Goal: Task Accomplishment & Management: Manage account settings

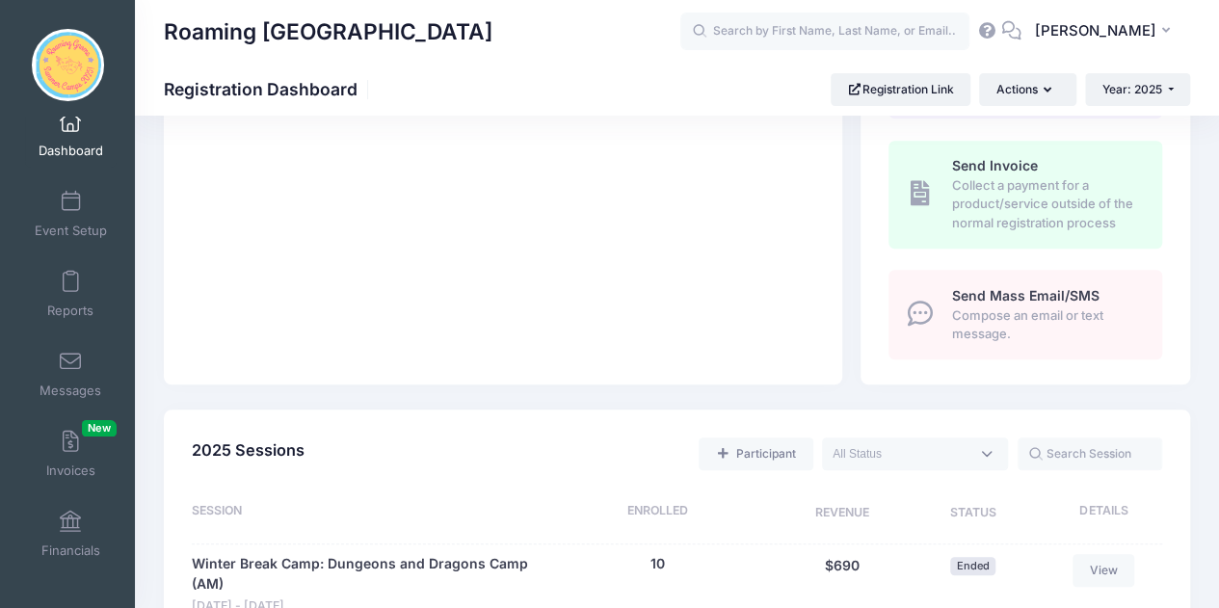
scroll to position [636, 0]
click at [931, 449] on textarea "Search" at bounding box center [900, 452] width 137 height 17
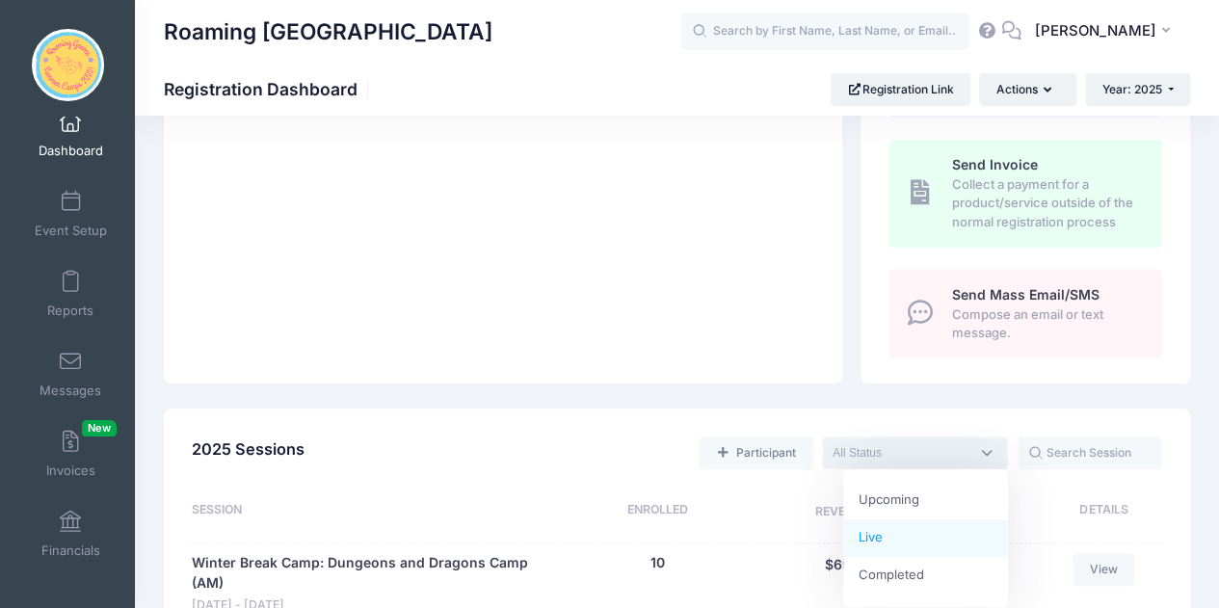
select select "current"
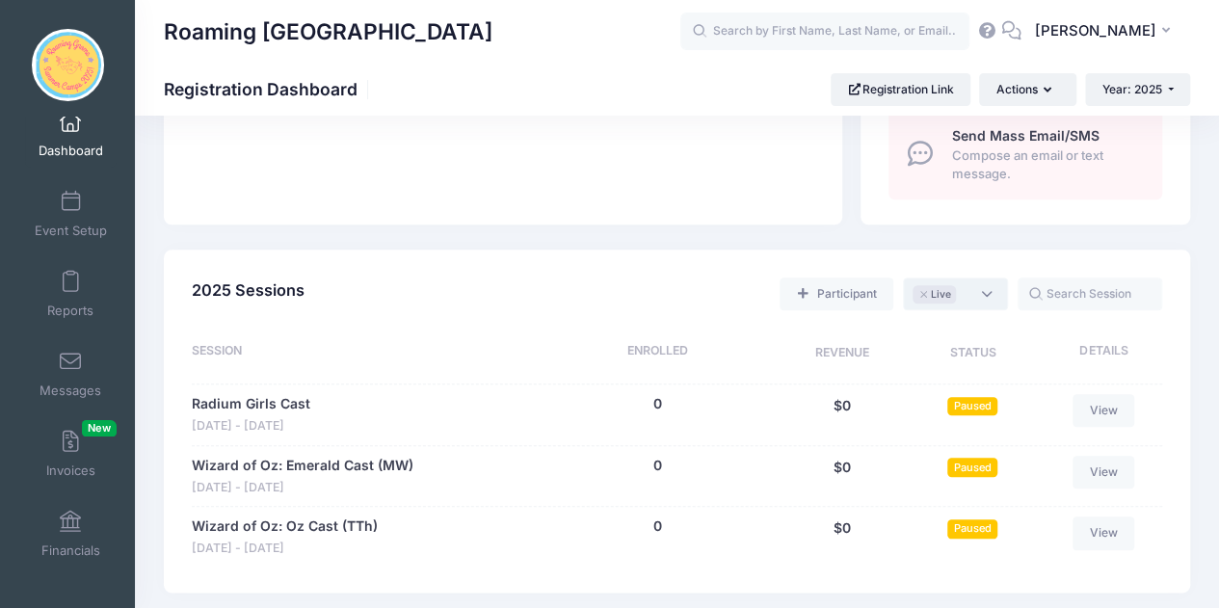
scroll to position [796, 0]
click at [973, 404] on span "Paused" at bounding box center [972, 405] width 50 height 18
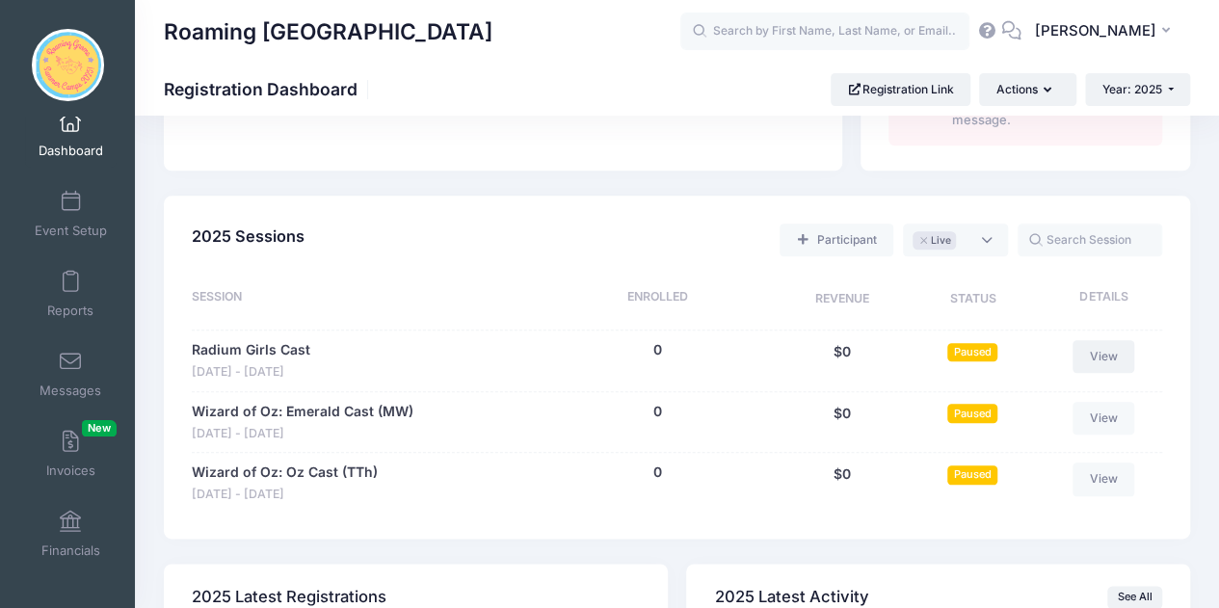
scroll to position [850, 0]
click at [1105, 348] on link "View" at bounding box center [1103, 355] width 62 height 33
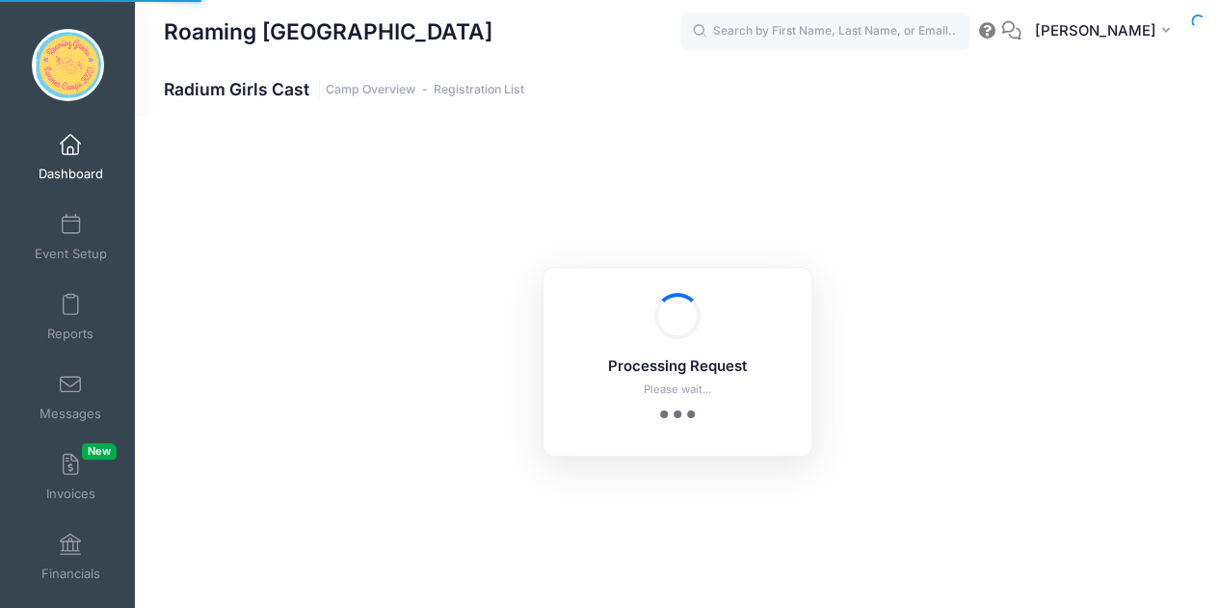
select select "10"
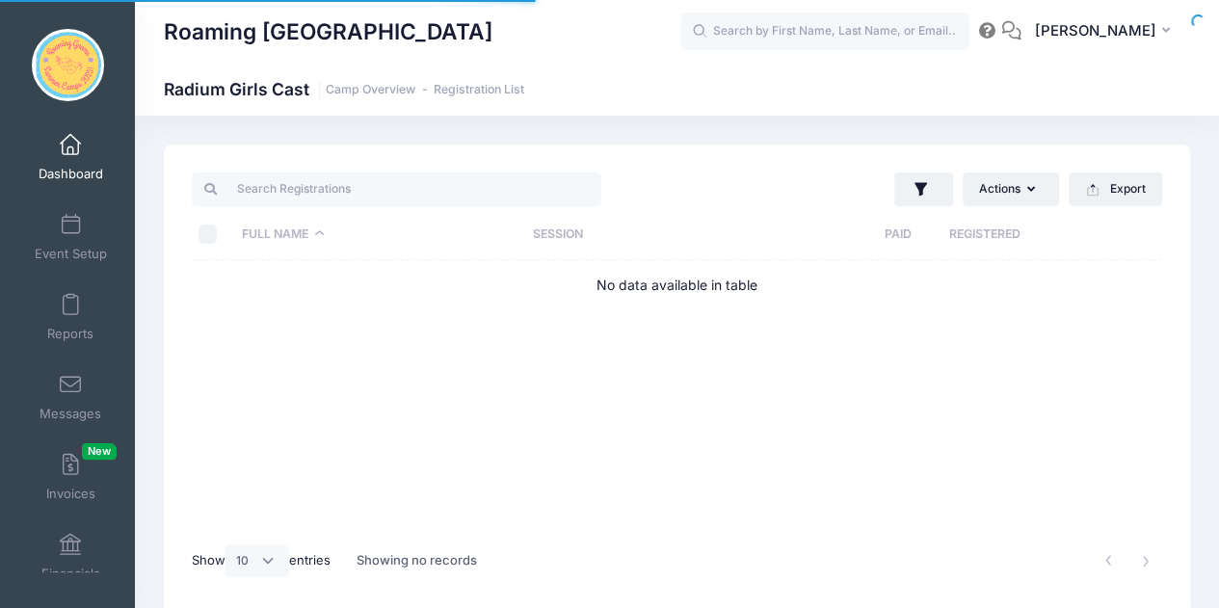
scroll to position [23, 0]
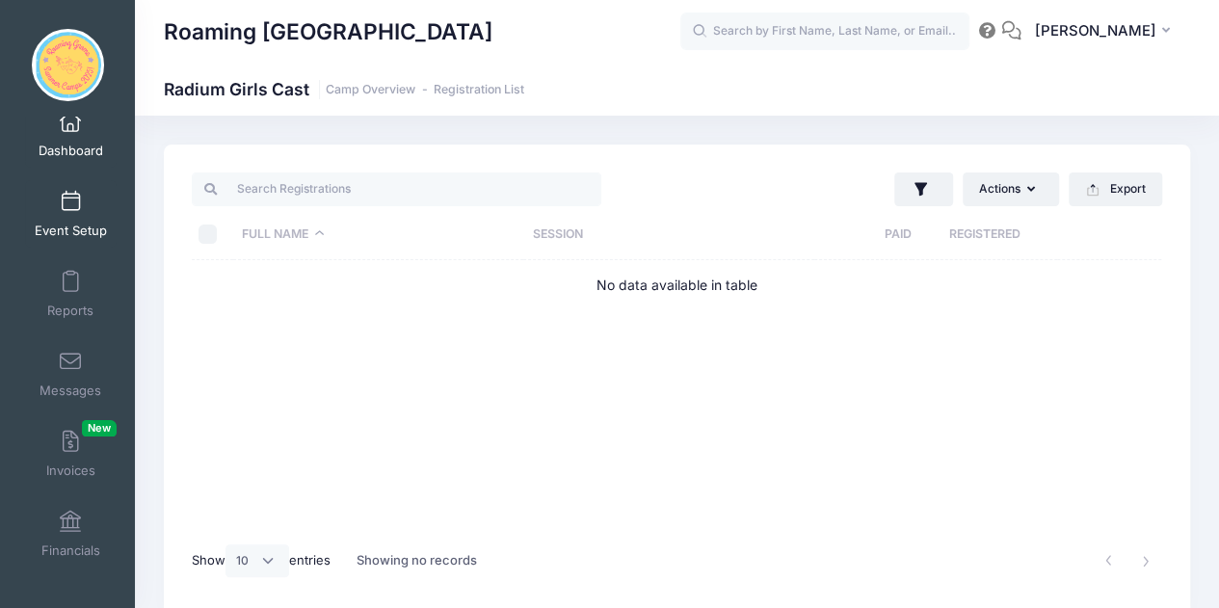
click at [70, 198] on span at bounding box center [70, 202] width 0 height 21
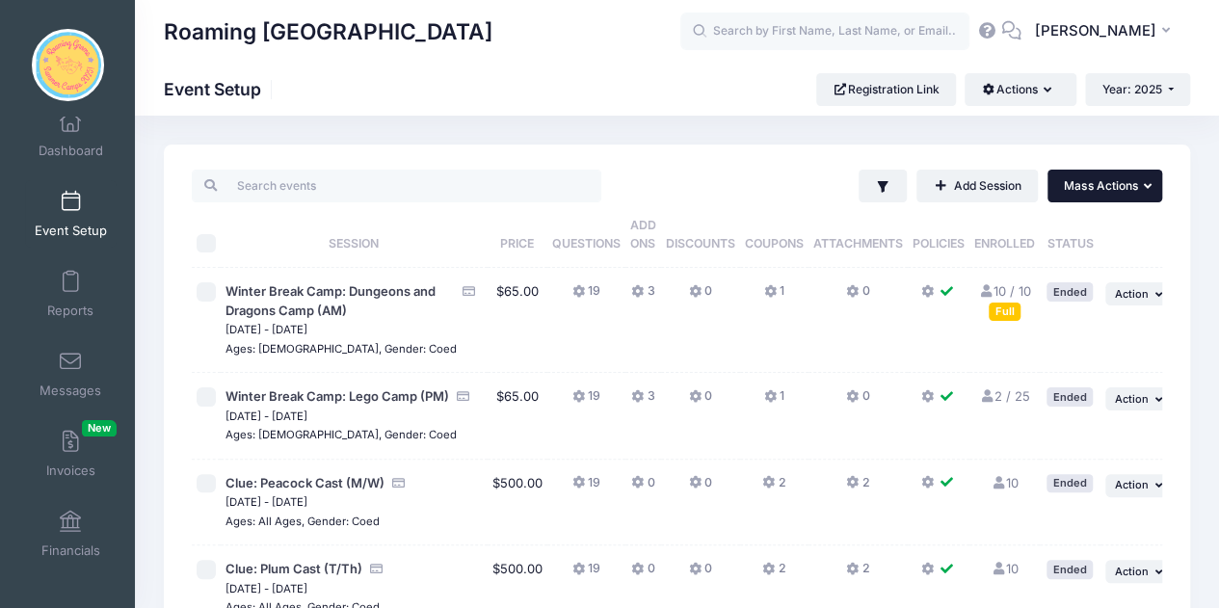
click at [1117, 194] on button "... Mass Actions" at bounding box center [1104, 186] width 115 height 33
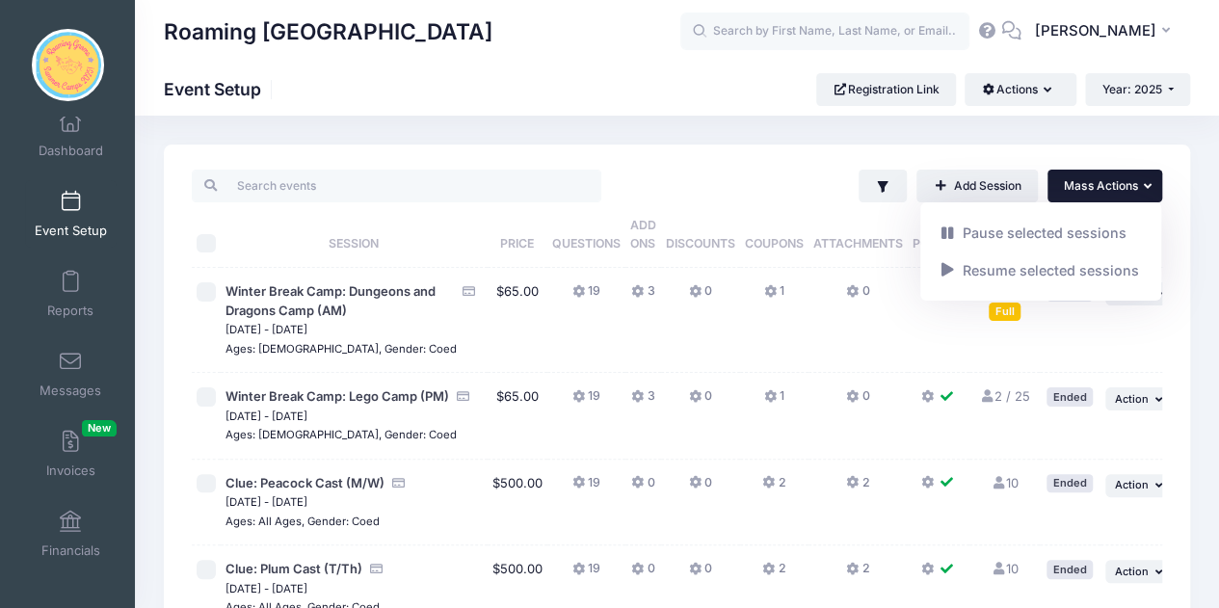
click at [1117, 194] on button "... Mass Actions" at bounding box center [1104, 186] width 115 height 33
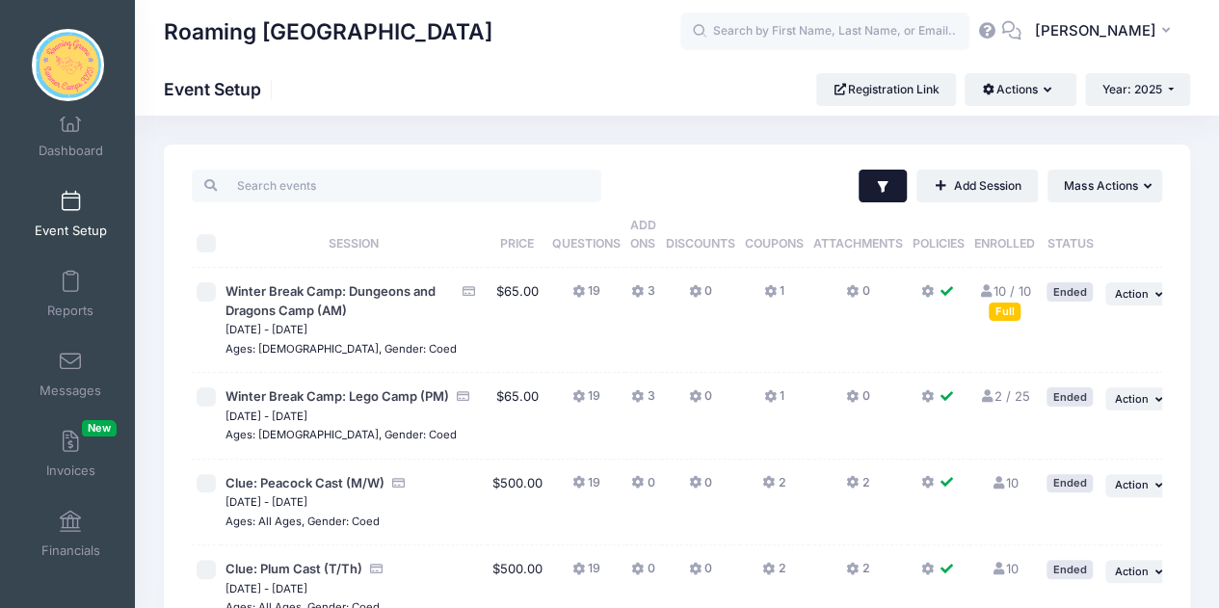
click at [868, 191] on button "Filter" at bounding box center [882, 186] width 49 height 33
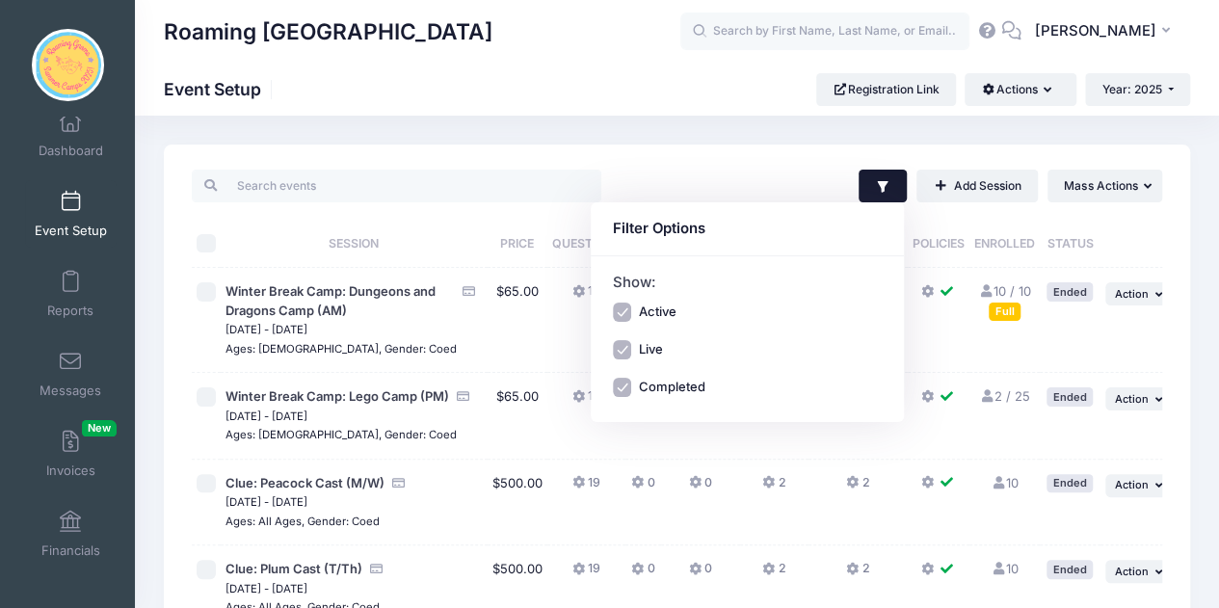
click at [632, 314] on div "Active" at bounding box center [748, 312] width 270 height 19
click at [620, 307] on input "Active" at bounding box center [622, 312] width 19 height 19
checkbox input "false"
click at [620, 392] on input "Completed" at bounding box center [622, 387] width 19 height 19
checkbox input "false"
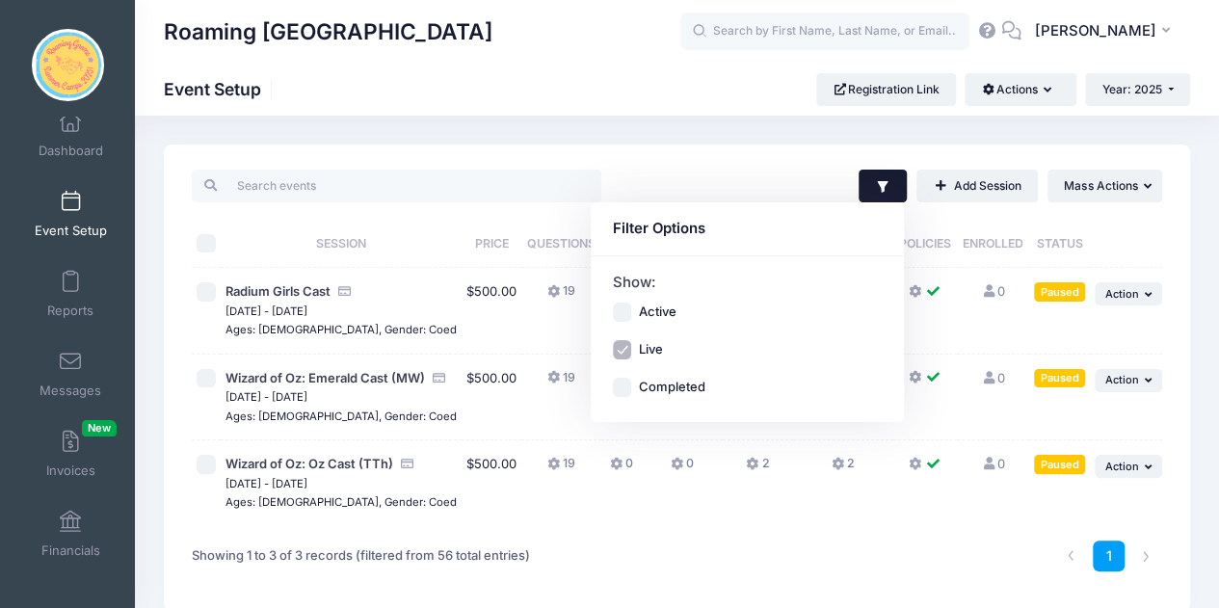
click at [694, 100] on div "Roaming Gnome Theatre Event Setup Registration Link Actions Manage Registration…" at bounding box center [677, 89] width 1084 height 33
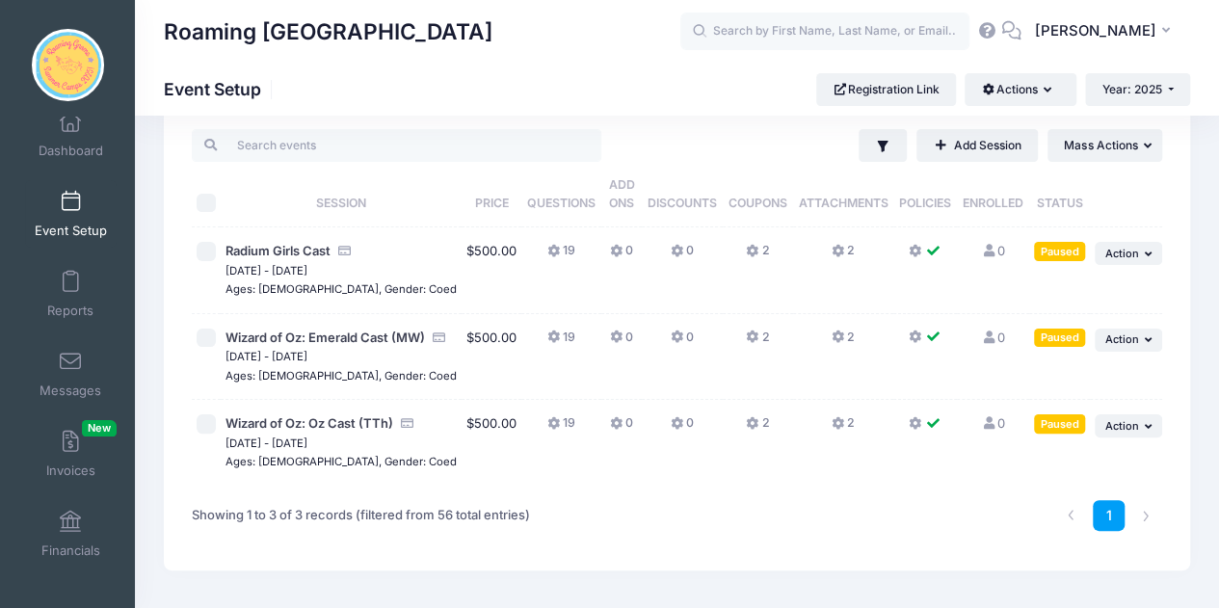
scroll to position [44, 0]
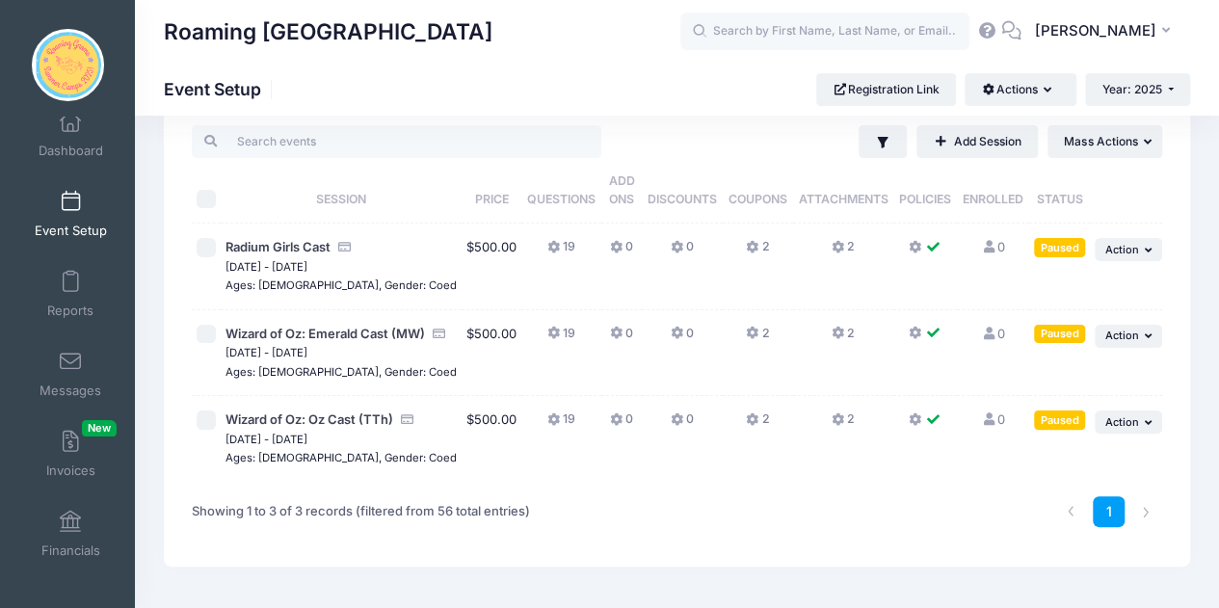
click at [547, 248] on button "19" at bounding box center [561, 252] width 28 height 28
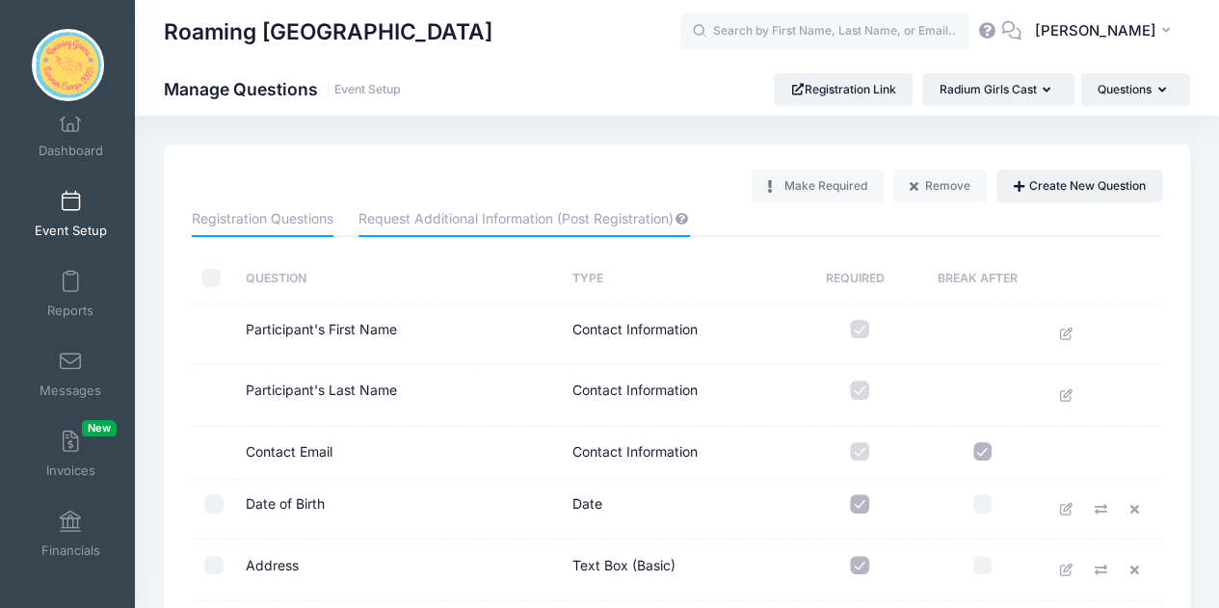
click at [464, 212] on link "Request Additional Information (Post Registration)" at bounding box center [523, 219] width 330 height 35
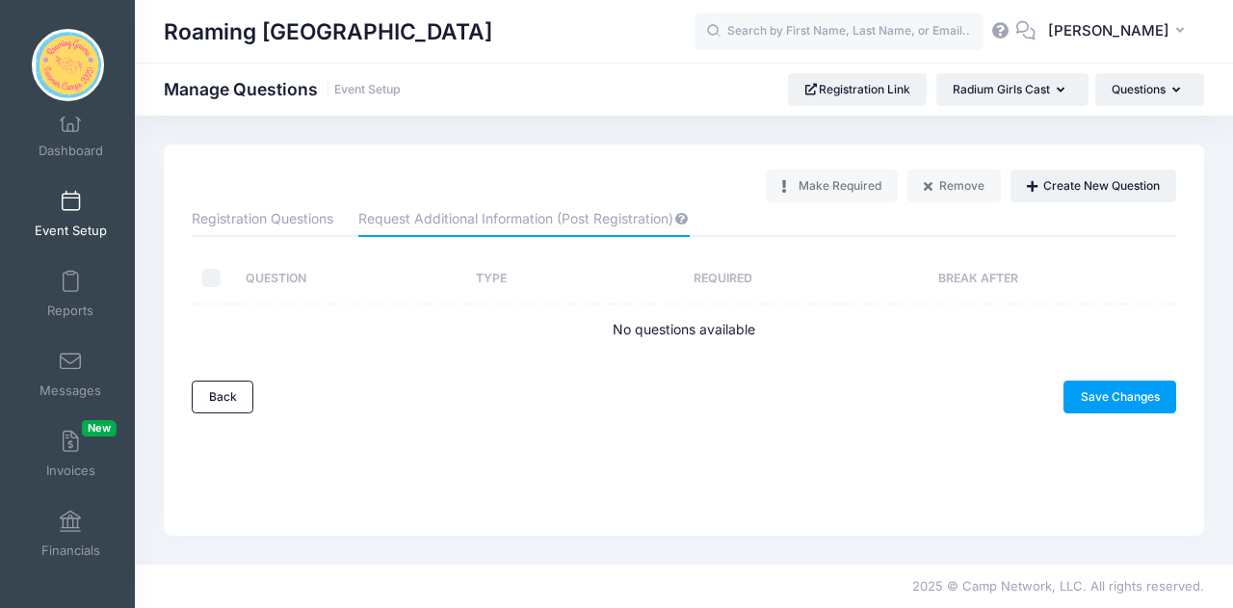
click at [66, 215] on link "Event Setup" at bounding box center [71, 213] width 92 height 67
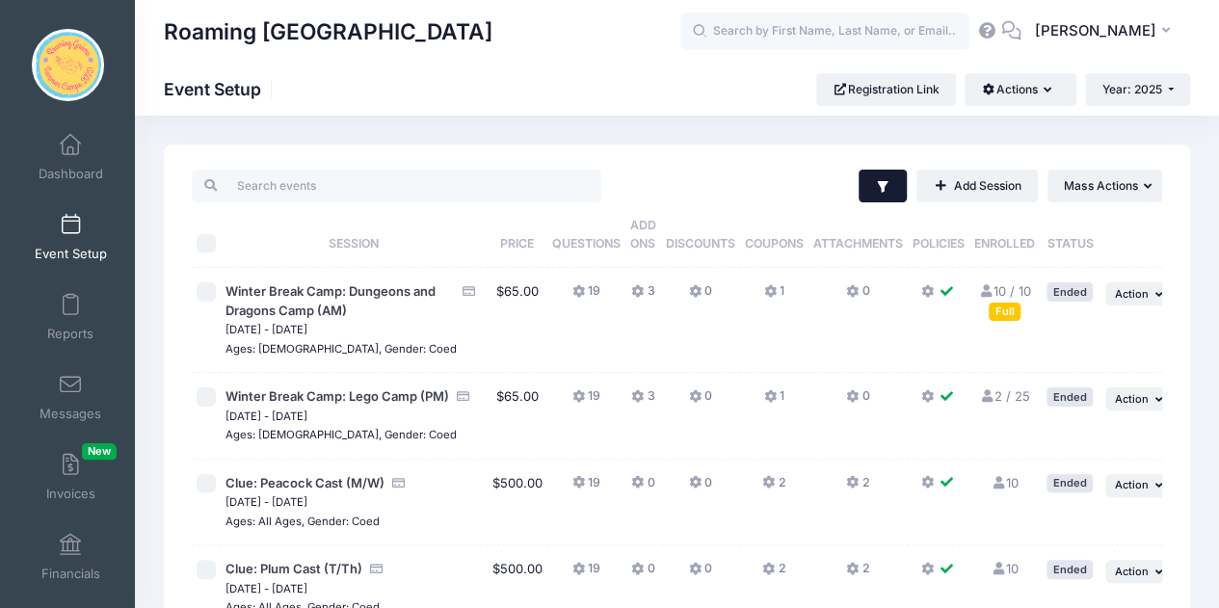
click at [875, 179] on icon "button" at bounding box center [882, 186] width 15 height 15
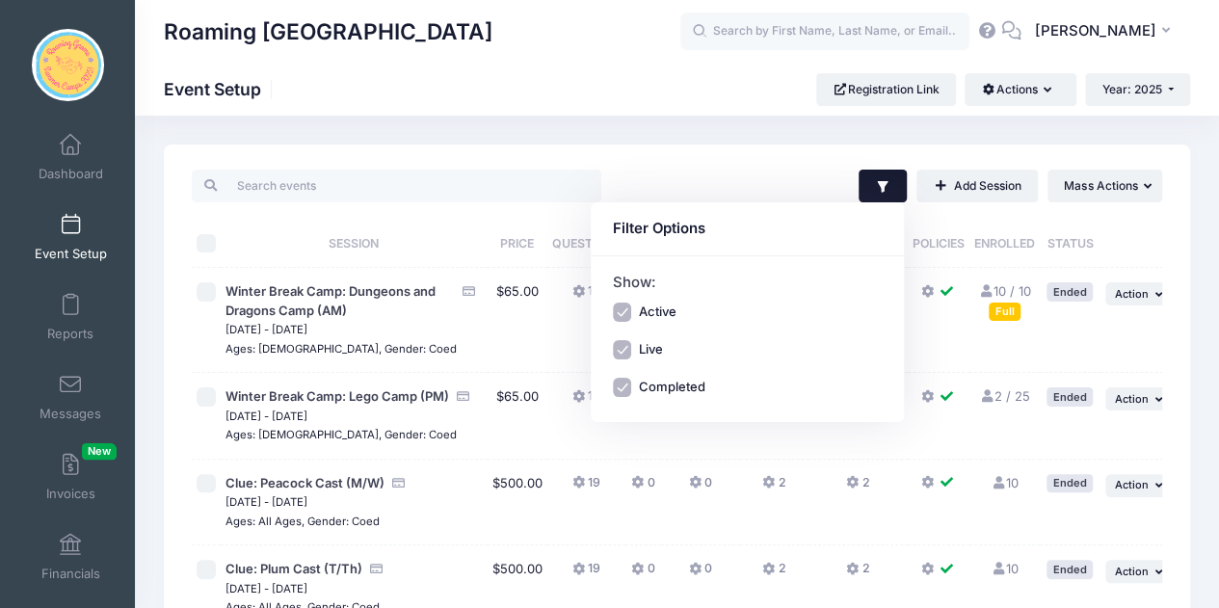
click at [657, 314] on label "Active" at bounding box center [657, 312] width 38 height 19
click at [632, 314] on input "Active" at bounding box center [622, 312] width 19 height 19
checkbox input "false"
click at [655, 381] on label "Completed" at bounding box center [671, 387] width 66 height 19
click at [632, 381] on input "Completed" at bounding box center [622, 387] width 19 height 19
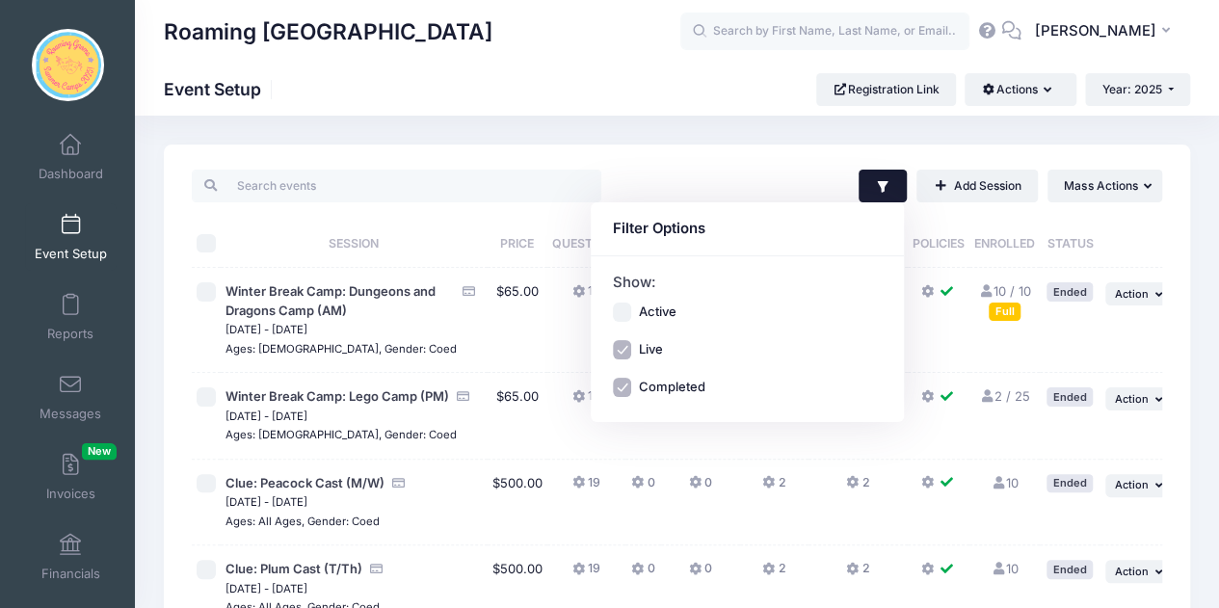
checkbox input "false"
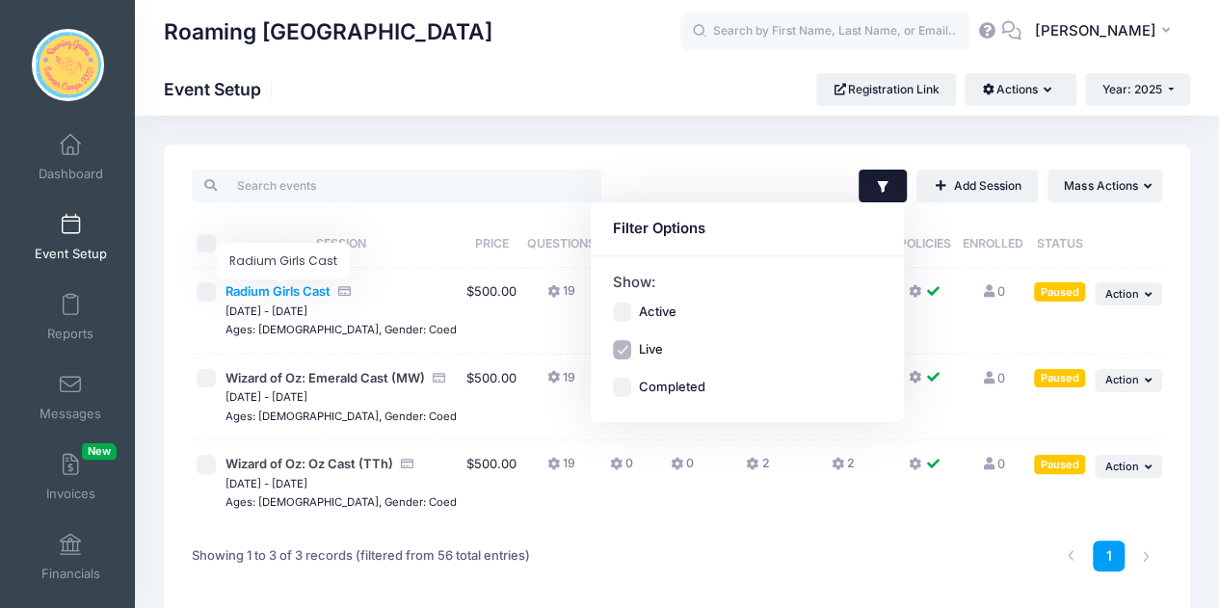
click at [300, 289] on span "Radium Girls Cast" at bounding box center [277, 290] width 105 height 15
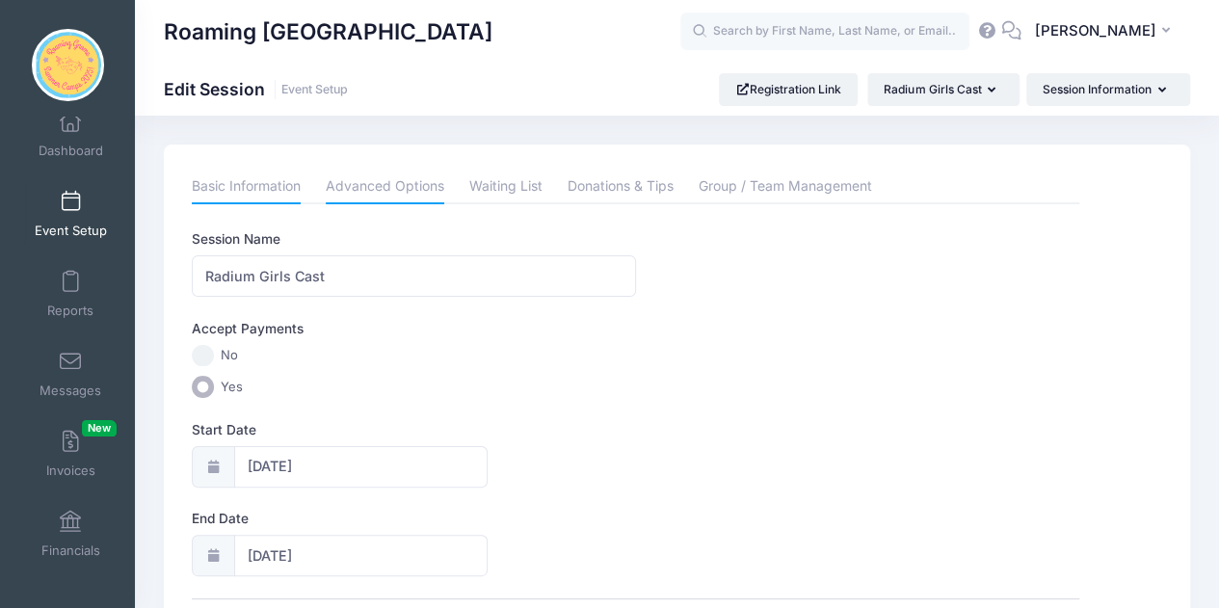
click at [383, 171] on link "Advanced Options" at bounding box center [385, 187] width 119 height 35
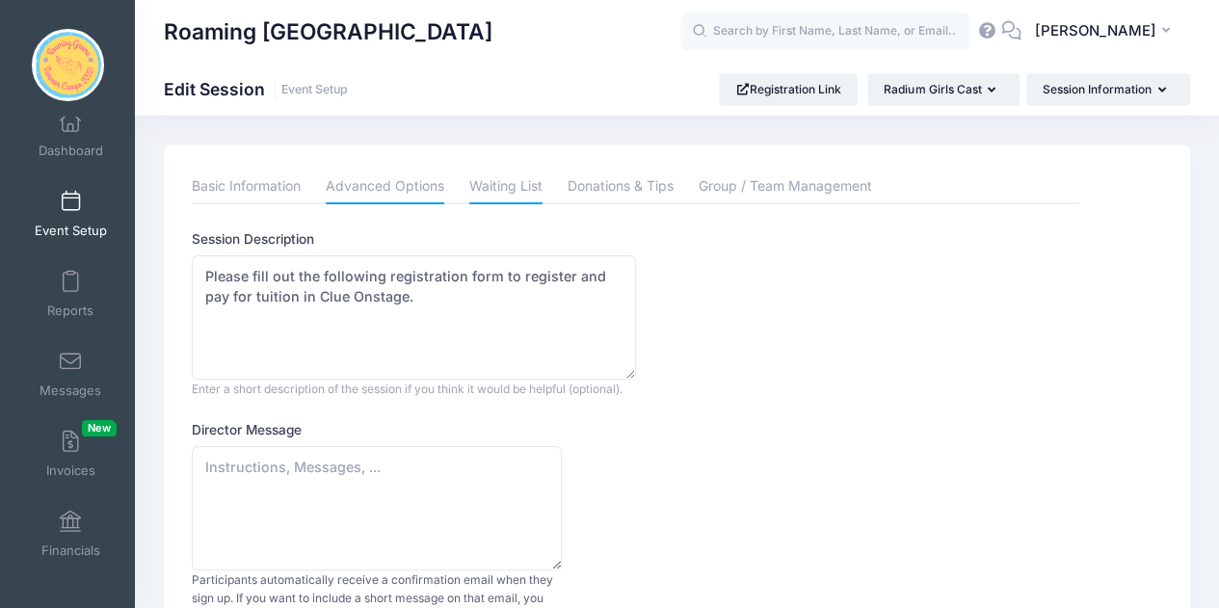
click at [520, 181] on link "Waiting List" at bounding box center [505, 187] width 73 height 35
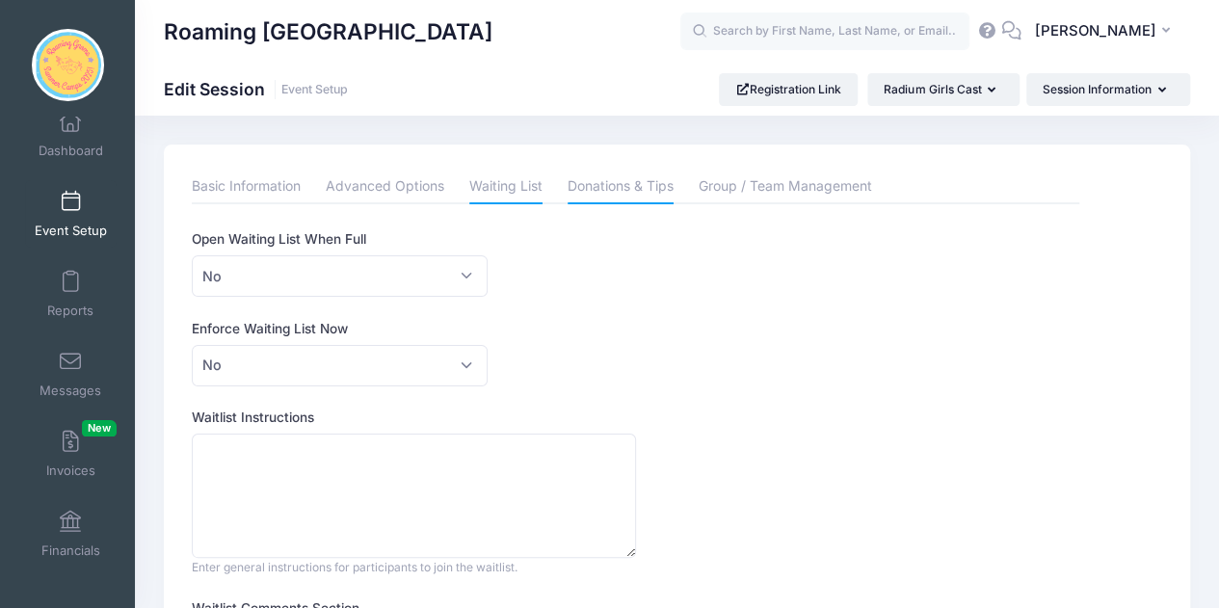
click at [636, 194] on link "Donations & Tips" at bounding box center [620, 187] width 106 height 35
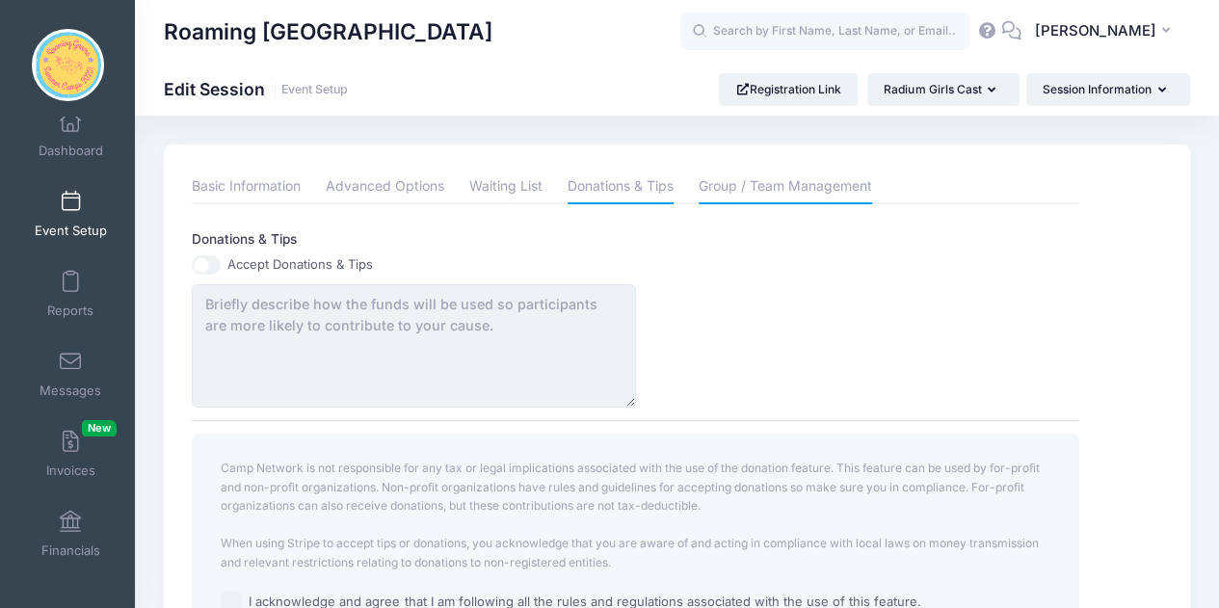
click at [824, 180] on link "Group / Team Management" at bounding box center [785, 187] width 173 height 35
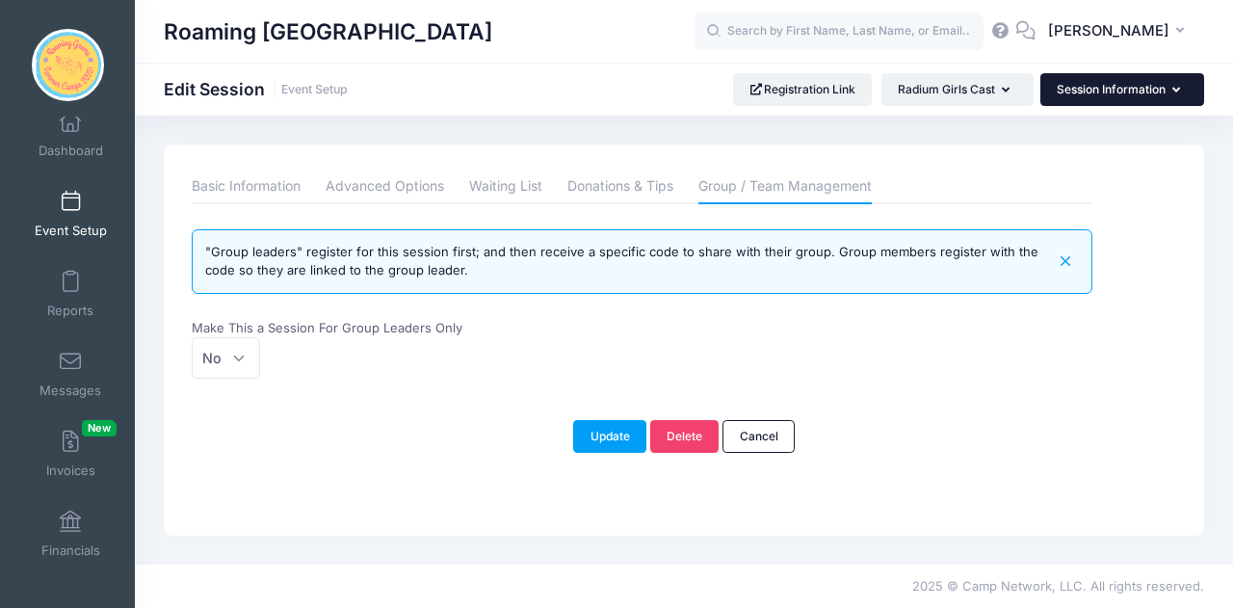
click at [1142, 80] on button "Session Information" at bounding box center [1123, 89] width 164 height 33
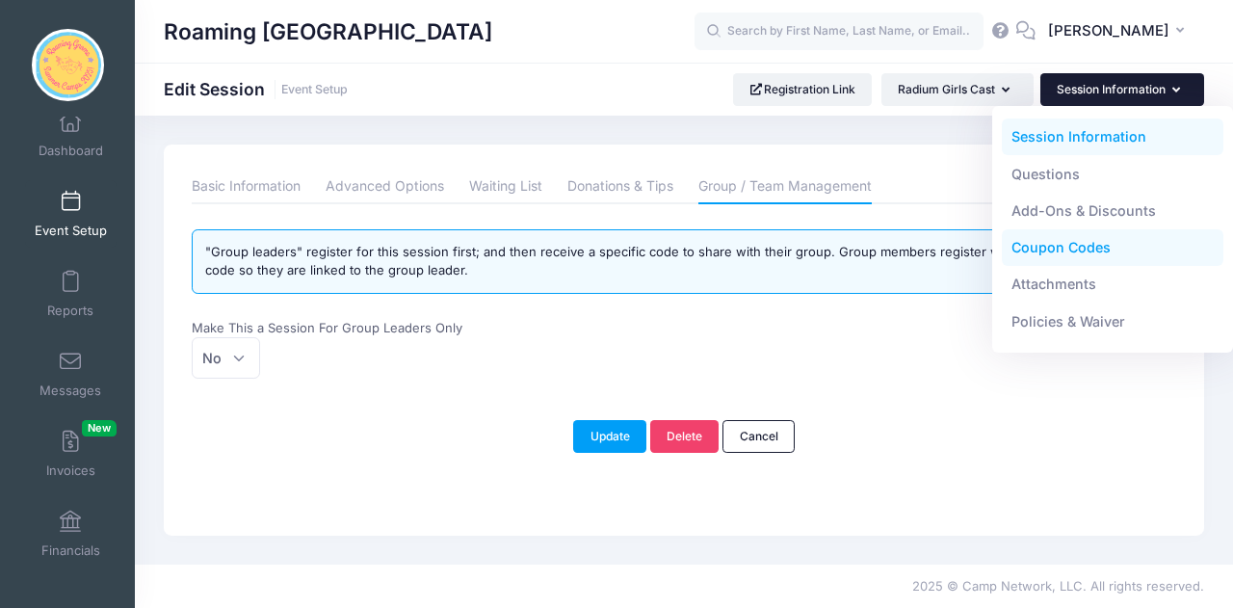
click at [1045, 255] on link "Coupon Codes" at bounding box center [1113, 247] width 223 height 37
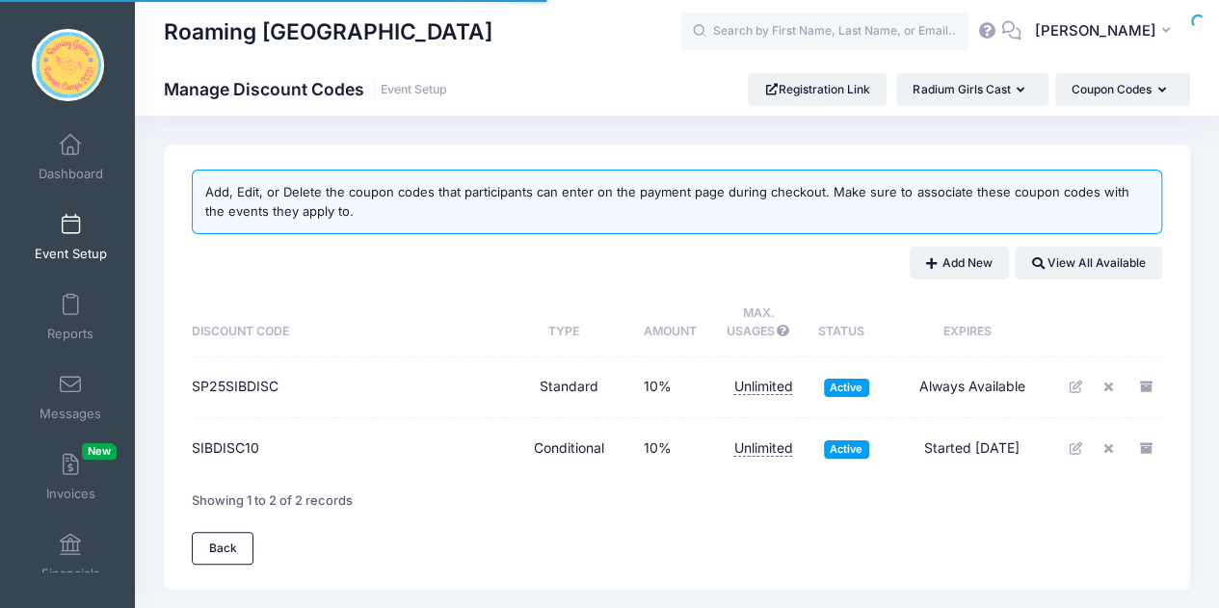
scroll to position [23, 0]
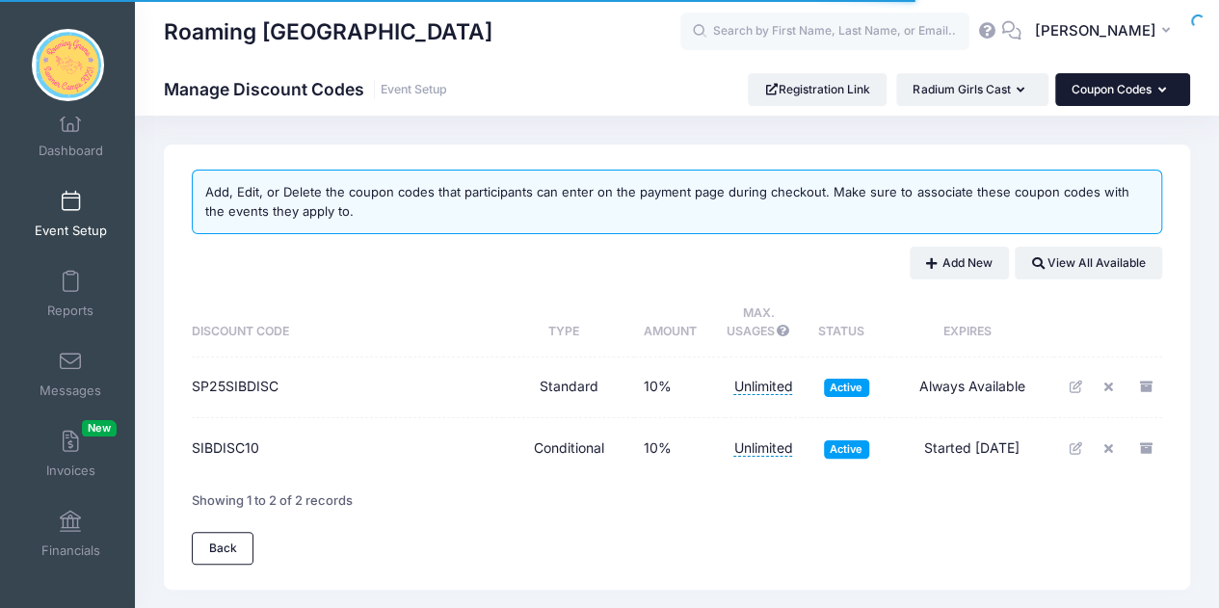
click at [1172, 93] on button "Coupon Codes" at bounding box center [1122, 89] width 135 height 33
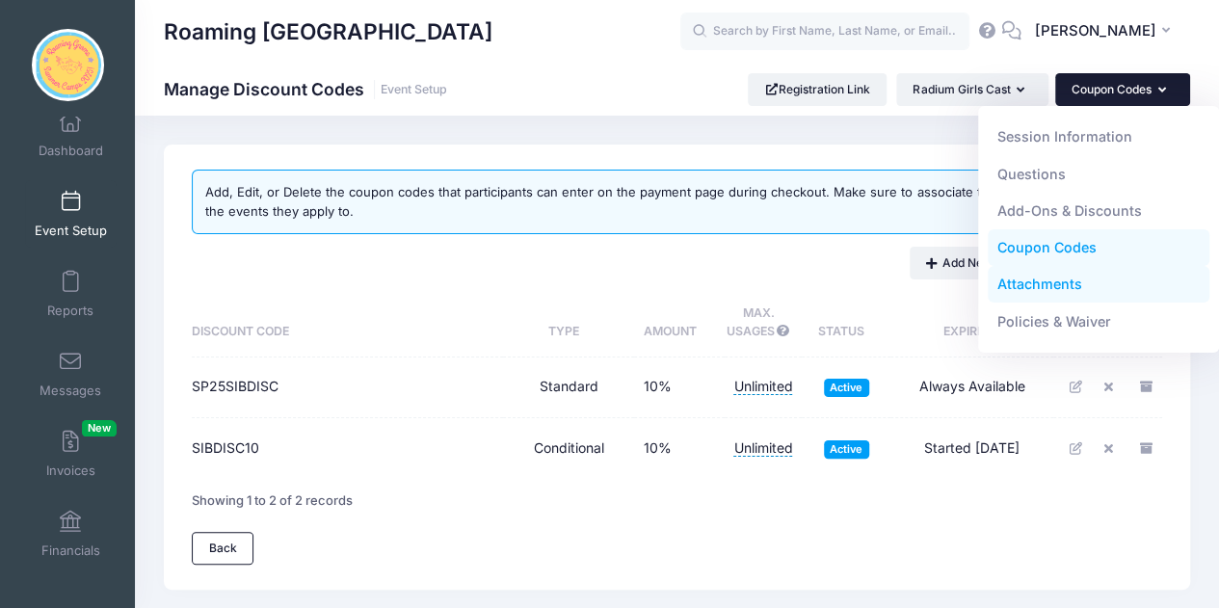
click at [1071, 289] on link "Attachments" at bounding box center [1099, 284] width 223 height 37
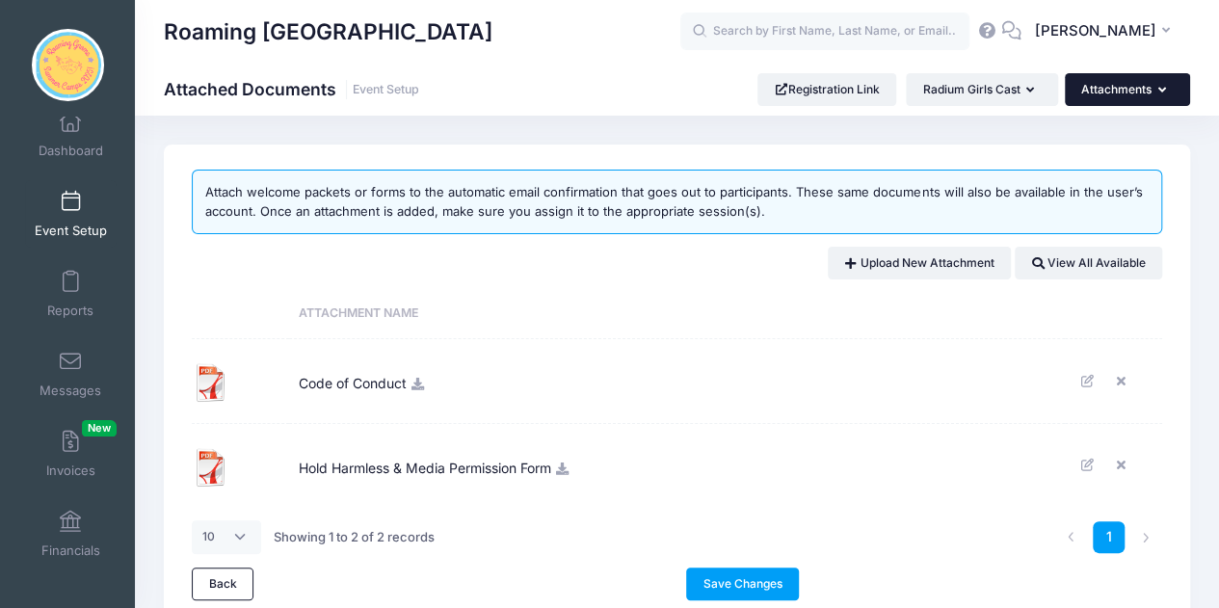
click at [1133, 97] on button "Attachments" at bounding box center [1127, 89] width 125 height 33
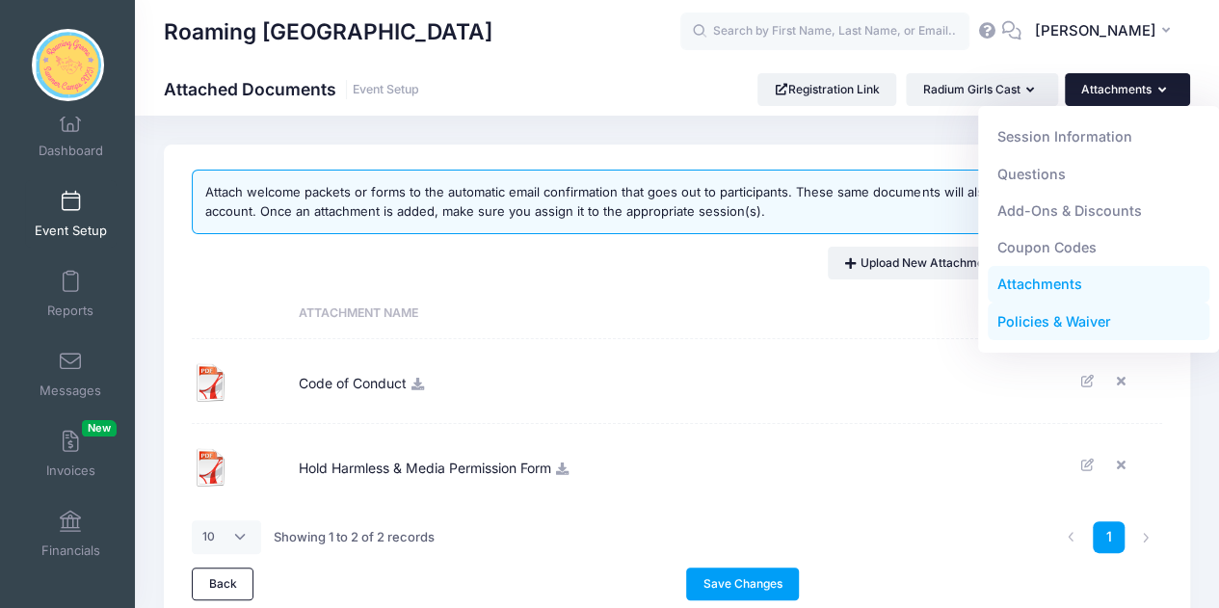
click at [1071, 325] on link "Policies & Waiver" at bounding box center [1099, 321] width 223 height 37
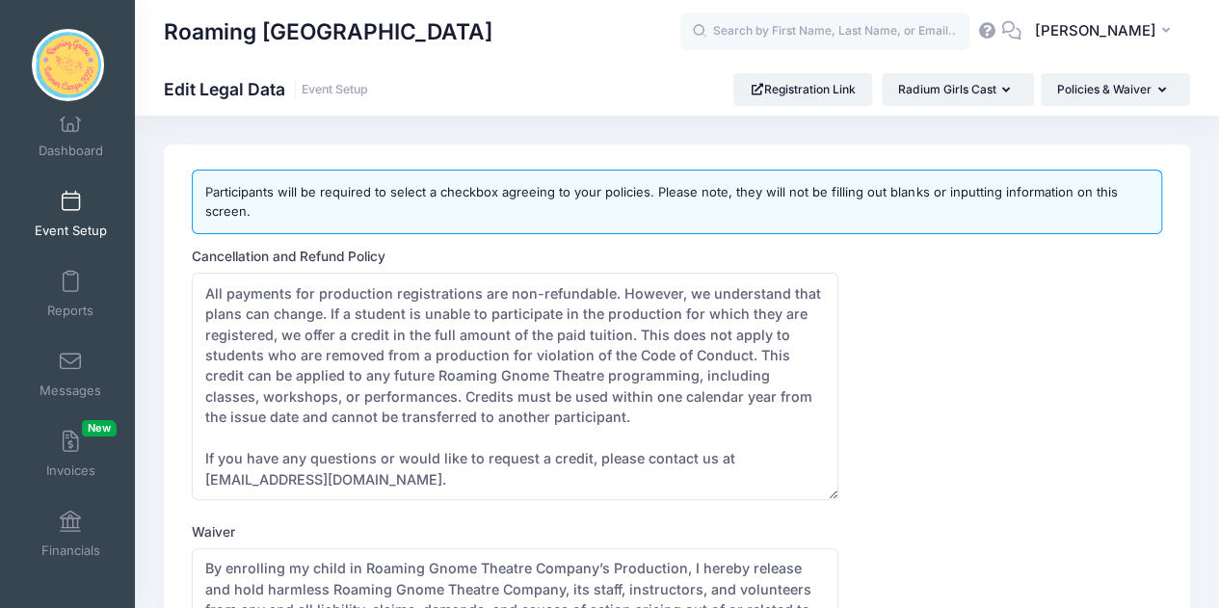
click at [70, 209] on span at bounding box center [70, 202] width 0 height 21
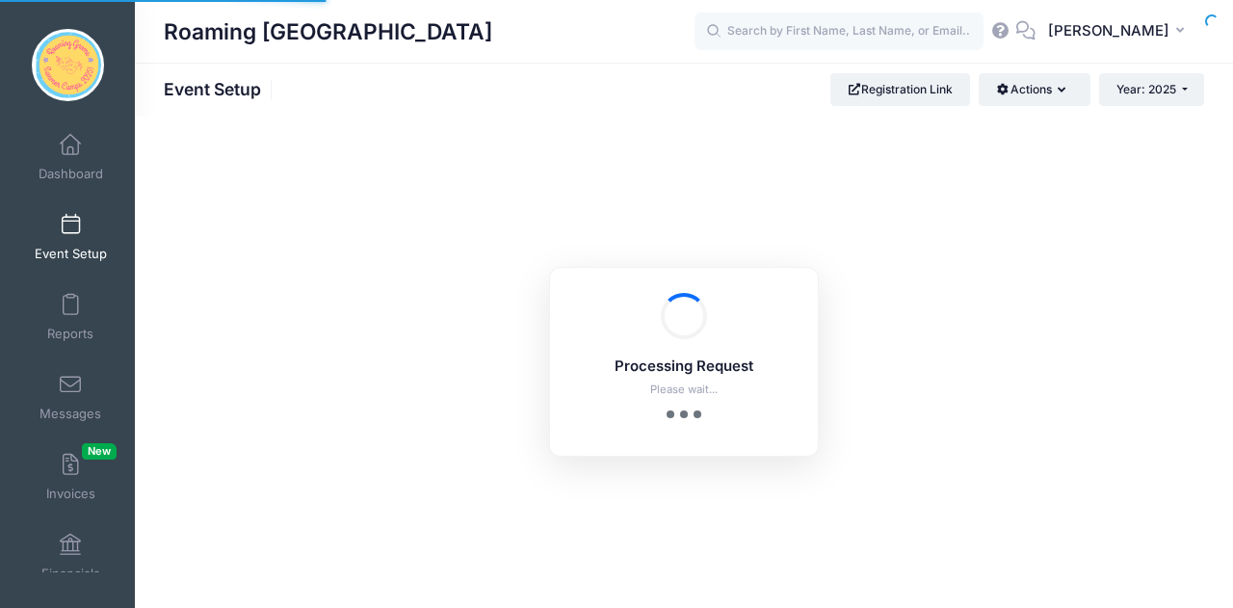
scroll to position [23, 0]
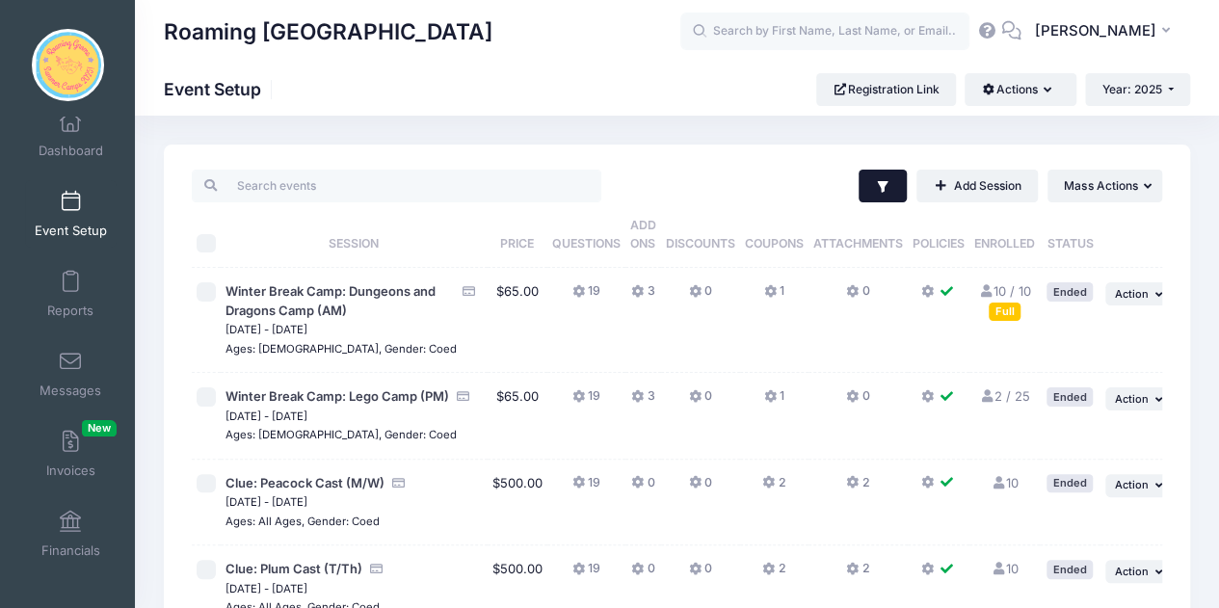
click at [879, 182] on icon "button" at bounding box center [882, 187] width 11 height 12
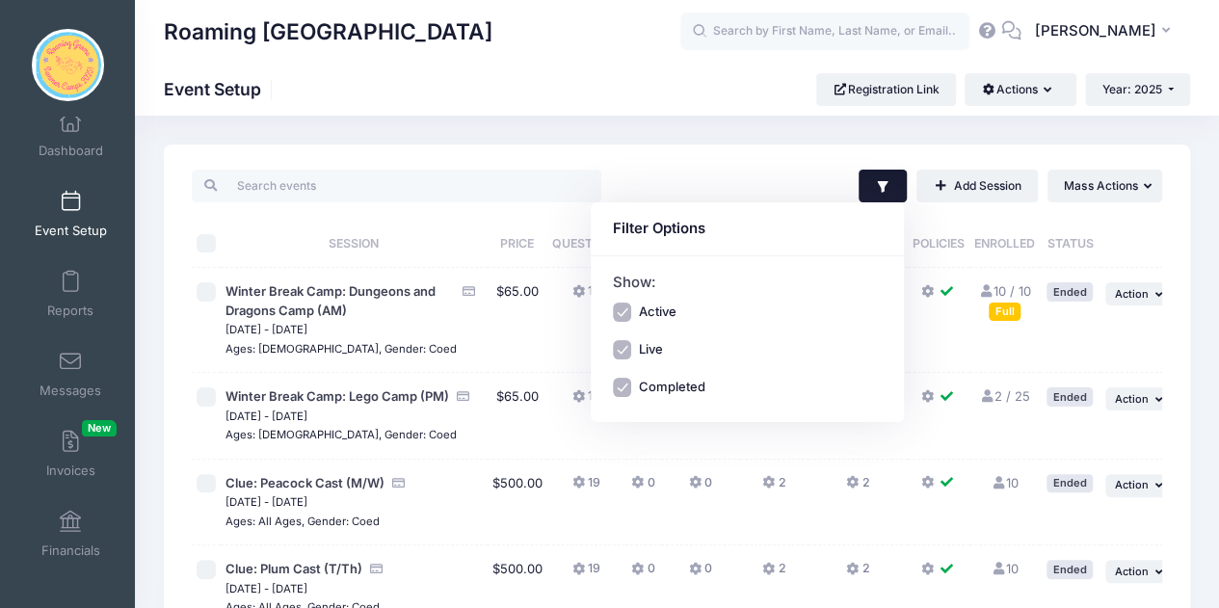
click at [660, 303] on label "Active" at bounding box center [657, 312] width 38 height 19
click at [632, 303] on input "Active" at bounding box center [622, 312] width 19 height 19
checkbox input "false"
click at [644, 398] on div "Show: Active Live Completed" at bounding box center [747, 339] width 313 height 166
click at [644, 386] on label "Completed" at bounding box center [671, 387] width 66 height 19
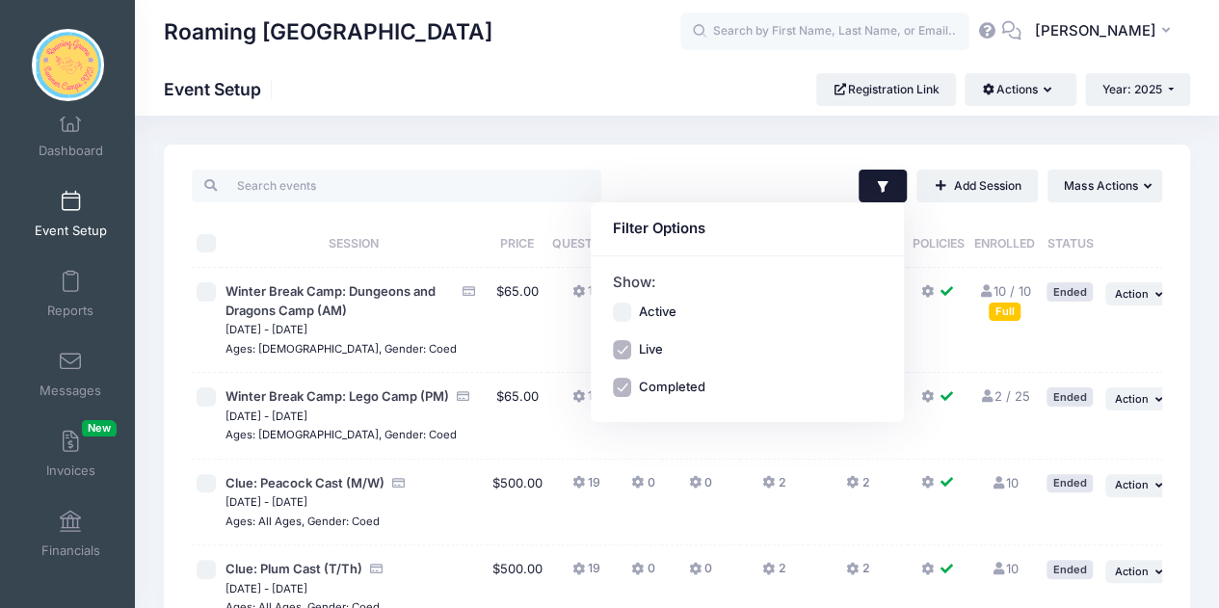
click at [632, 386] on input "Completed" at bounding box center [622, 387] width 19 height 19
checkbox input "false"
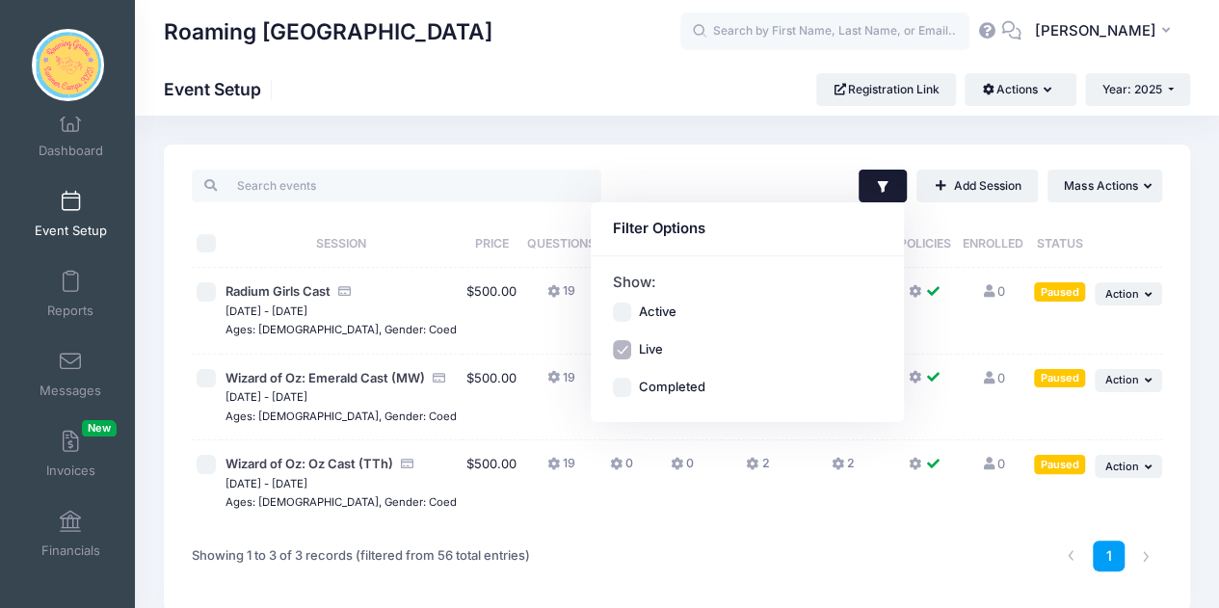
click at [540, 567] on div "Showing 1 to 3 of 3 records (filtered from 56 total entries)" at bounding box center [389, 556] width 412 height 61
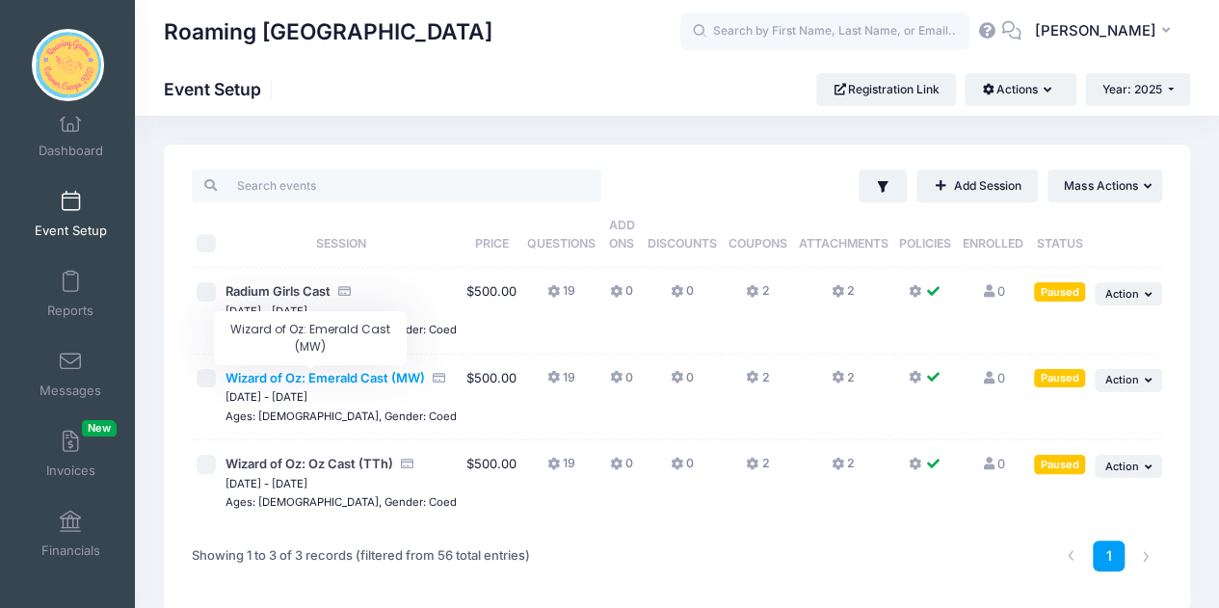
click at [314, 375] on span "Wizard of Oz: Emerald Cast (MW)" at bounding box center [324, 377] width 199 height 15
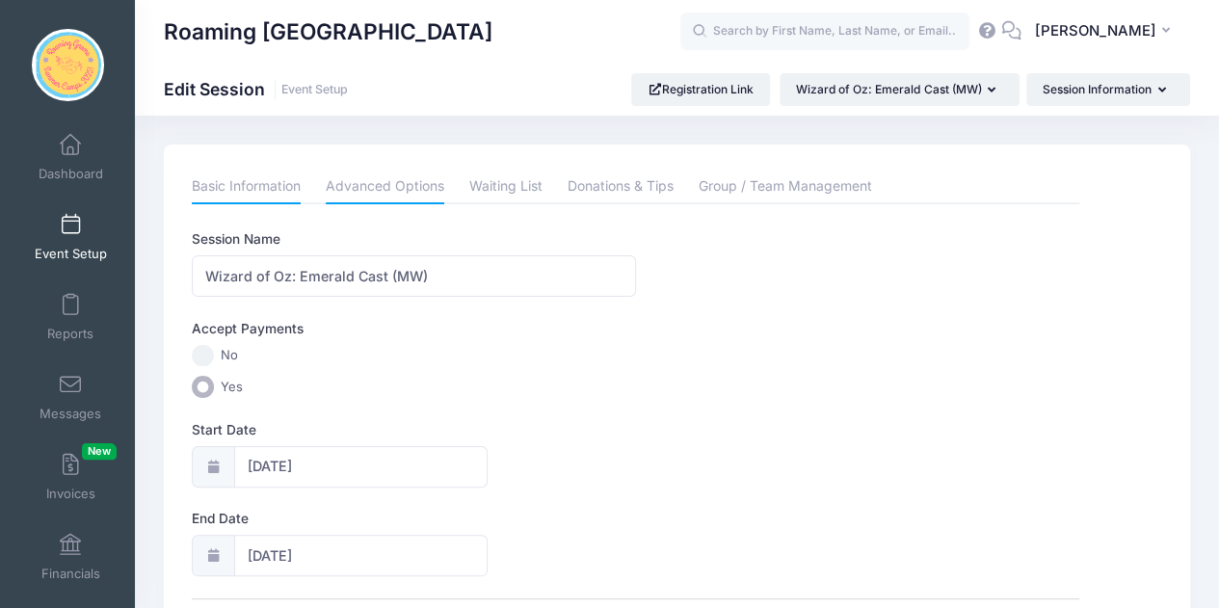
click at [430, 192] on link "Advanced Options" at bounding box center [385, 187] width 119 height 35
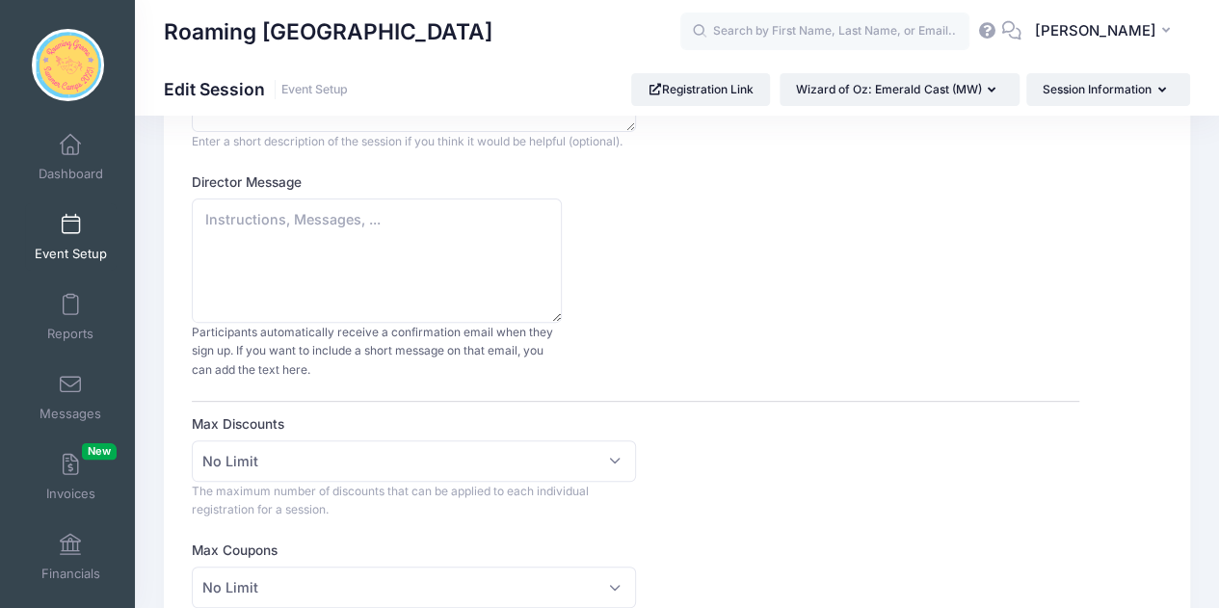
scroll to position [1, 0]
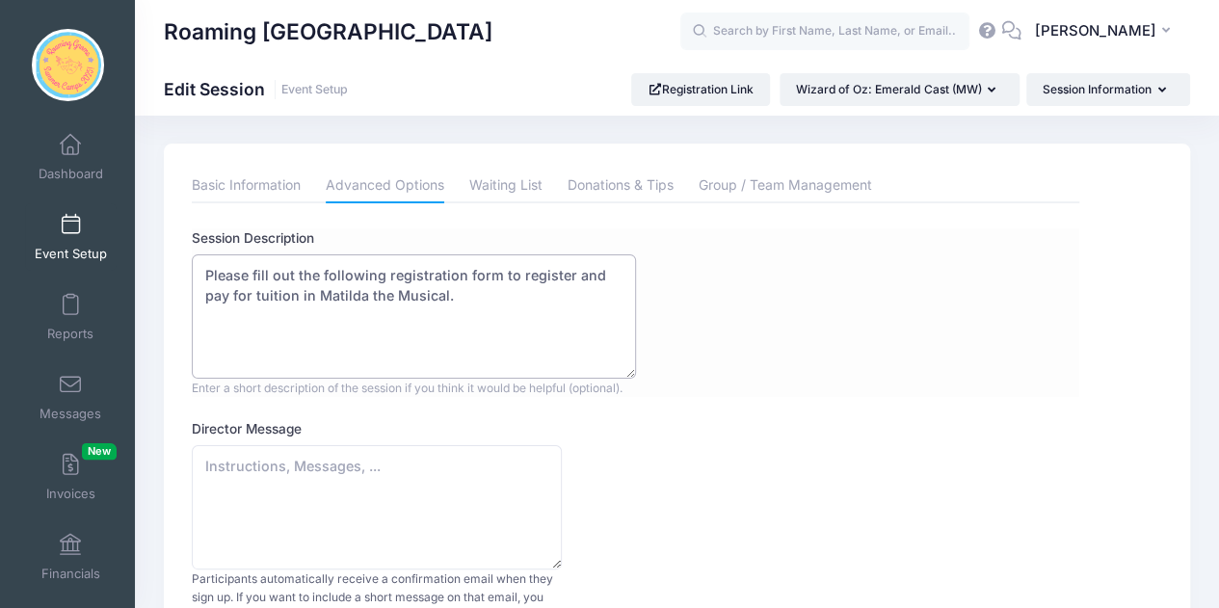
drag, startPoint x: 464, startPoint y: 305, endPoint x: 293, endPoint y: 300, distance: 171.6
click at [293, 300] on textarea "Please fill out the following registration form to register and pay for tuition…" at bounding box center [414, 316] width 444 height 124
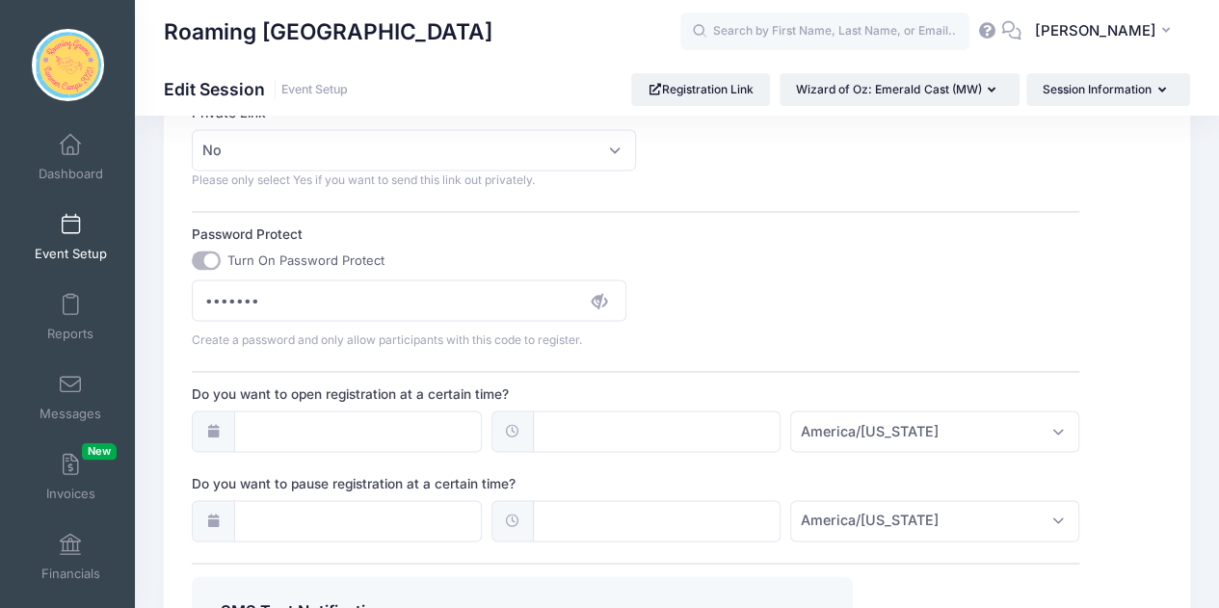
scroll to position [1551, 0]
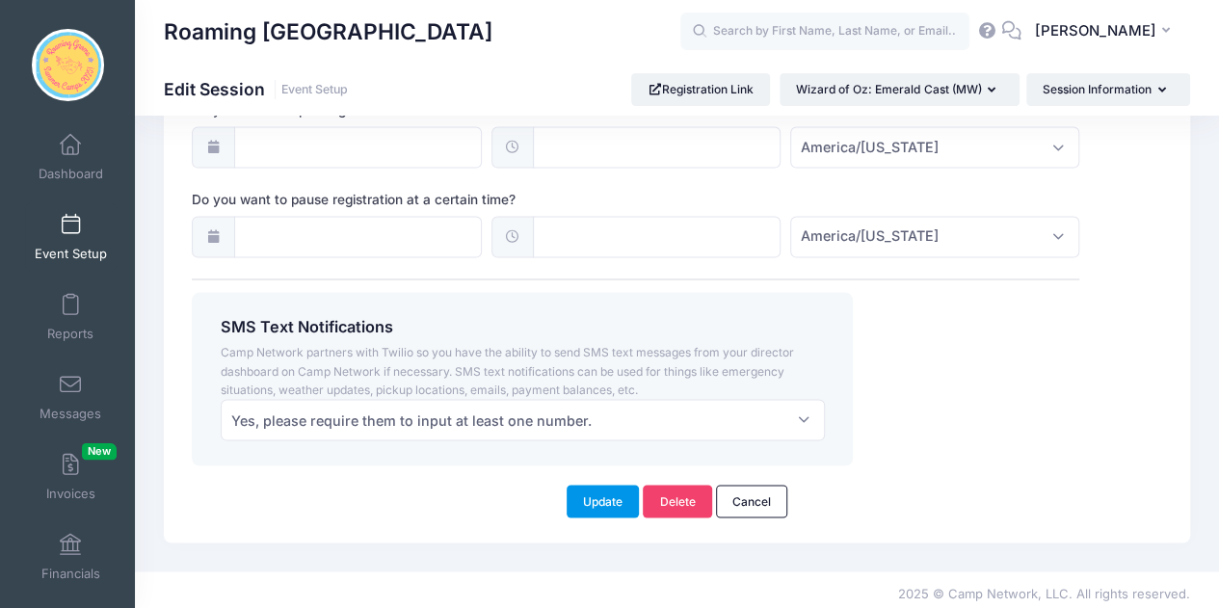
type textarea "Please fill out the following registration form to register and pay for tuition…"
click at [614, 509] on button "Update" at bounding box center [603, 501] width 73 height 33
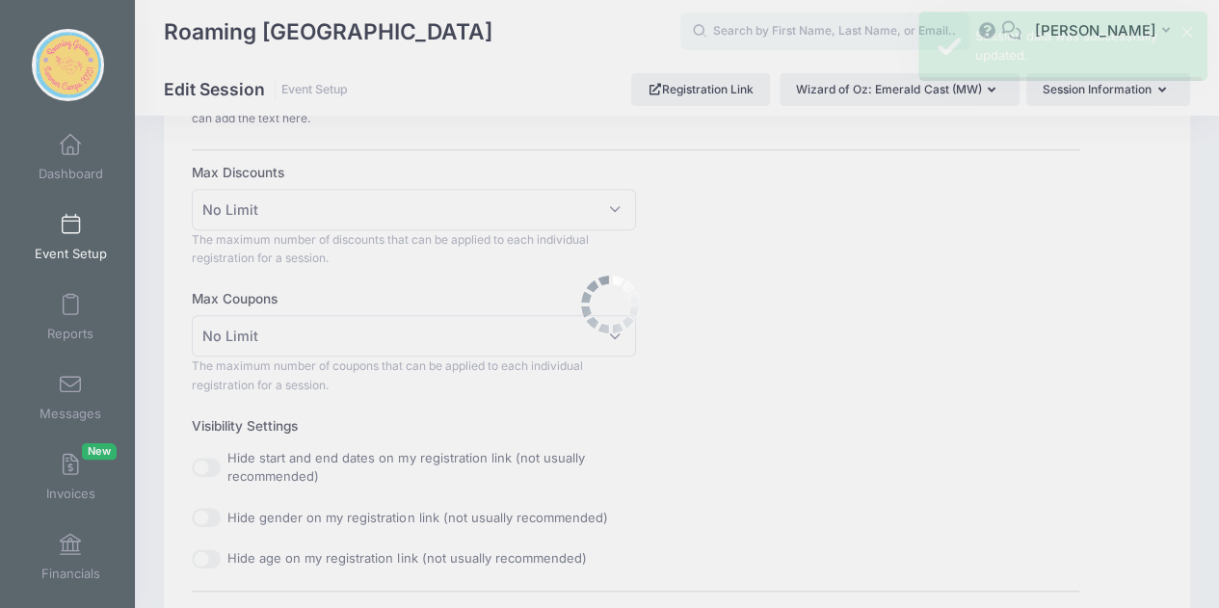
scroll to position [0, 0]
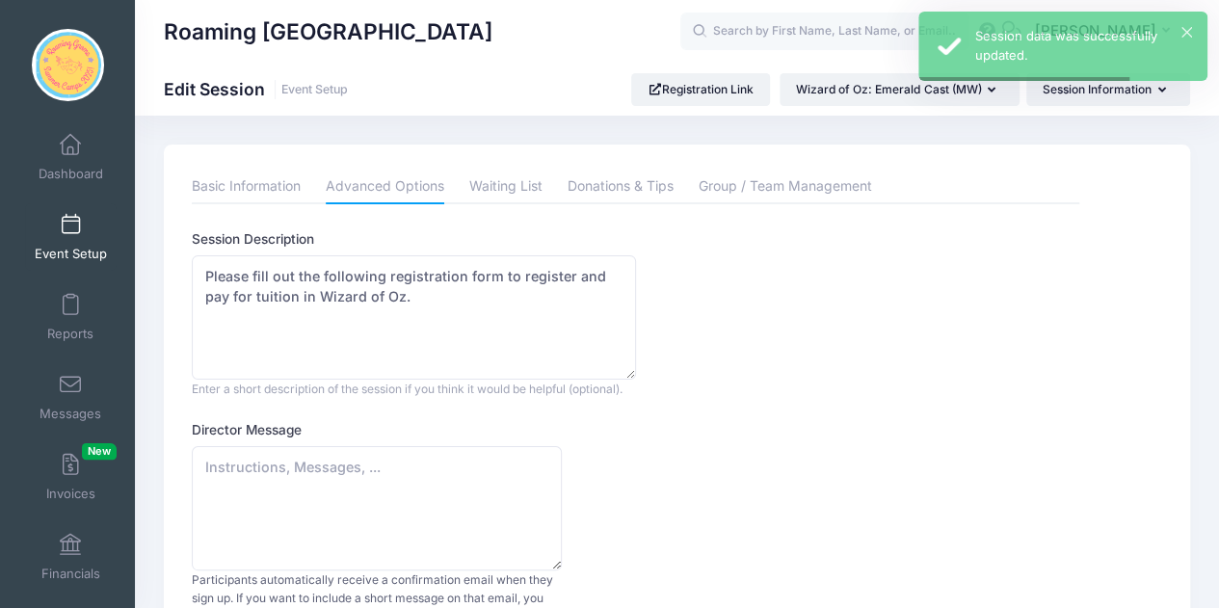
click at [70, 221] on span at bounding box center [70, 225] width 0 height 21
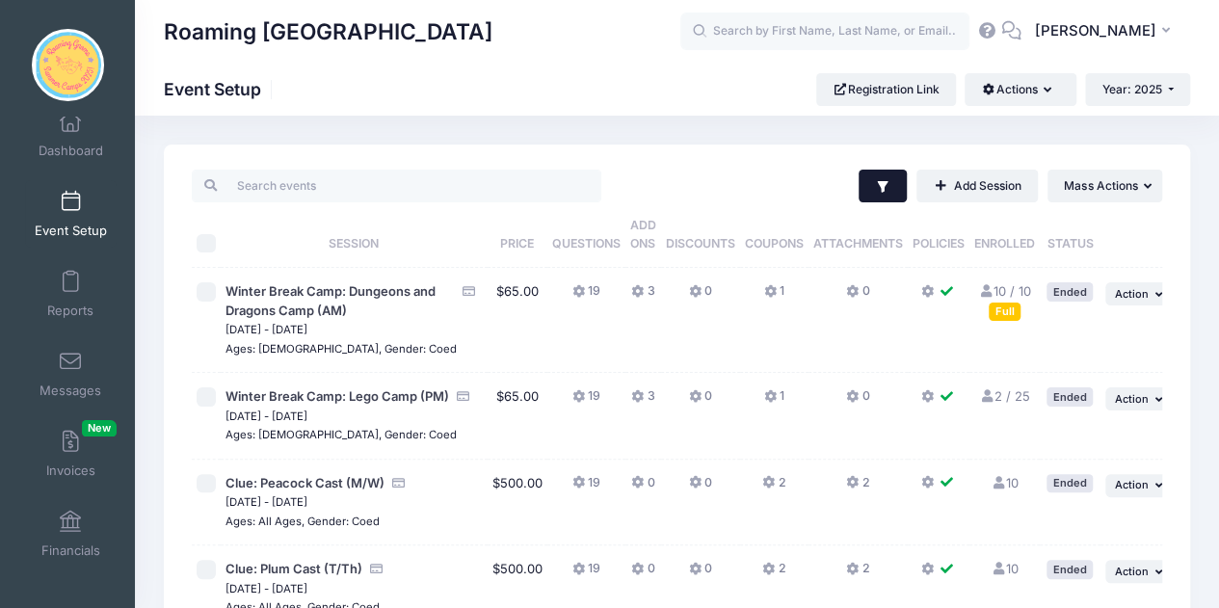
click at [870, 188] on button "Filter" at bounding box center [882, 186] width 49 height 33
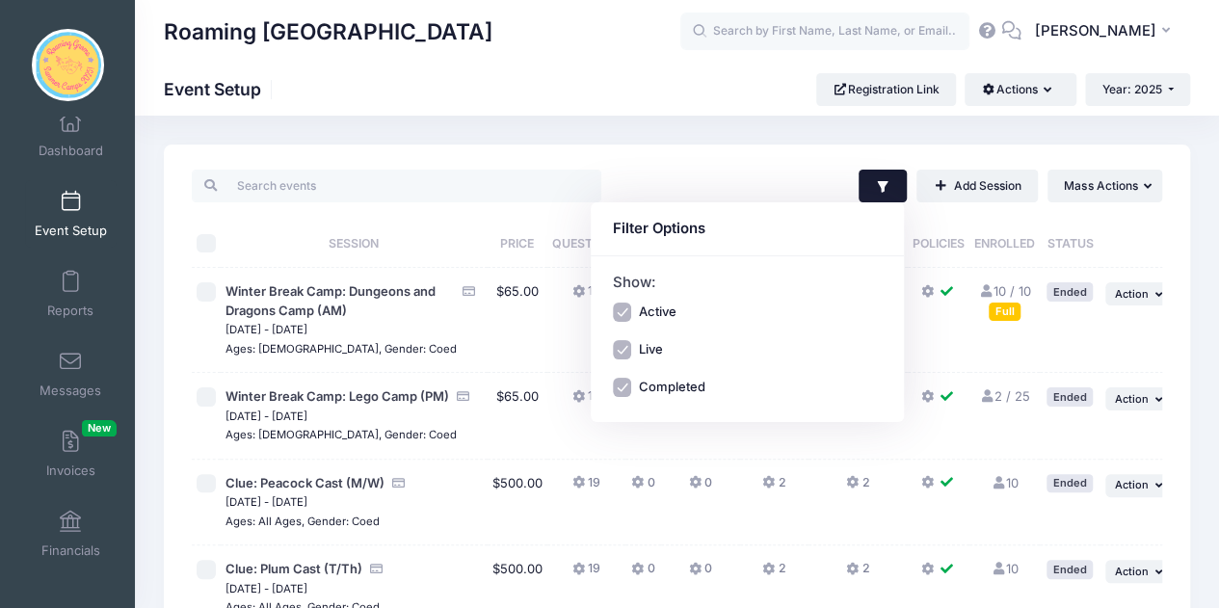
click at [673, 310] on label "Active" at bounding box center [657, 312] width 38 height 19
click at [632, 310] on input "Active" at bounding box center [622, 312] width 19 height 19
checkbox input "false"
click at [673, 384] on label "Completed" at bounding box center [671, 387] width 66 height 19
click at [632, 384] on input "Completed" at bounding box center [622, 387] width 19 height 19
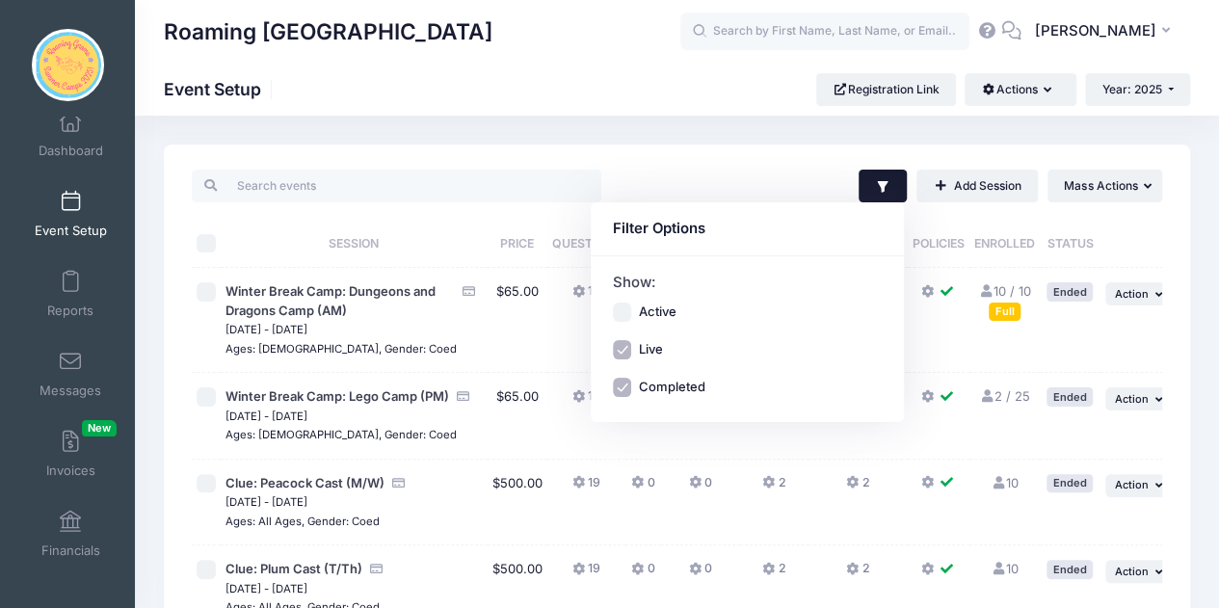
checkbox input "false"
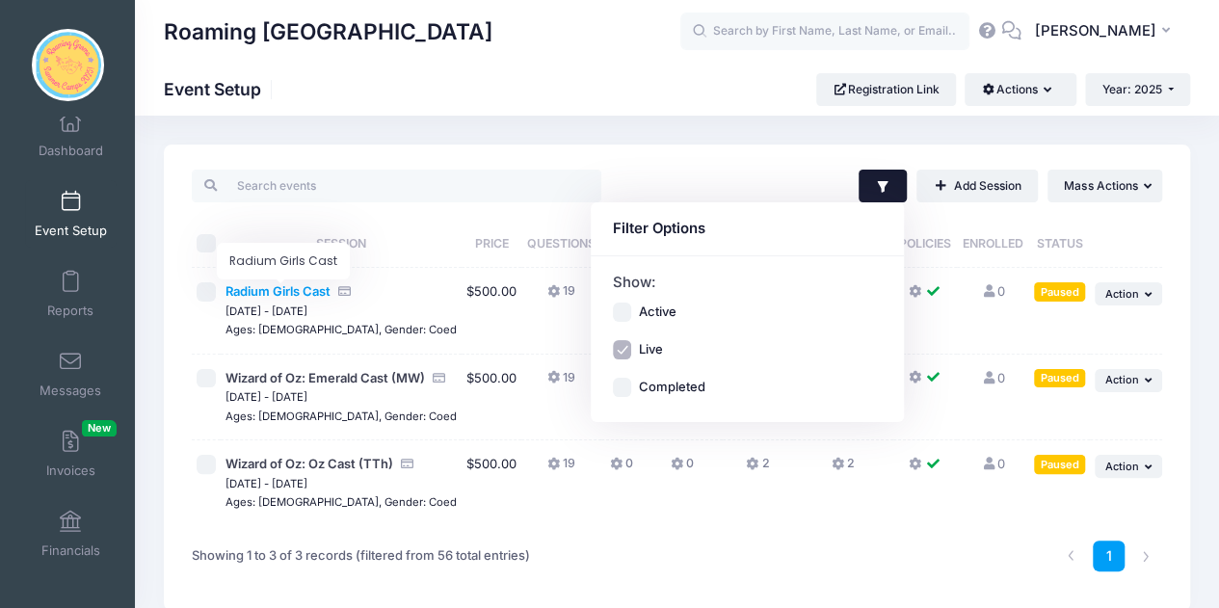
click at [304, 287] on span "Radium Girls Cast" at bounding box center [277, 290] width 105 height 15
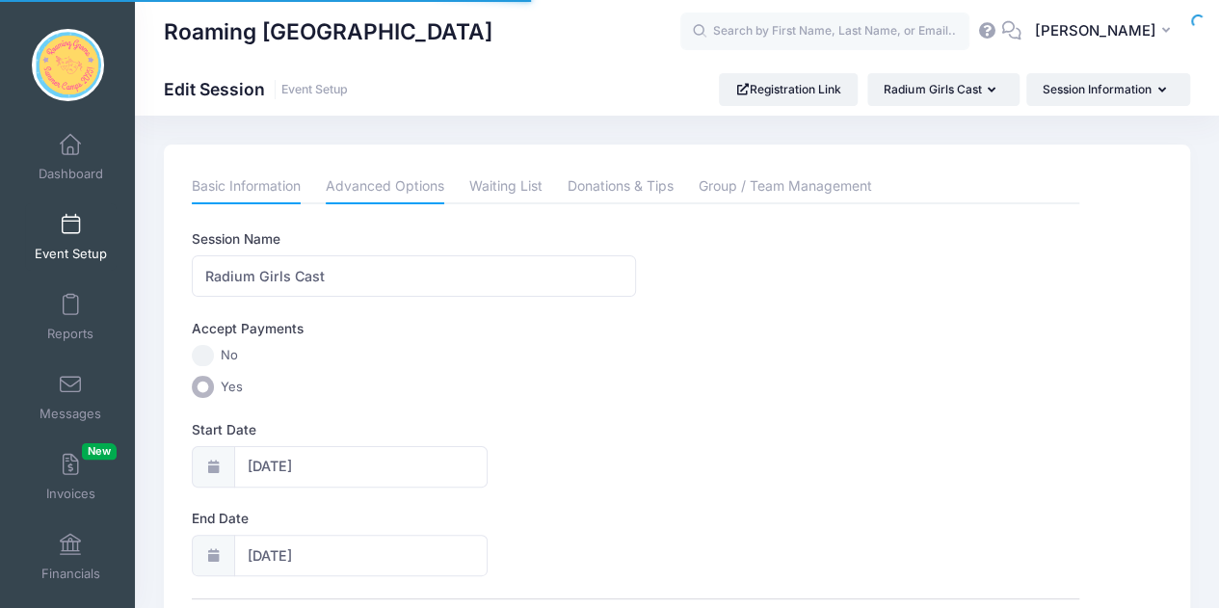
click at [374, 178] on link "Advanced Options" at bounding box center [385, 187] width 119 height 35
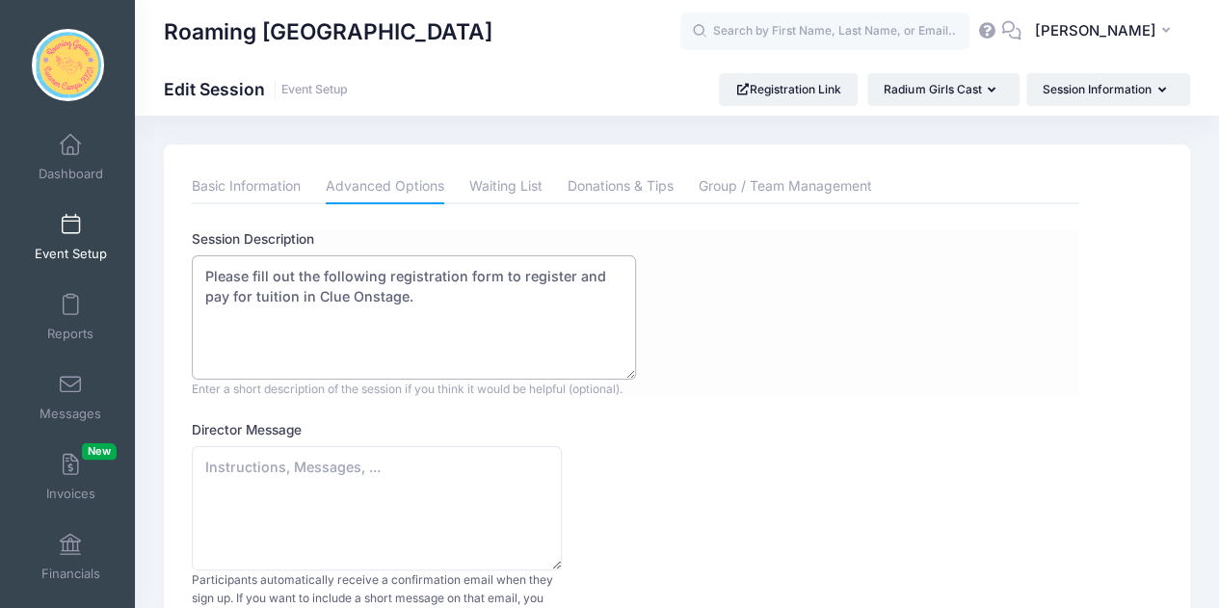
drag, startPoint x: 390, startPoint y: 296, endPoint x: 288, endPoint y: 303, distance: 102.4
click at [288, 303] on textarea "Please fill out the following registration form to register and pay for tuition…" at bounding box center [414, 317] width 444 height 124
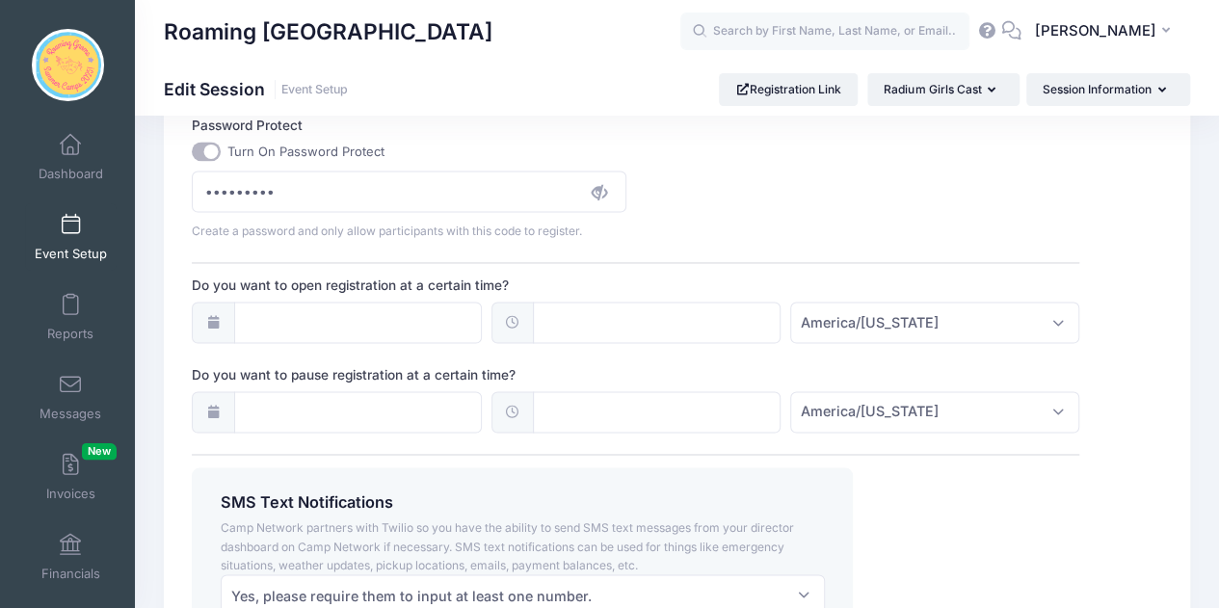
scroll to position [1380, 0]
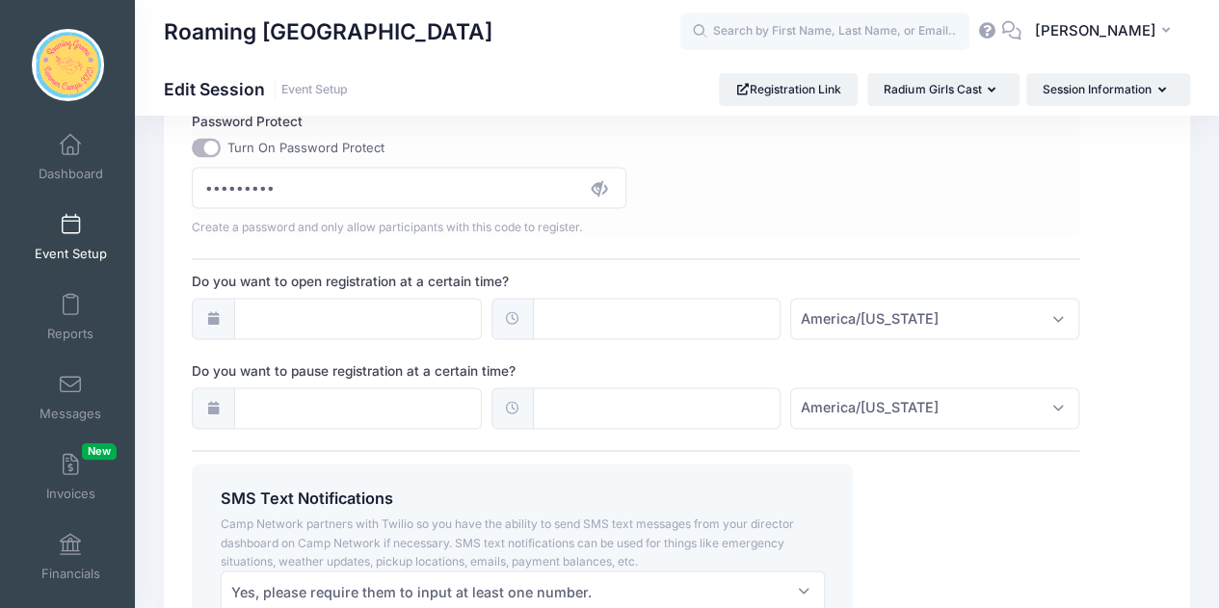
type textarea "Please fill out the following registration form to register and pay for tuition…"
click at [208, 145] on input "Turn On Password Protect" at bounding box center [206, 147] width 29 height 19
checkbox input "false"
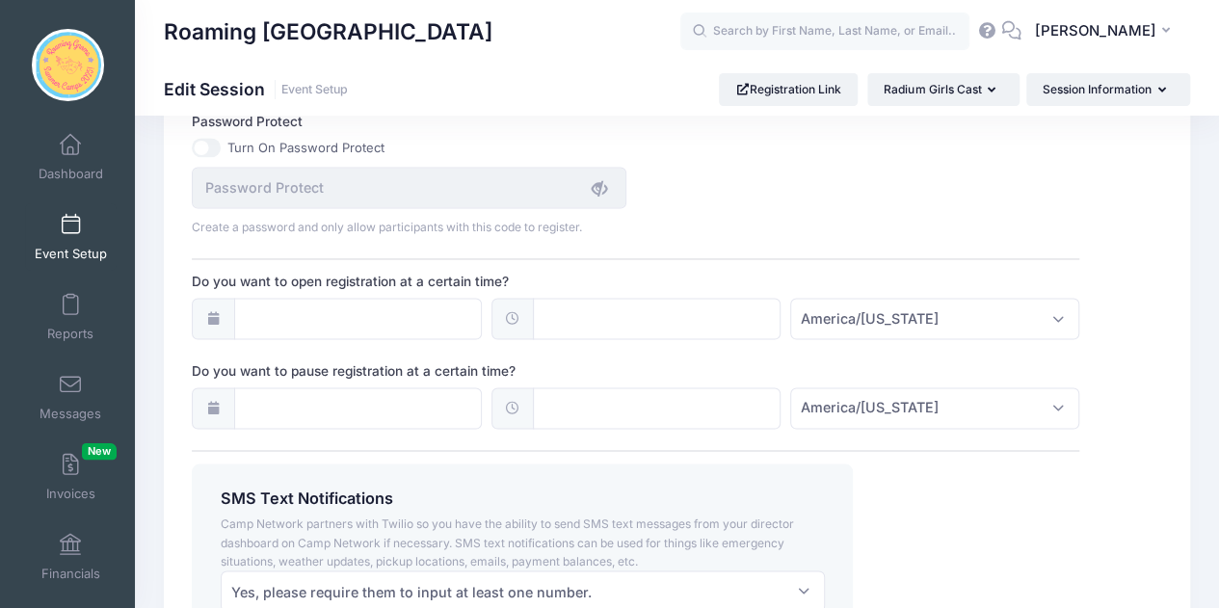
scroll to position [1551, 0]
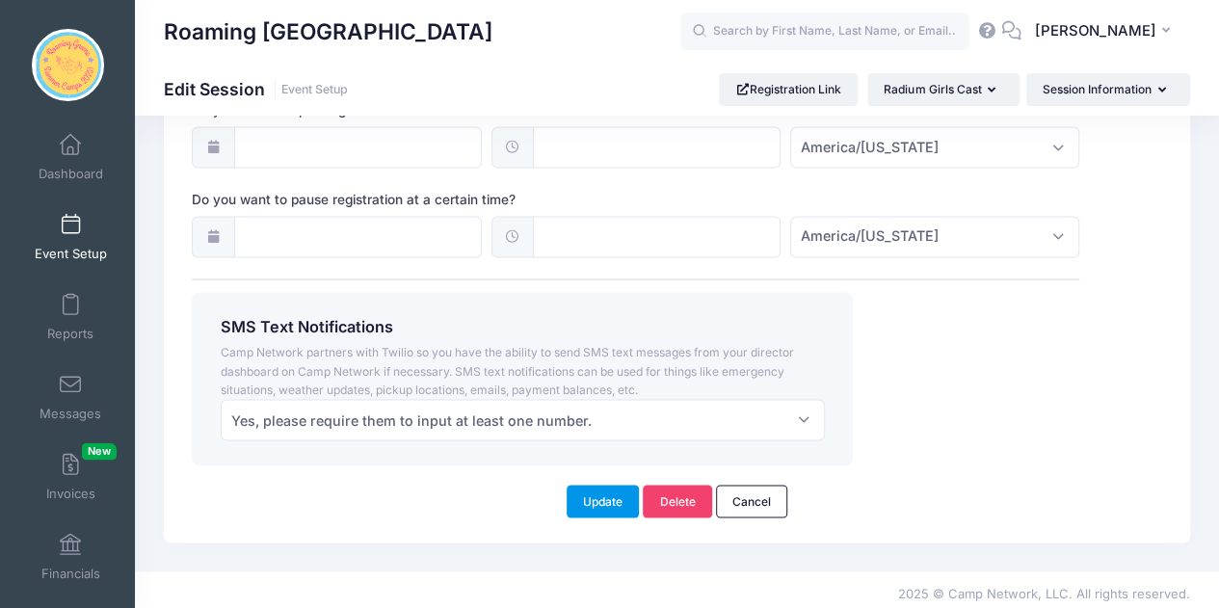
click at [596, 494] on button "Update" at bounding box center [603, 501] width 73 height 33
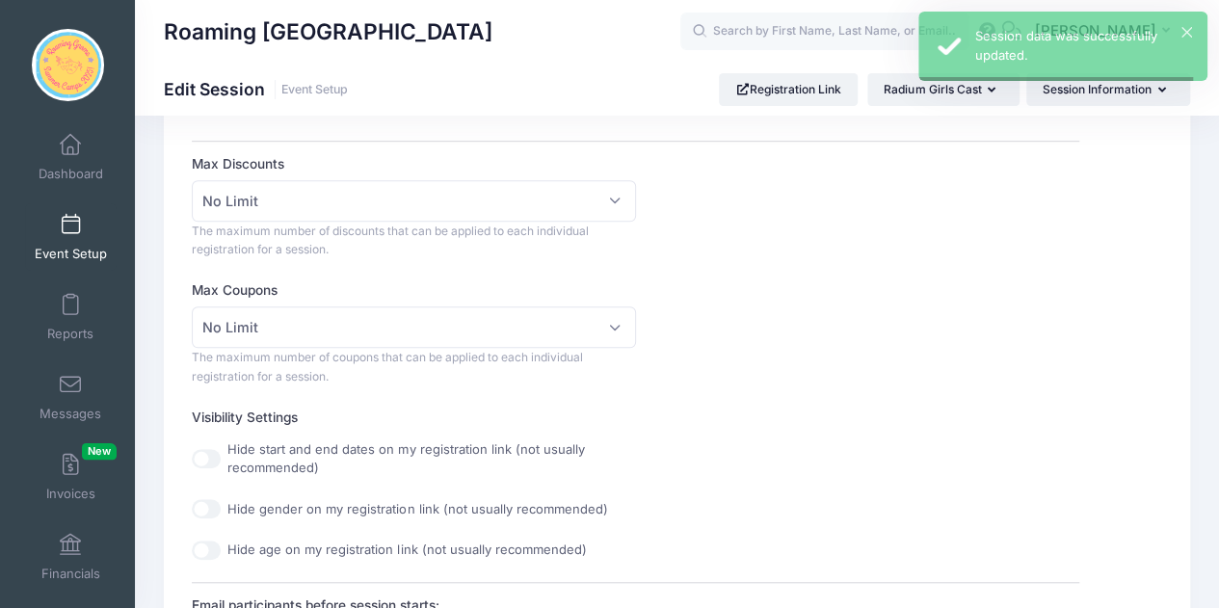
scroll to position [0, 0]
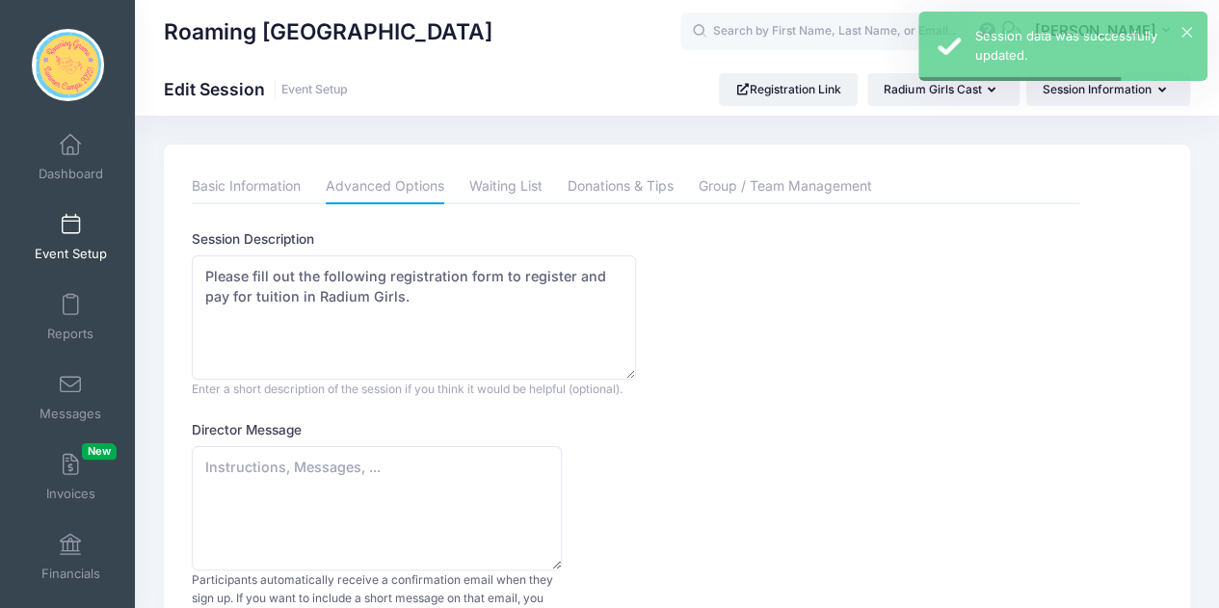
click at [81, 222] on link "Event Setup" at bounding box center [71, 236] width 92 height 67
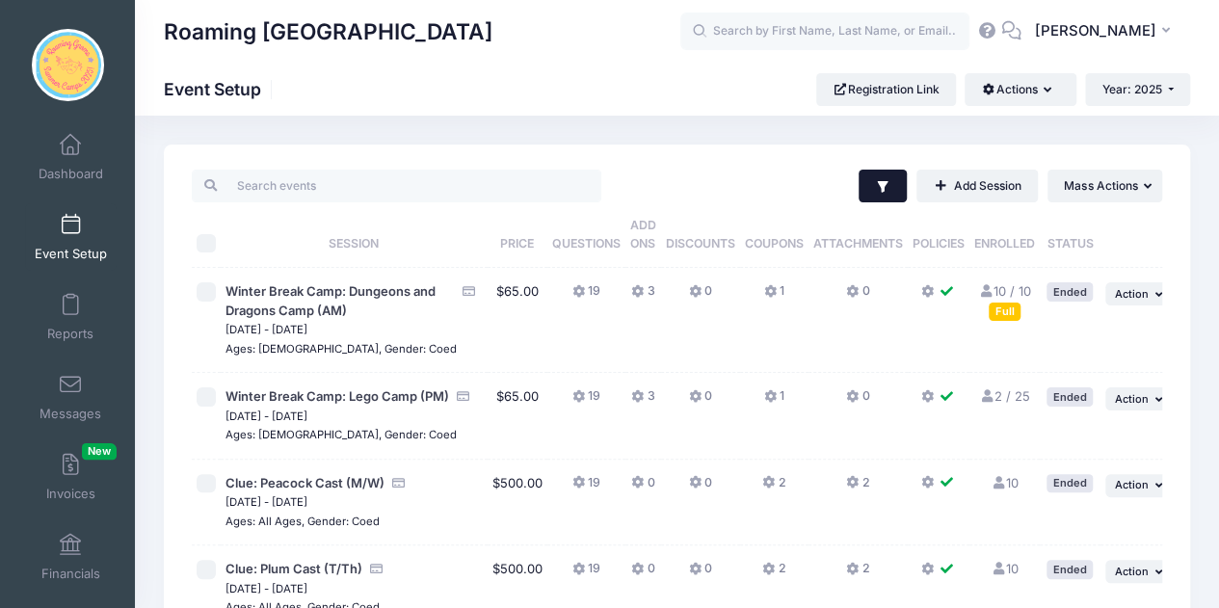
click at [890, 186] on button "Filter" at bounding box center [882, 186] width 49 height 33
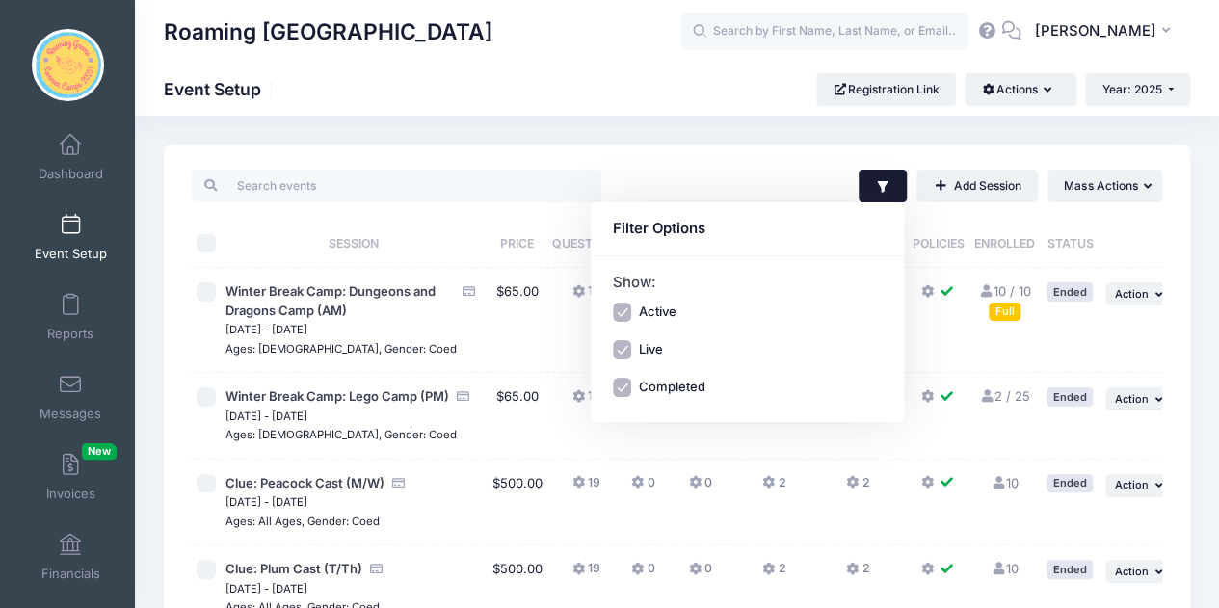
click at [696, 306] on div "Active" at bounding box center [748, 312] width 270 height 19
click at [647, 314] on label "Active" at bounding box center [657, 312] width 38 height 19
click at [632, 314] on input "Active" at bounding box center [622, 312] width 19 height 19
checkbox input "false"
click at [661, 382] on label "Completed" at bounding box center [671, 387] width 66 height 19
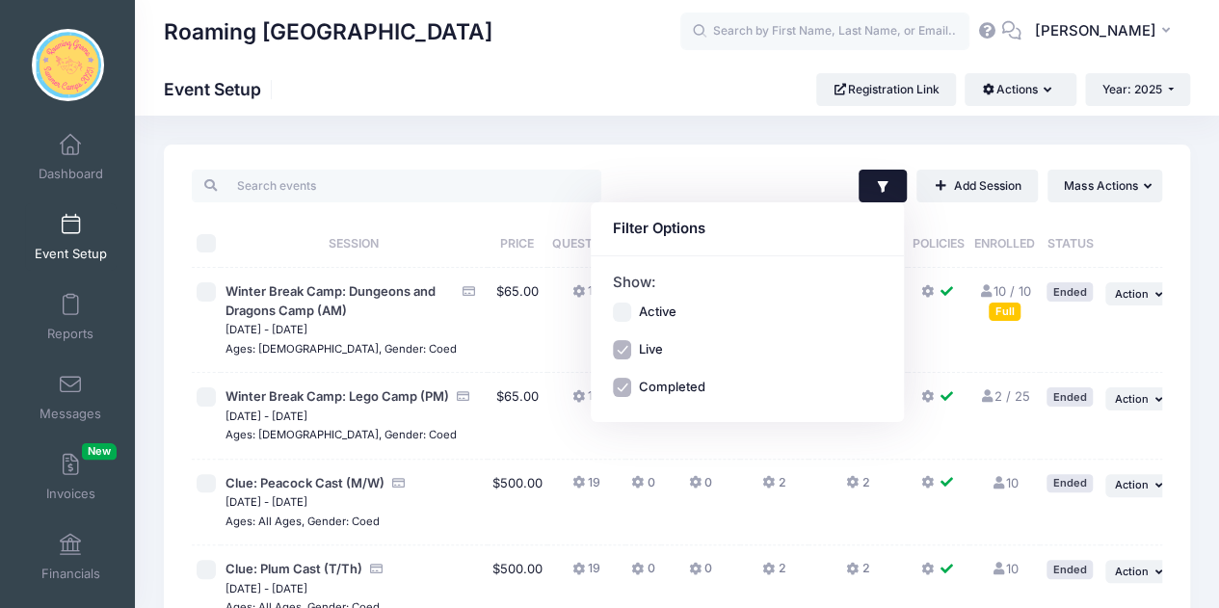
click at [632, 382] on input "Completed" at bounding box center [622, 387] width 19 height 19
checkbox input "false"
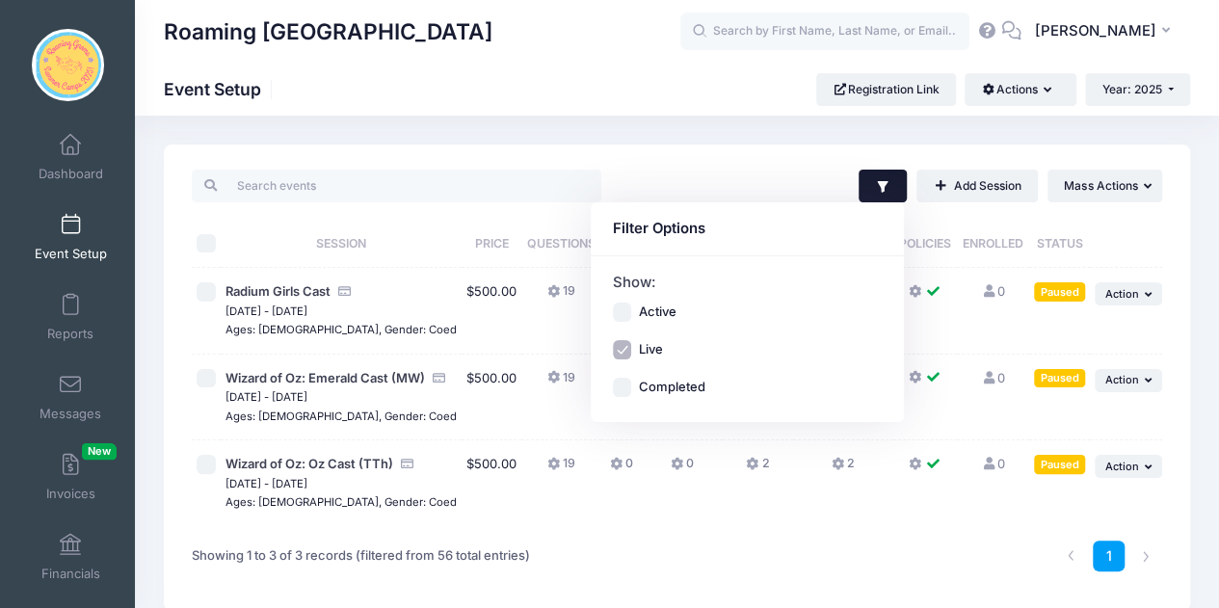
click at [650, 356] on label "Live" at bounding box center [650, 349] width 24 height 19
click at [632, 356] on input "Live" at bounding box center [622, 349] width 19 height 19
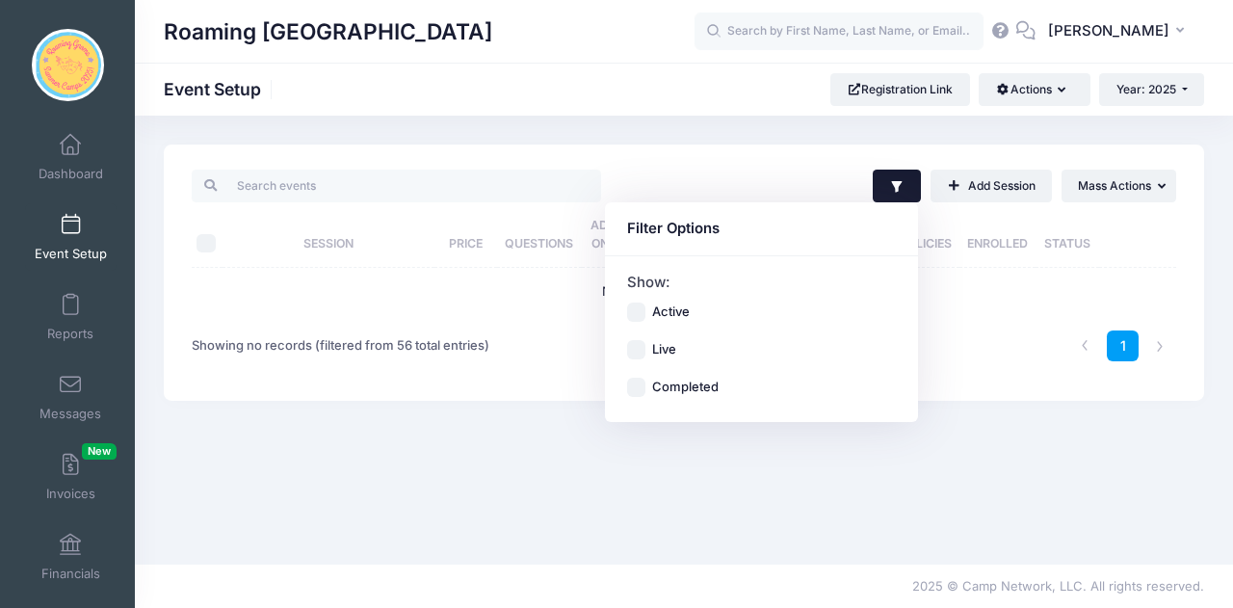
click at [650, 356] on div "Live" at bounding box center [762, 349] width 270 height 19
click at [634, 351] on input "Live" at bounding box center [636, 349] width 19 height 19
checkbox input "true"
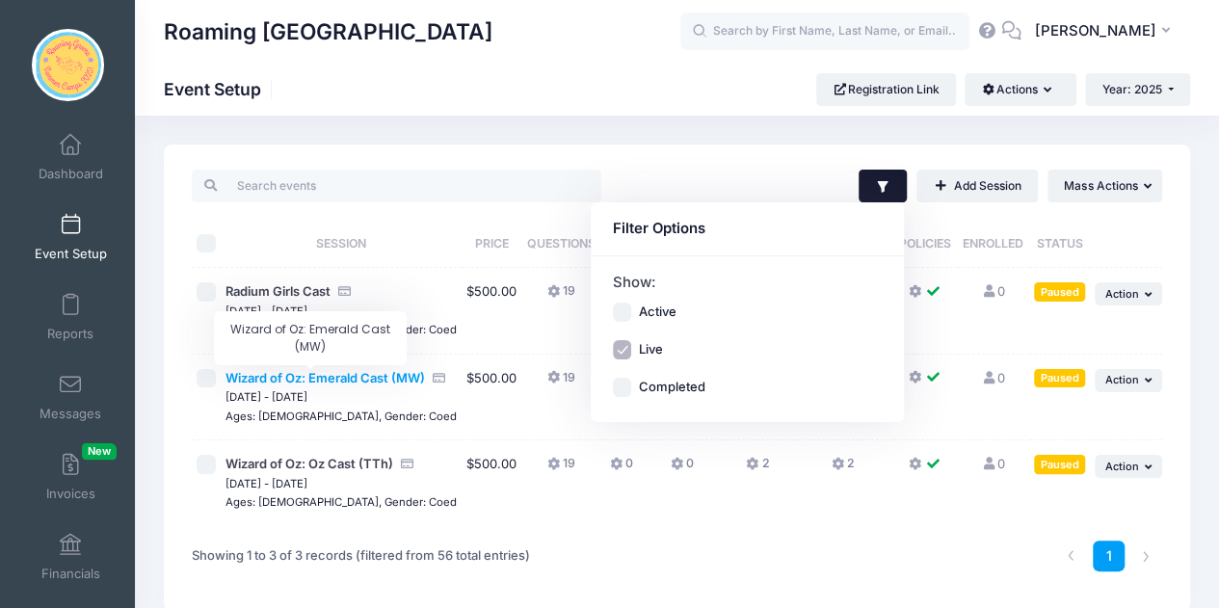
click at [318, 375] on span "Wizard of Oz: Emerald Cast (MW)" at bounding box center [324, 377] width 199 height 15
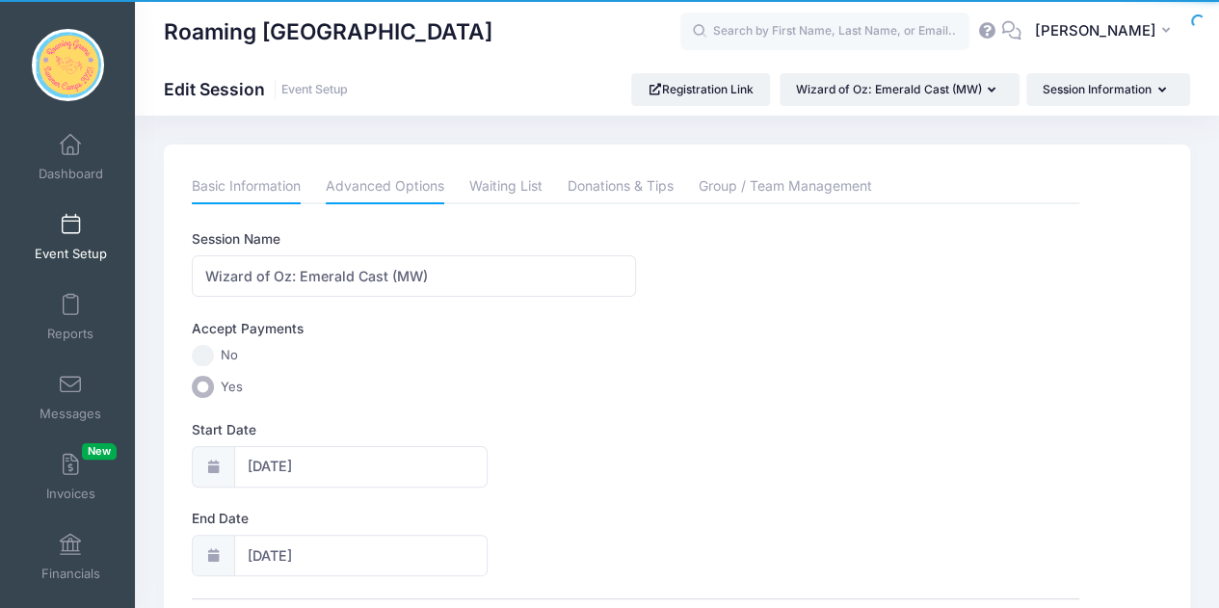
click at [370, 197] on link "Advanced Options" at bounding box center [385, 187] width 119 height 35
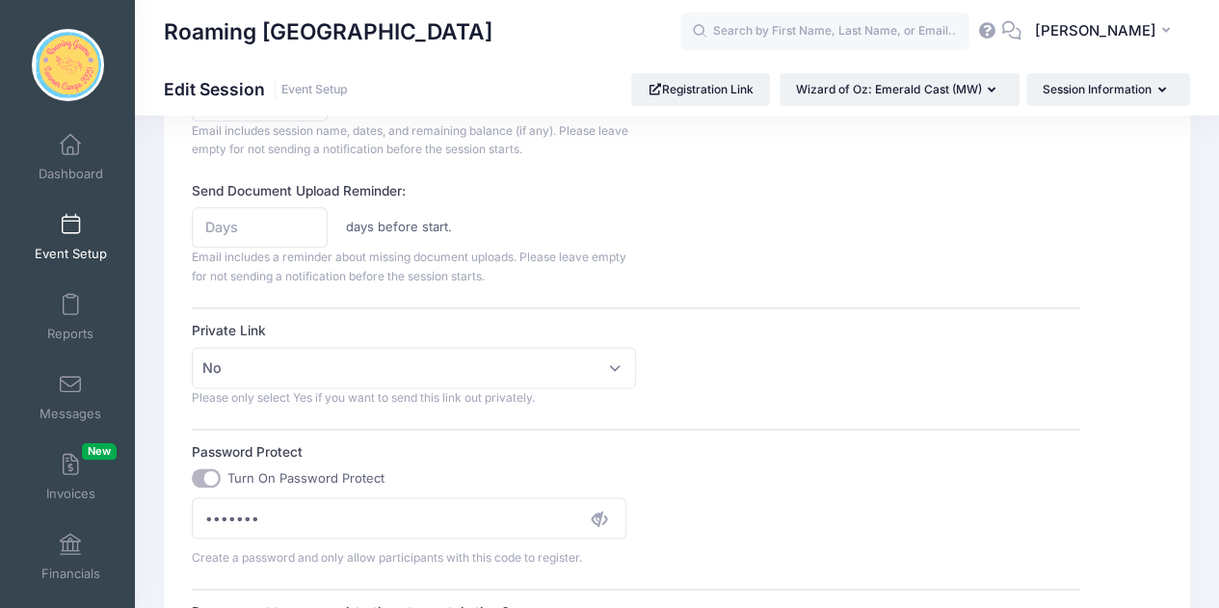
scroll to position [1050, 0]
click at [210, 469] on input "Turn On Password Protect" at bounding box center [206, 476] width 29 height 19
checkbox input "false"
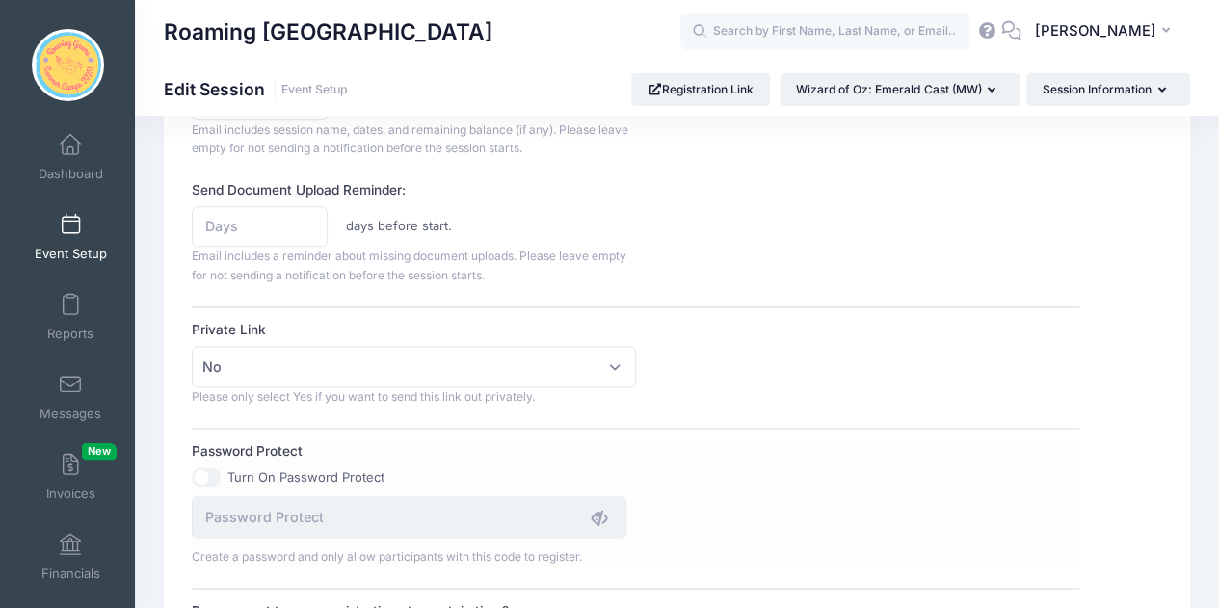
click at [210, 469] on input "Turn On Password Protect" at bounding box center [206, 476] width 29 height 19
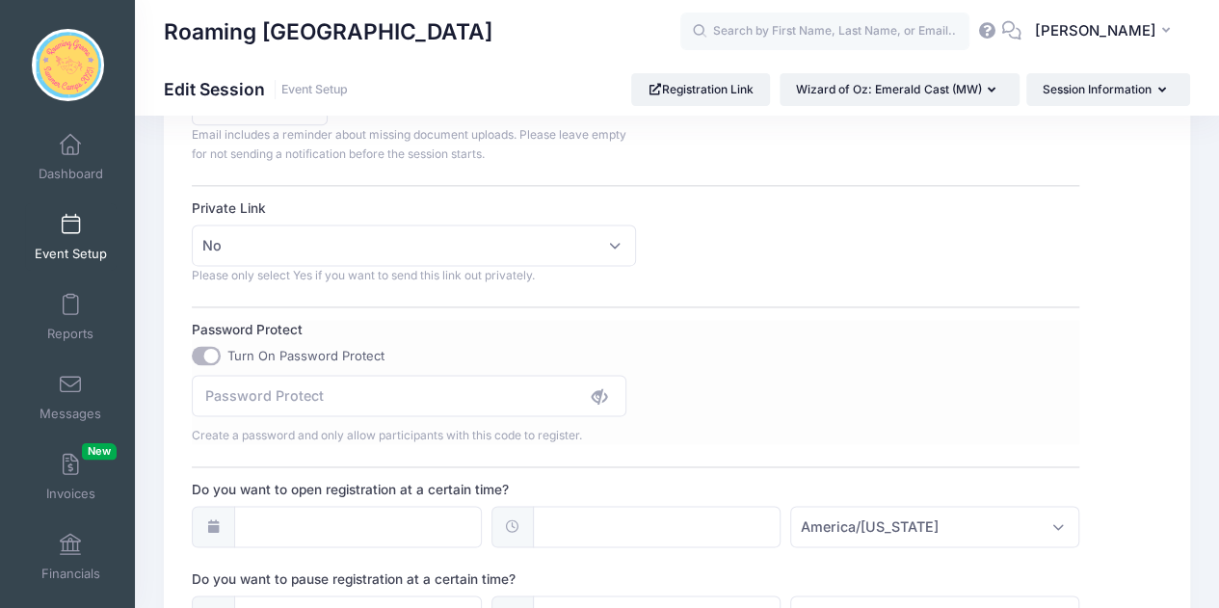
scroll to position [1179, 0]
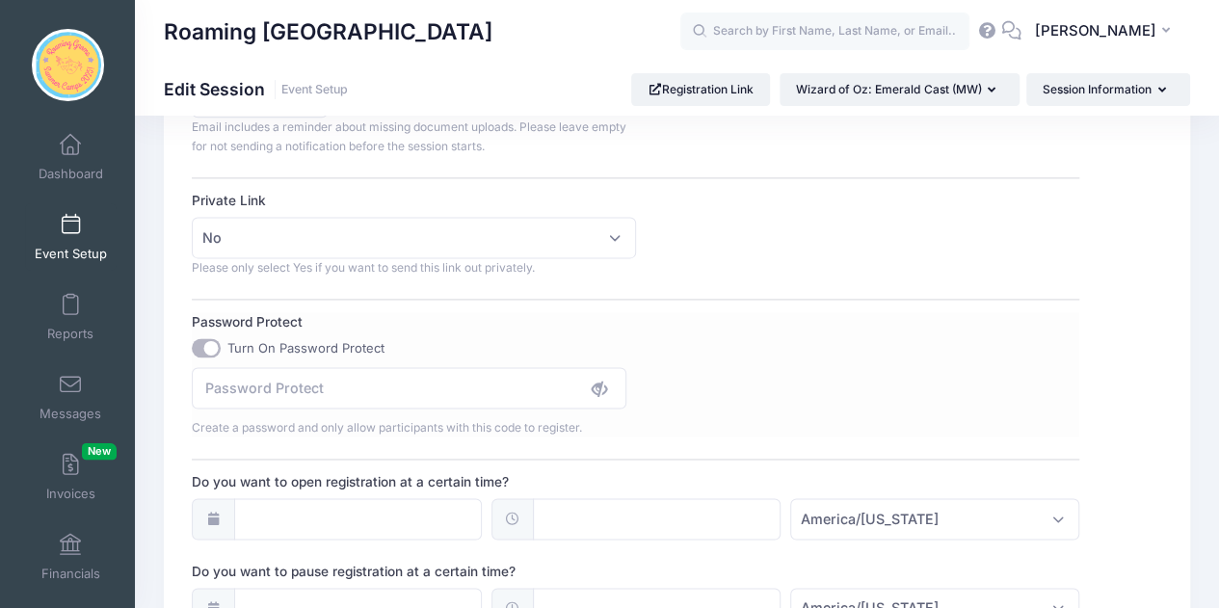
click at [202, 344] on input "Turn On Password Protect" at bounding box center [206, 347] width 29 height 19
checkbox input "false"
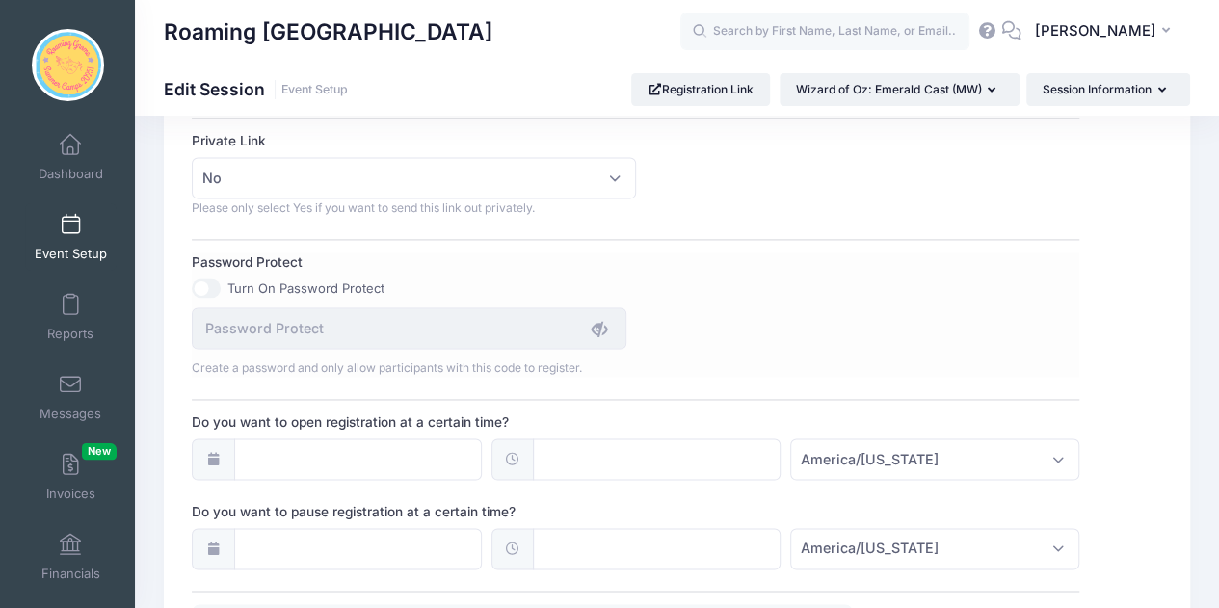
scroll to position [1238, 0]
click at [596, 323] on icon at bounding box center [599, 329] width 15 height 15
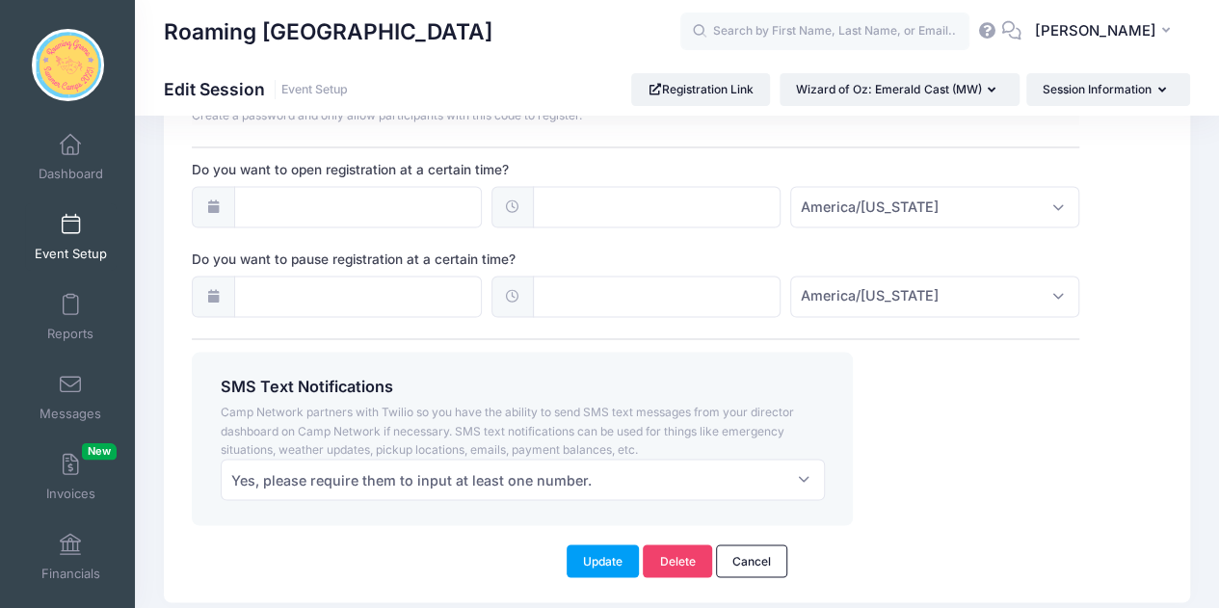
scroll to position [1492, 0]
click at [761, 548] on link "Cancel" at bounding box center [752, 559] width 72 height 33
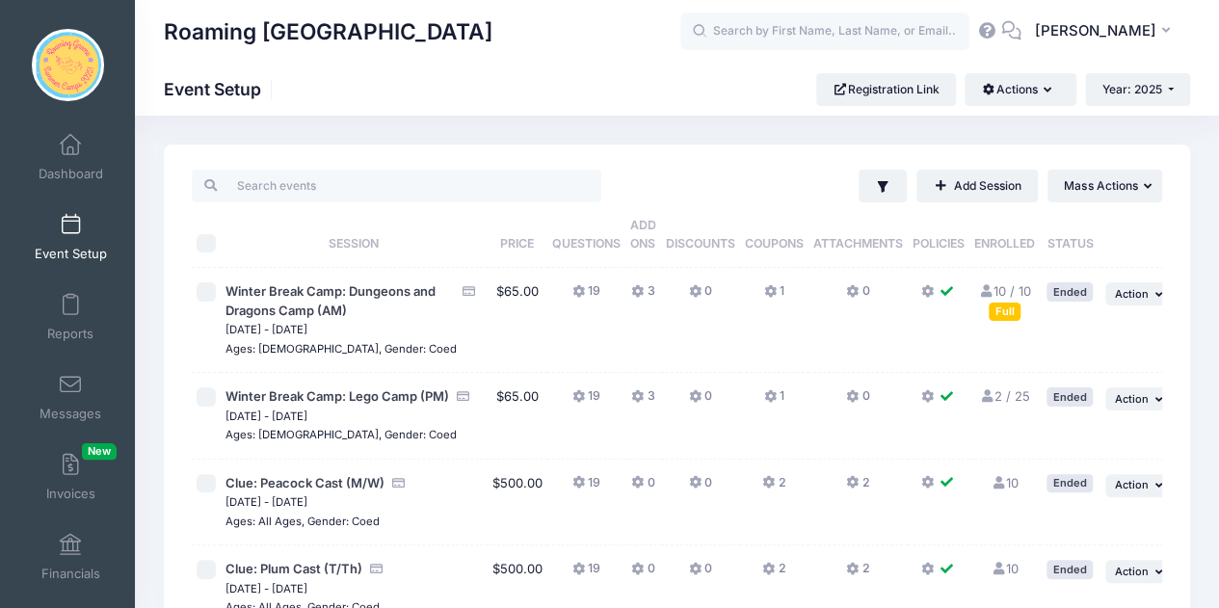
click at [874, 203] on th "Attachments" at bounding box center [857, 235] width 99 height 66
click at [878, 193] on icon "button" at bounding box center [882, 186] width 15 height 15
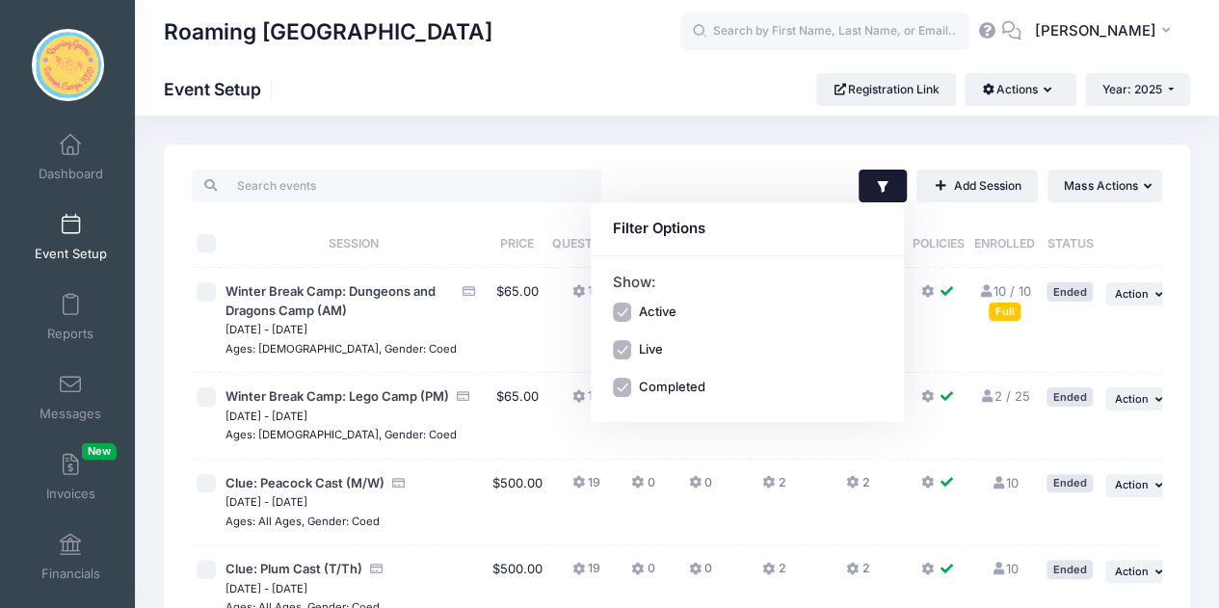
click at [663, 307] on label "Active" at bounding box center [657, 312] width 38 height 19
click at [632, 307] on input "Active" at bounding box center [622, 312] width 19 height 19
checkbox input "false"
click at [686, 388] on label "Completed" at bounding box center [671, 387] width 66 height 19
click at [632, 388] on input "Completed" at bounding box center [622, 387] width 19 height 19
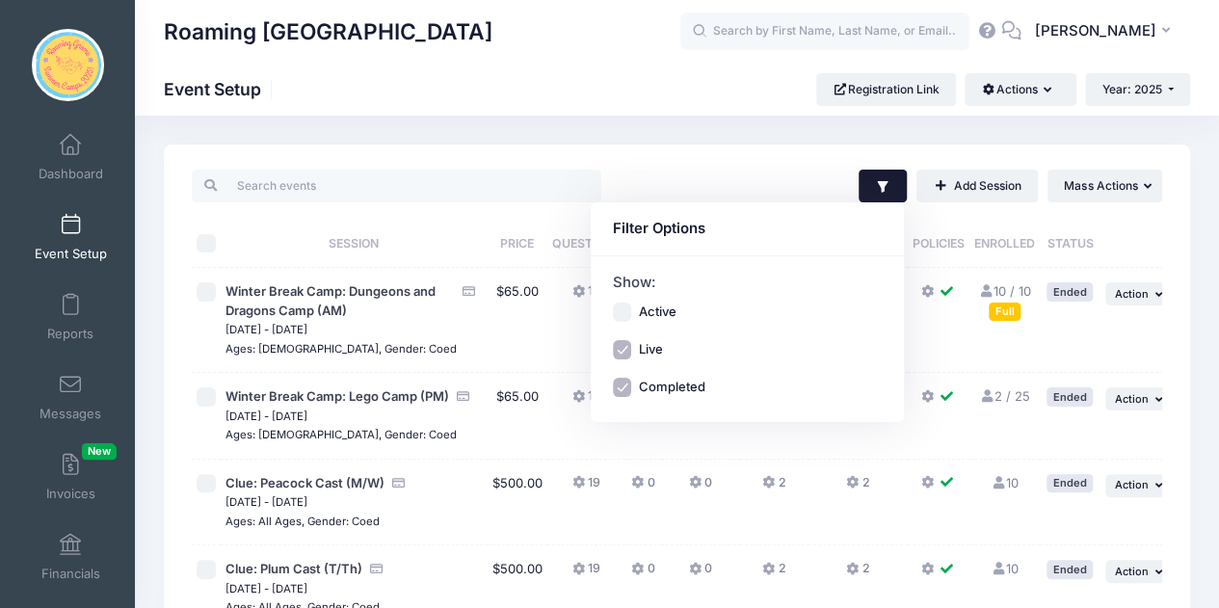
checkbox input "false"
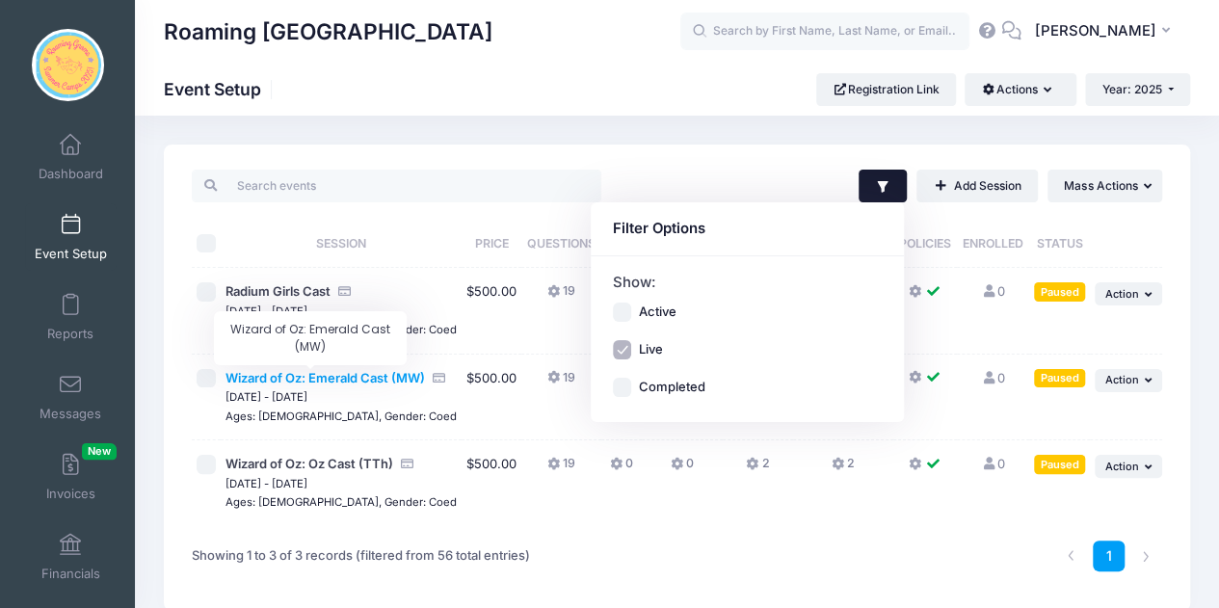
click at [304, 382] on span "Wizard of Oz: Emerald Cast (MW)" at bounding box center [324, 377] width 199 height 15
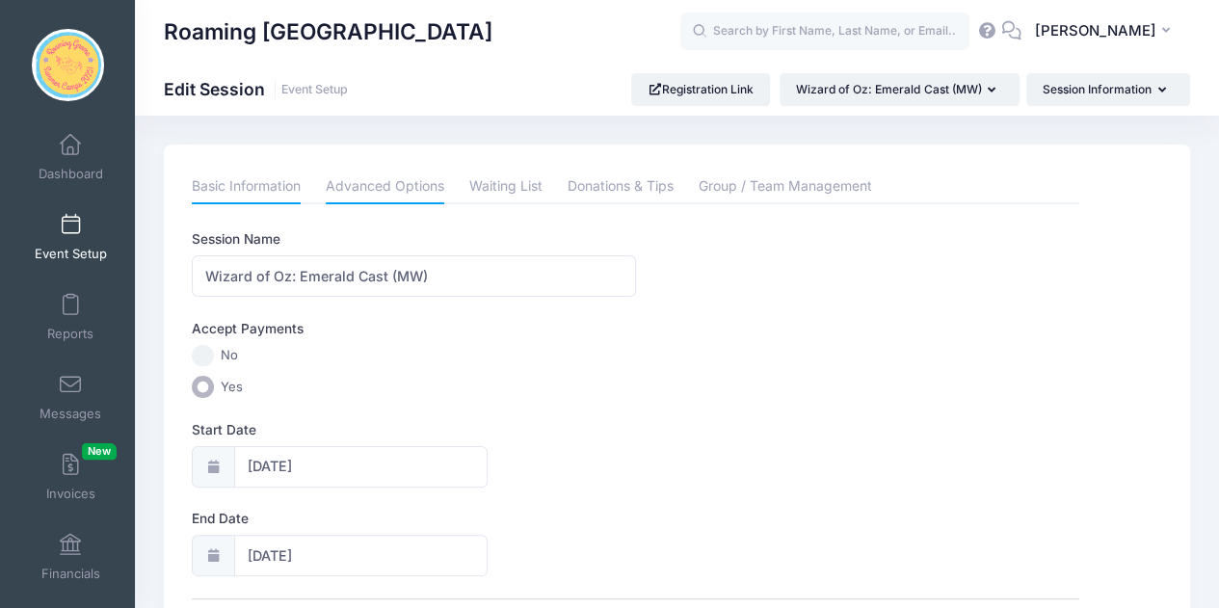
click at [384, 183] on link "Advanced Options" at bounding box center [385, 187] width 119 height 35
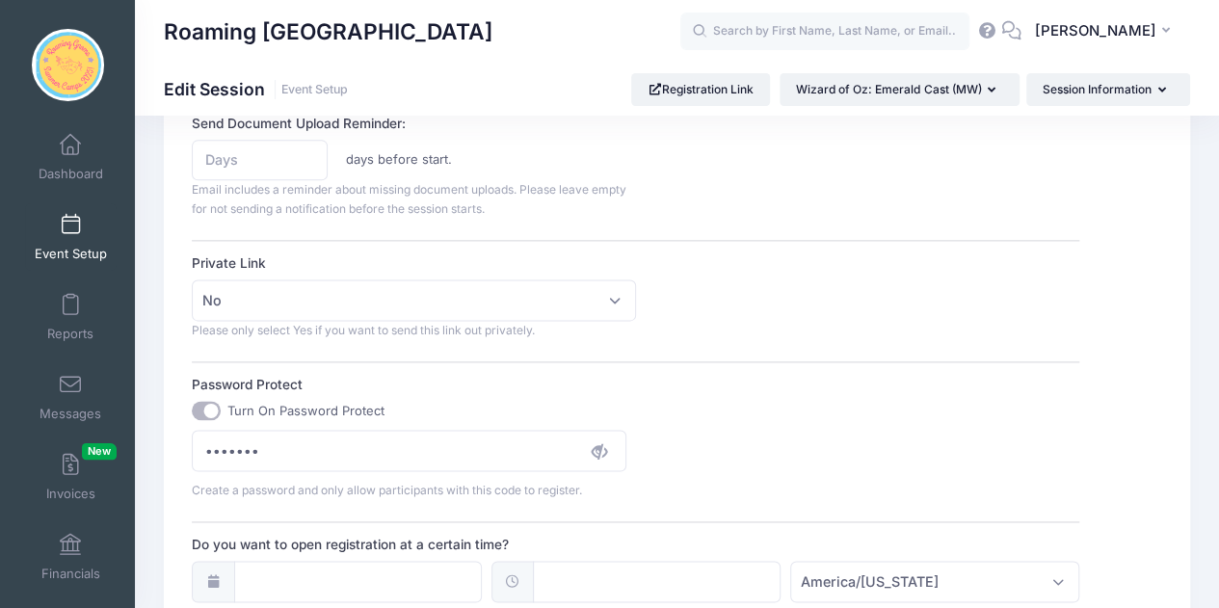
scroll to position [1123, 0]
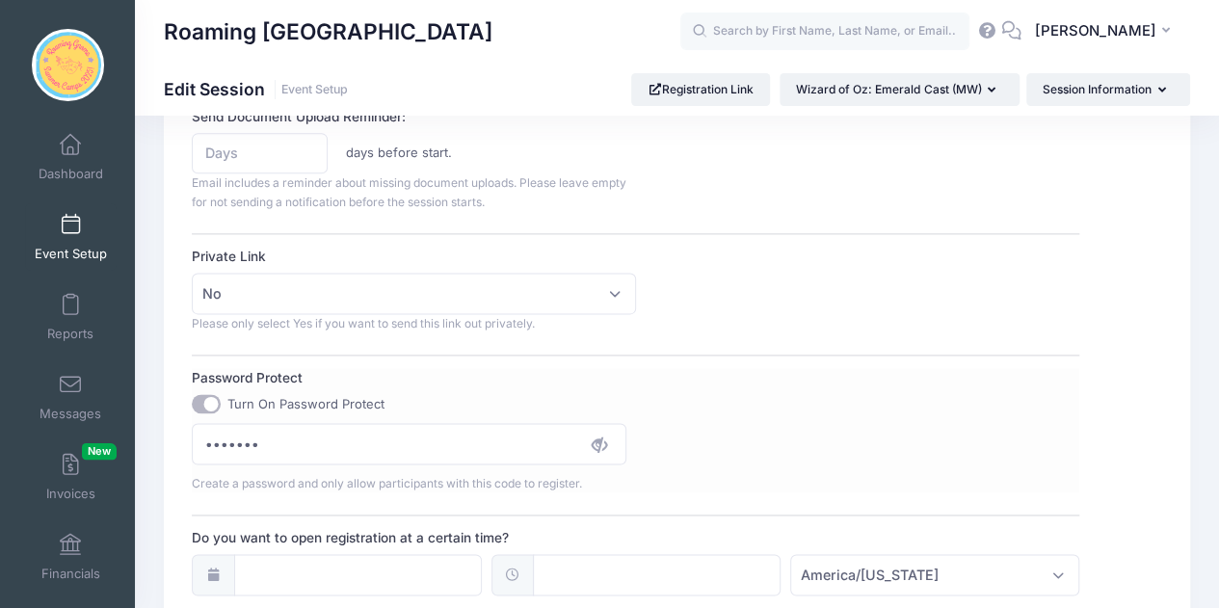
click at [597, 444] on icon at bounding box center [599, 443] width 15 height 15
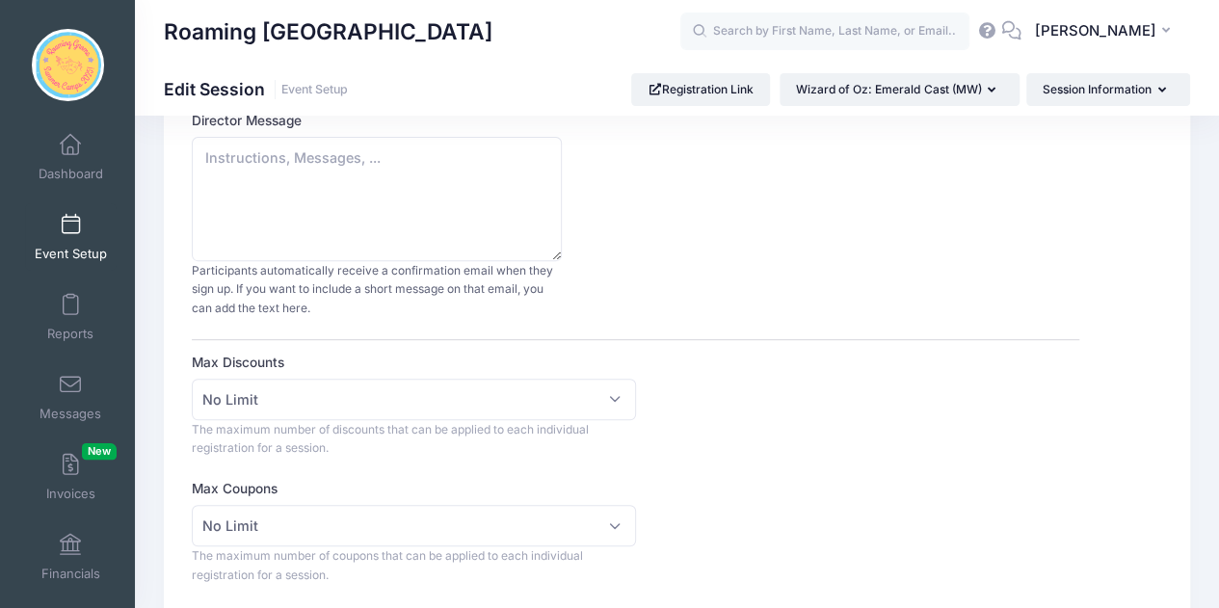
scroll to position [0, 0]
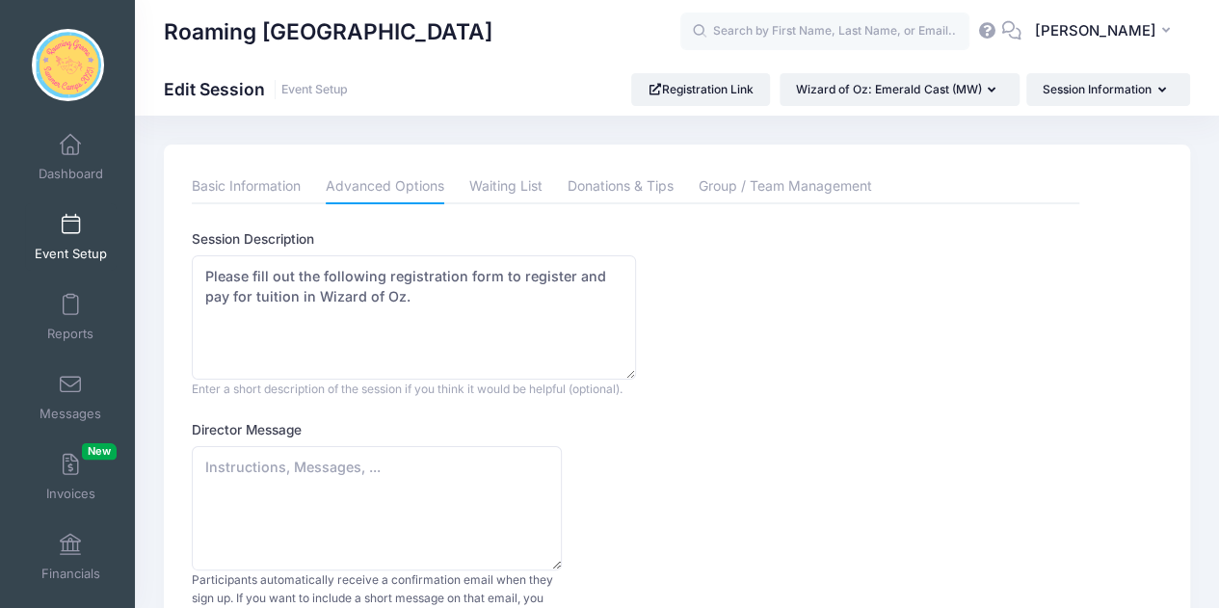
click at [57, 244] on link "Event Setup" at bounding box center [71, 236] width 92 height 67
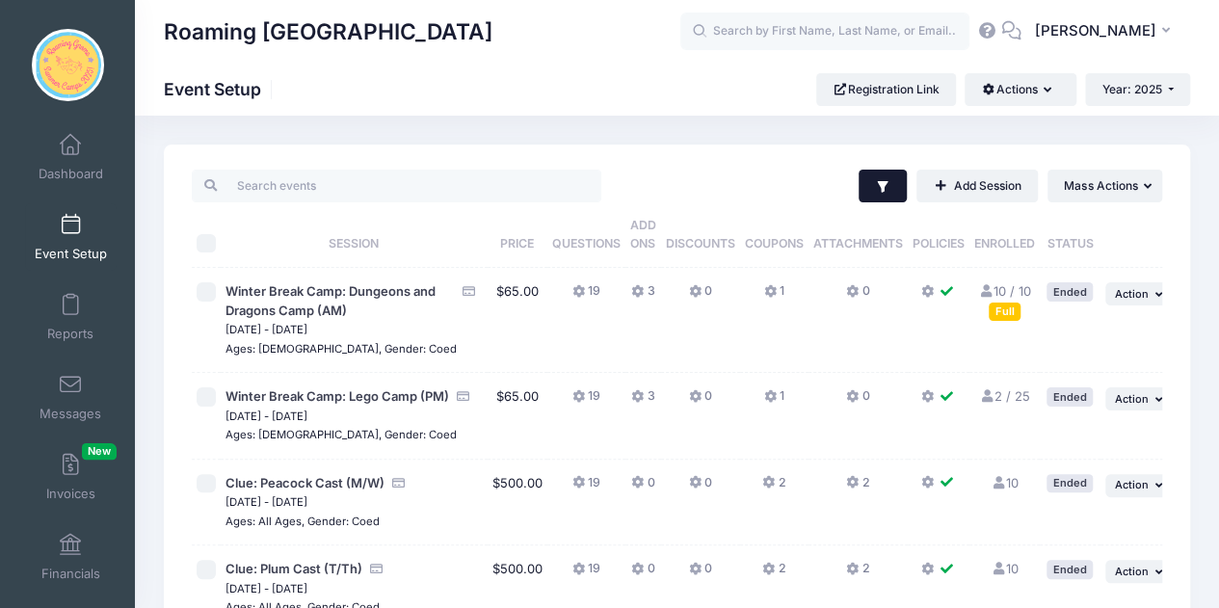
click at [883, 181] on icon "button" at bounding box center [882, 187] width 11 height 12
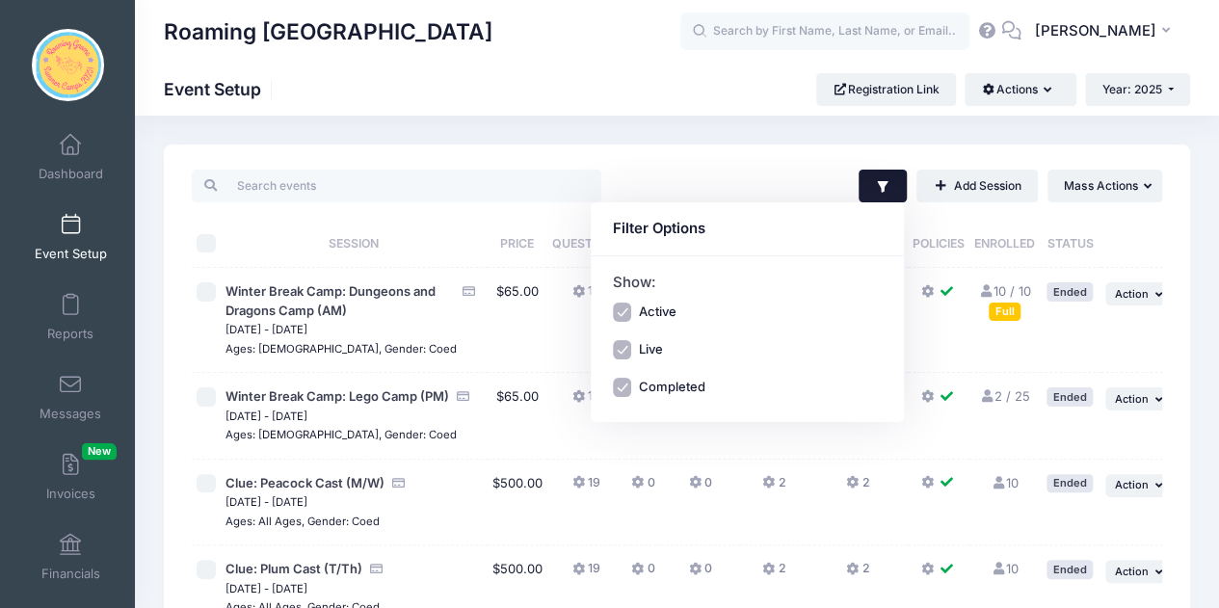
click at [672, 315] on label "Active" at bounding box center [657, 312] width 38 height 19
click at [632, 315] on input "Active" at bounding box center [622, 312] width 19 height 19
checkbox input "false"
click at [676, 392] on label "Completed" at bounding box center [671, 387] width 66 height 19
click at [632, 392] on input "Completed" at bounding box center [622, 387] width 19 height 19
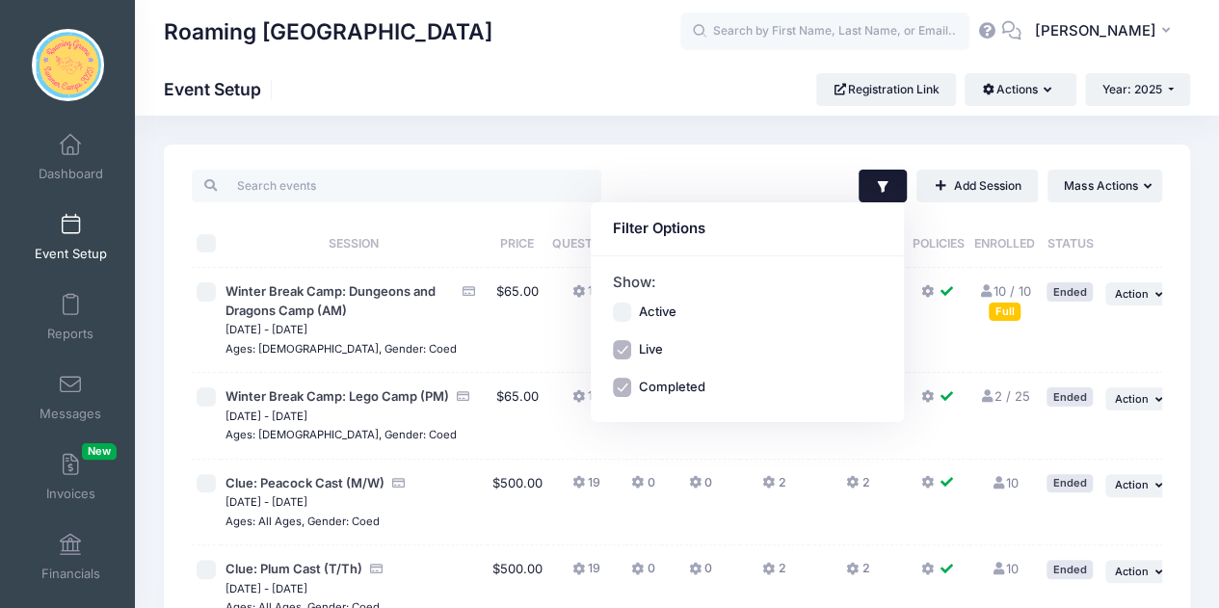
checkbox input "false"
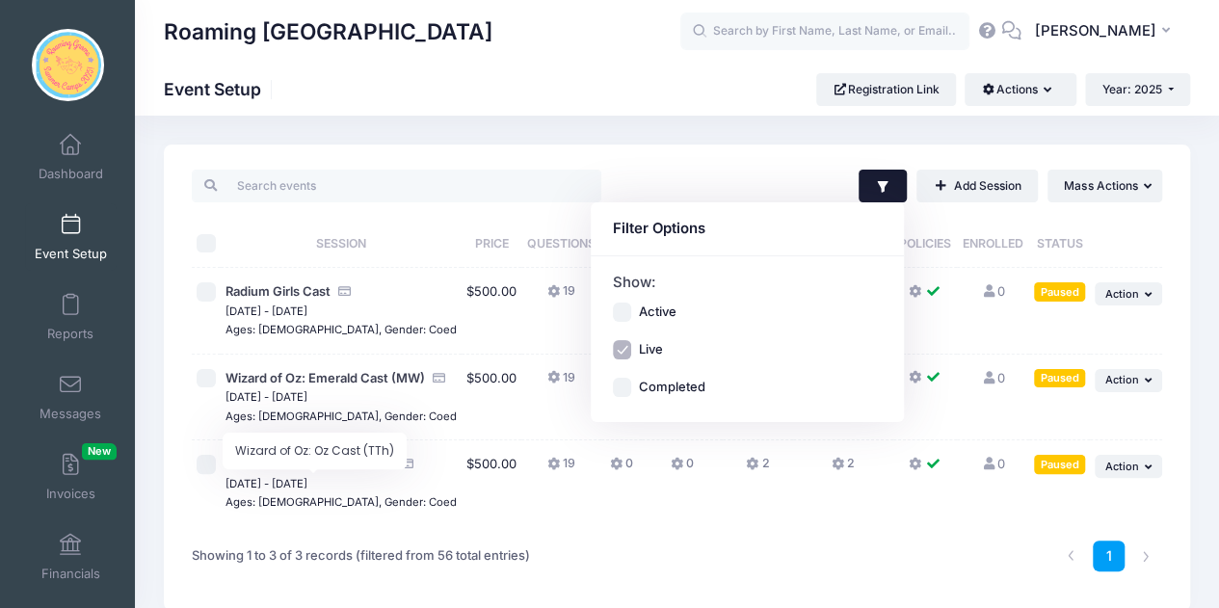
click at [349, 471] on span "Wizard of Oz: Oz Cast (TTh)" at bounding box center [309, 463] width 168 height 15
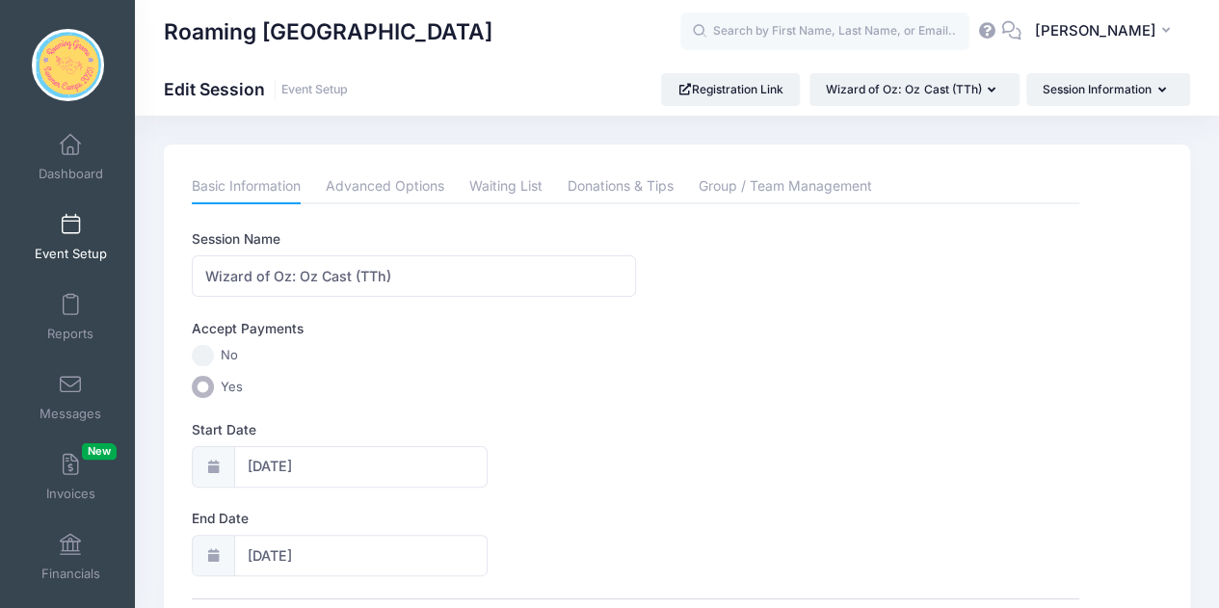
click at [387, 178] on link "Advanced Options" at bounding box center [385, 187] width 119 height 35
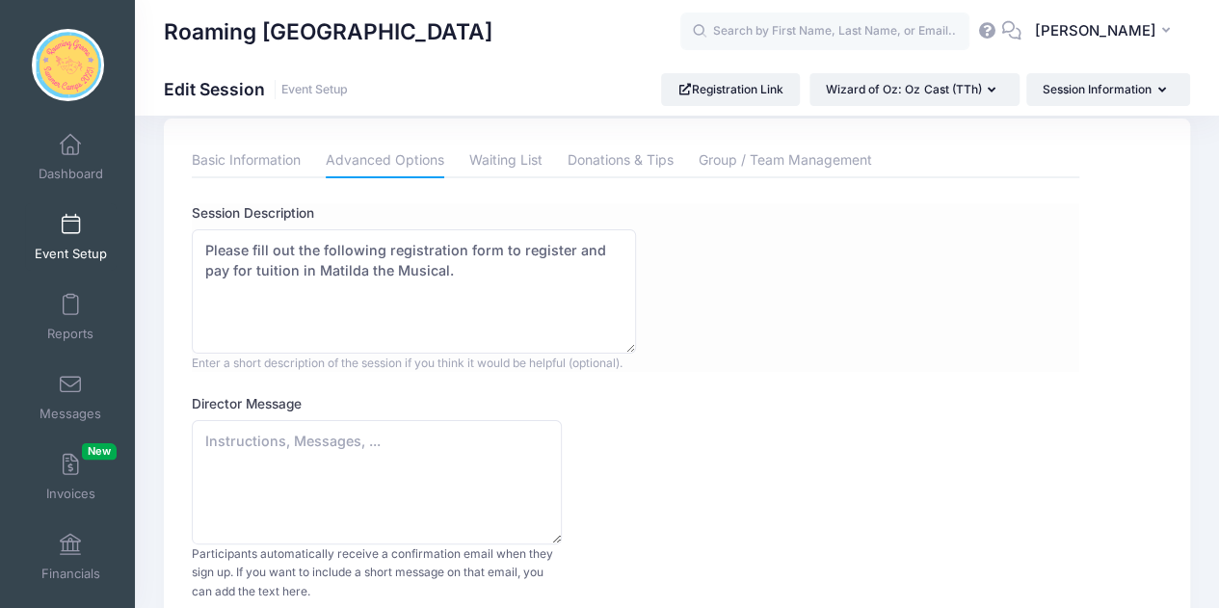
scroll to position [20, 0]
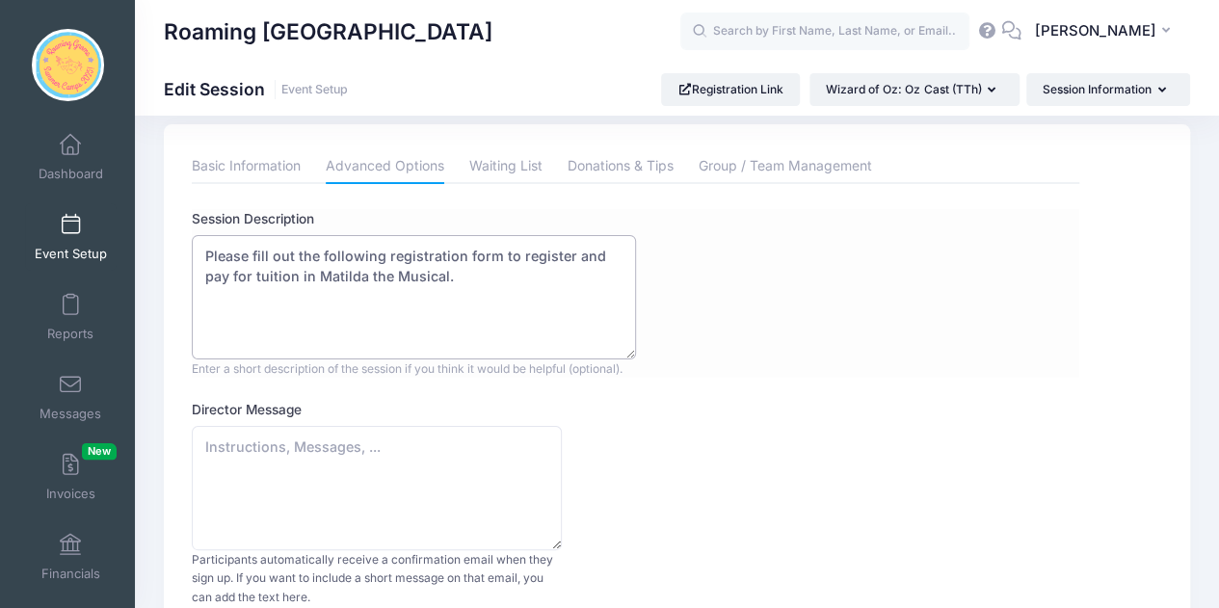
drag, startPoint x: 442, startPoint y: 277, endPoint x: 292, endPoint y: 279, distance: 150.3
click at [292, 279] on textarea "Please fill out the following registration form to register and pay for tuition…" at bounding box center [414, 297] width 444 height 124
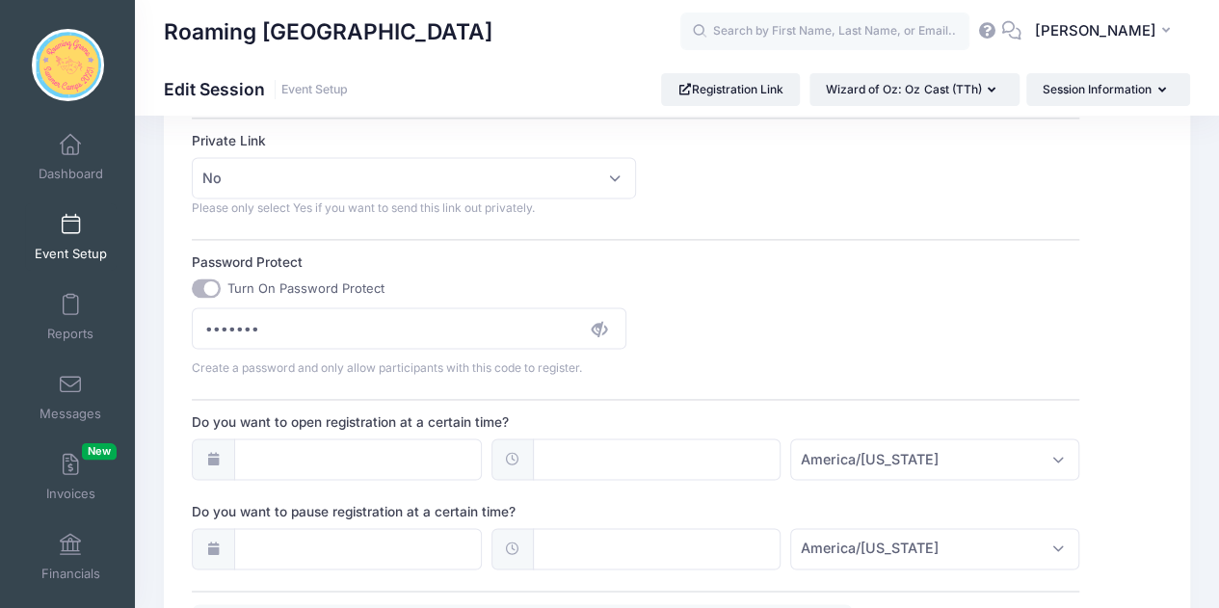
scroll to position [1240, 0]
type textarea "Please fill out the following registration form to register and pay for tuition…"
click at [599, 329] on icon at bounding box center [599, 327] width 15 height 15
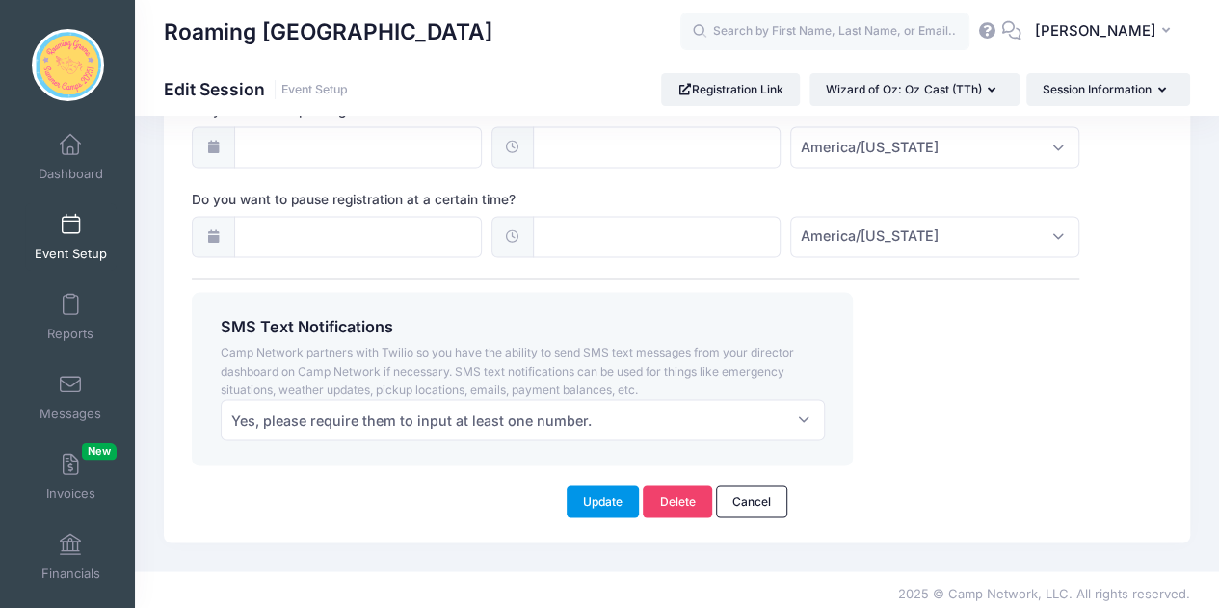
click at [603, 504] on button "Update" at bounding box center [603, 501] width 73 height 33
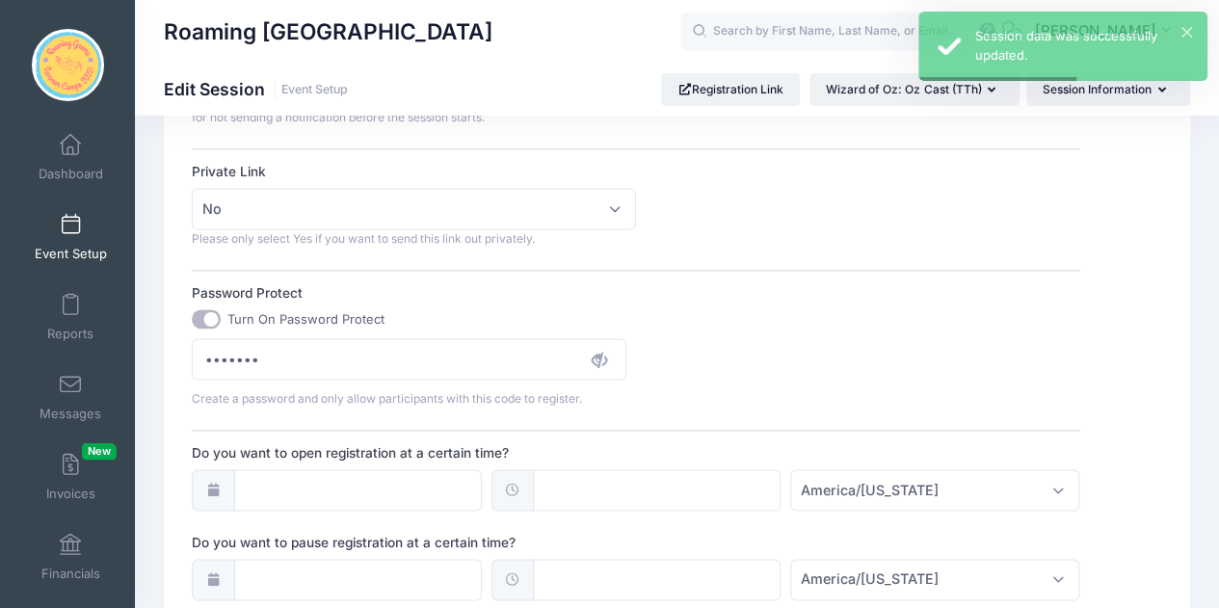
scroll to position [1208, 0]
click at [201, 321] on input "Turn On Password Protect" at bounding box center [206, 318] width 29 height 19
checkbox input "false"
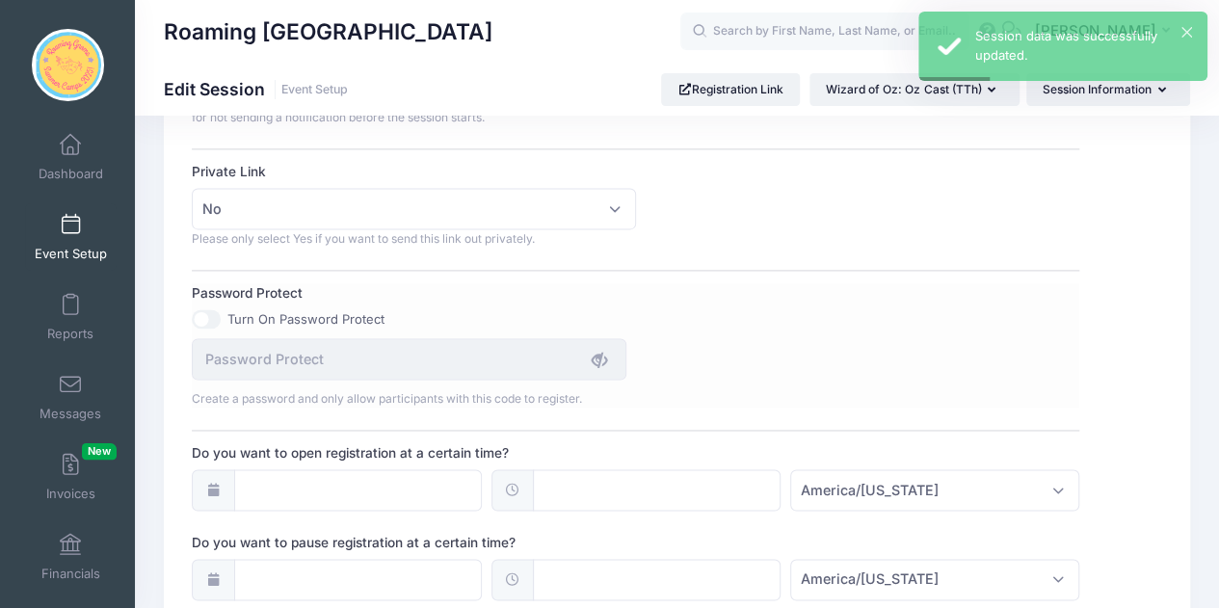
scroll to position [1551, 0]
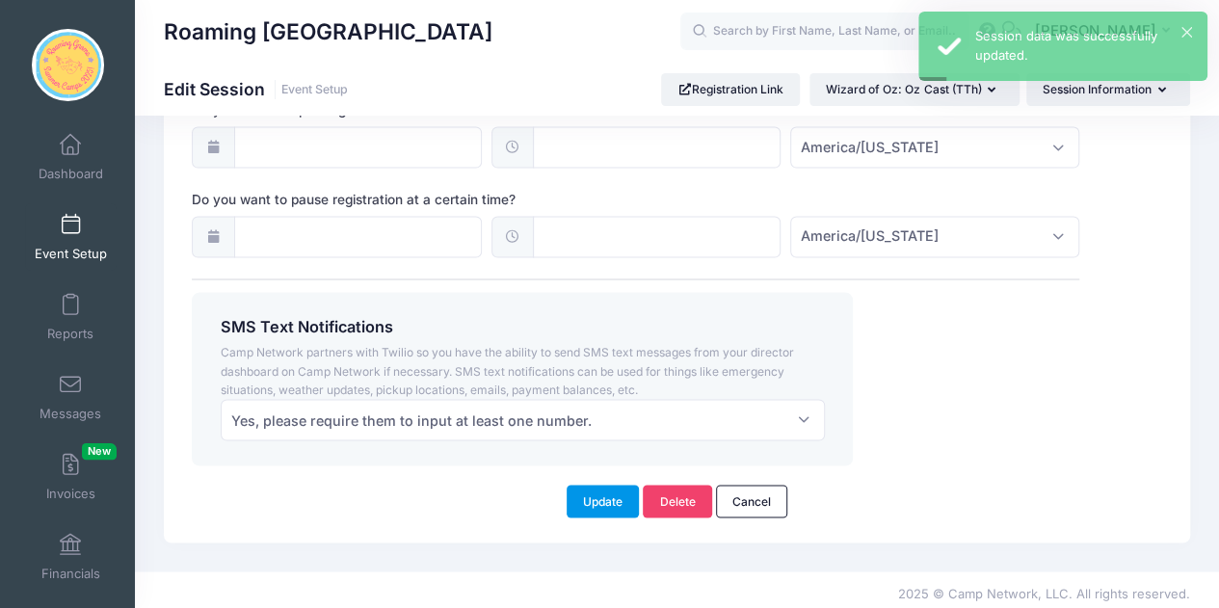
click at [592, 499] on button "Update" at bounding box center [603, 501] width 73 height 33
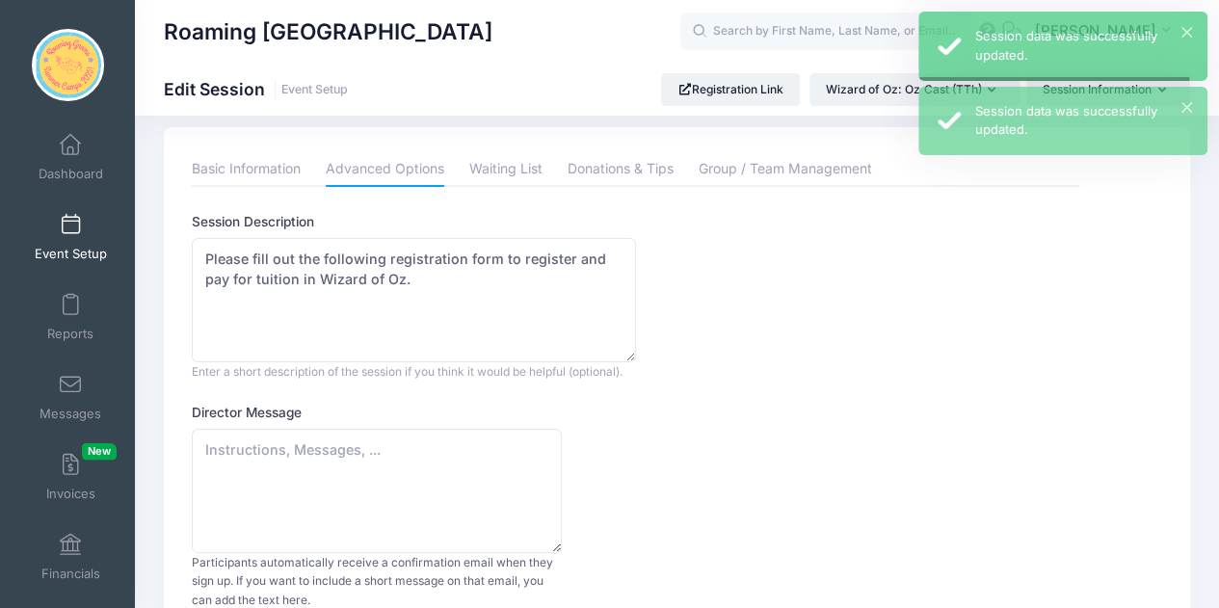
scroll to position [0, 0]
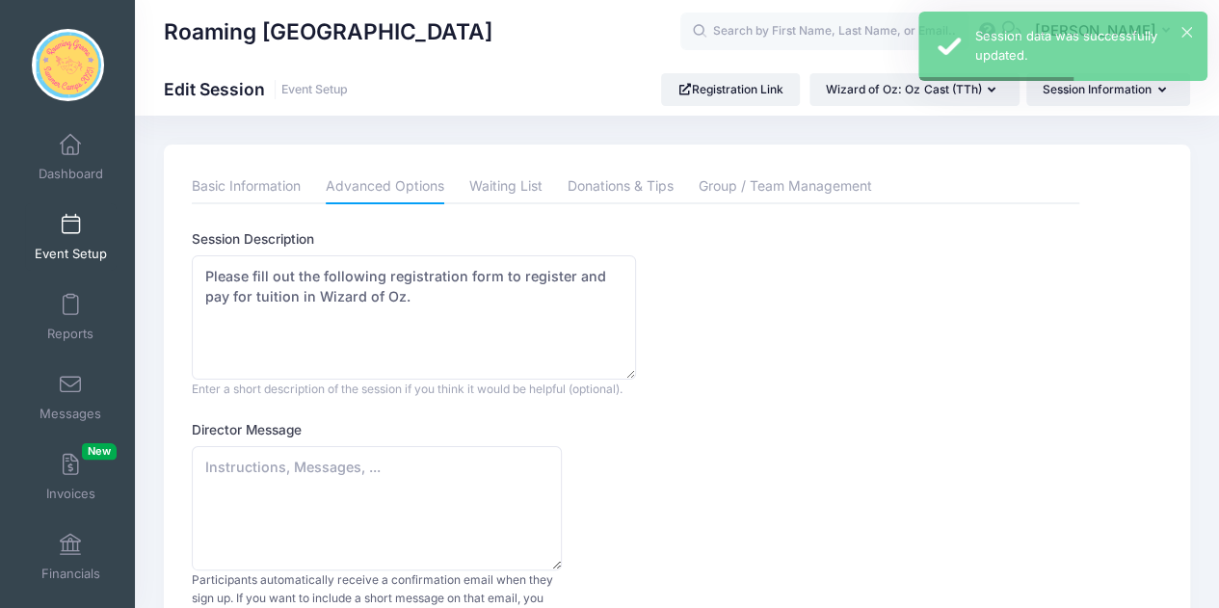
click at [69, 206] on link "Event Setup" at bounding box center [71, 236] width 92 height 67
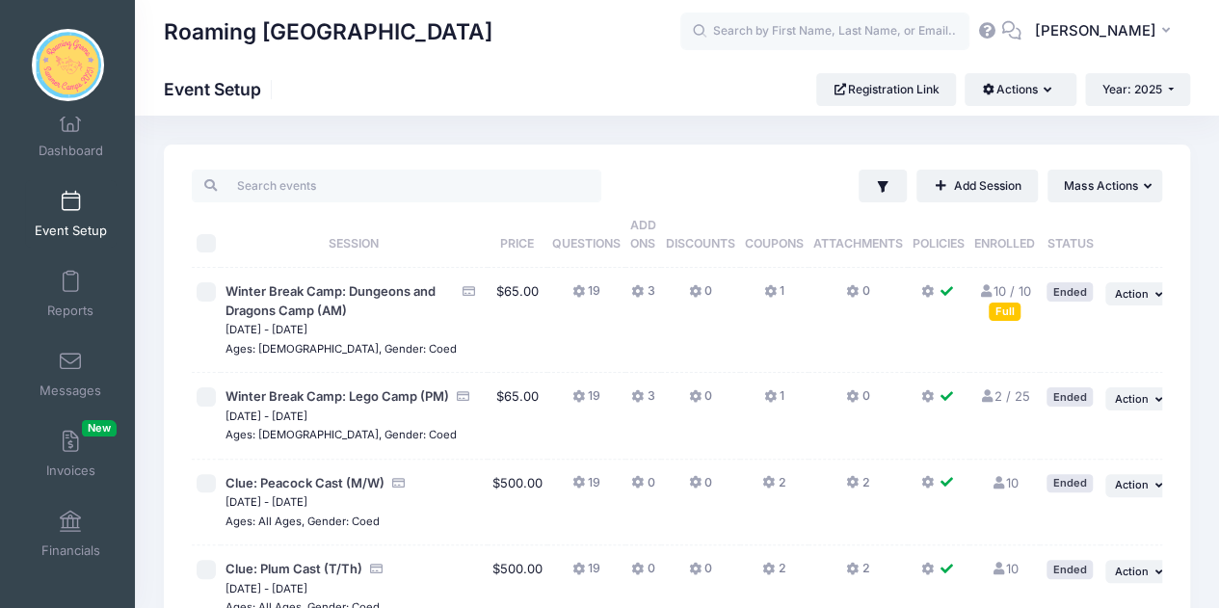
click at [882, 205] on th "Attachments" at bounding box center [857, 235] width 99 height 66
click at [877, 181] on icon "button" at bounding box center [882, 187] width 11 height 12
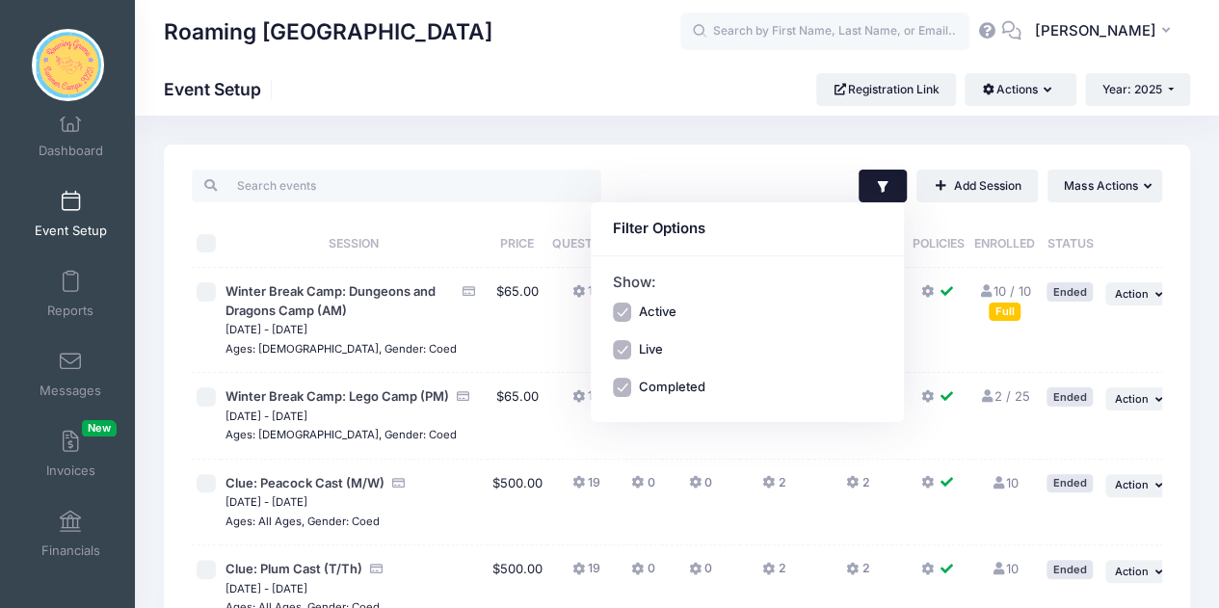
click at [662, 309] on label "Active" at bounding box center [657, 312] width 38 height 19
click at [632, 309] on input "Active" at bounding box center [622, 312] width 19 height 19
checkbox input "false"
click at [666, 390] on label "Completed" at bounding box center [671, 387] width 66 height 19
click at [632, 390] on input "Completed" at bounding box center [622, 387] width 19 height 19
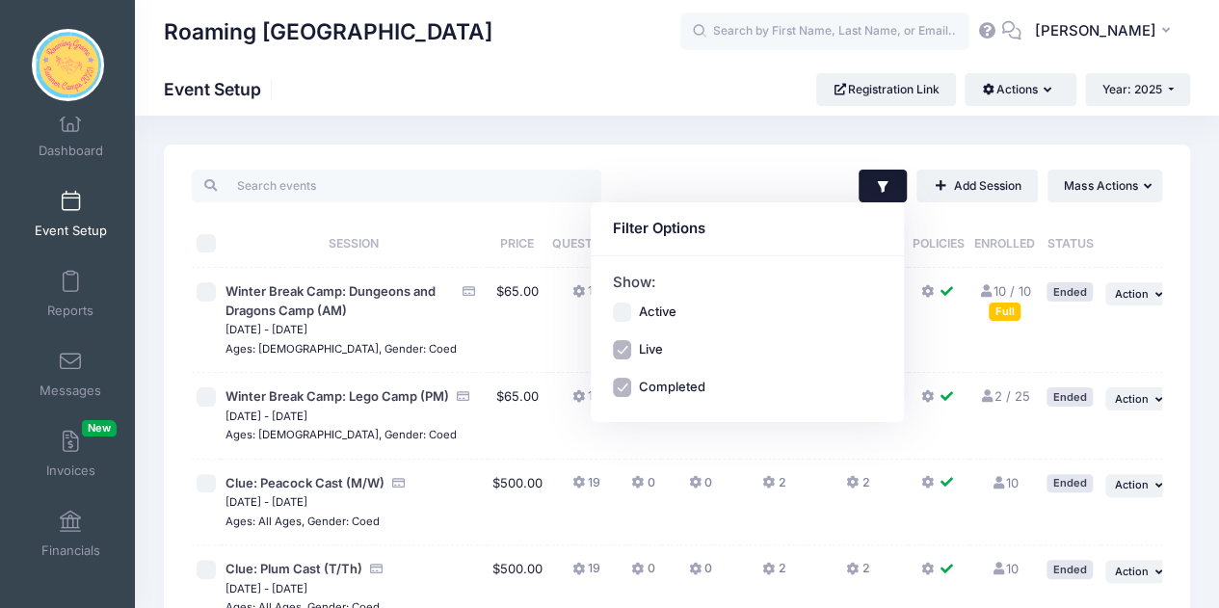
checkbox input "false"
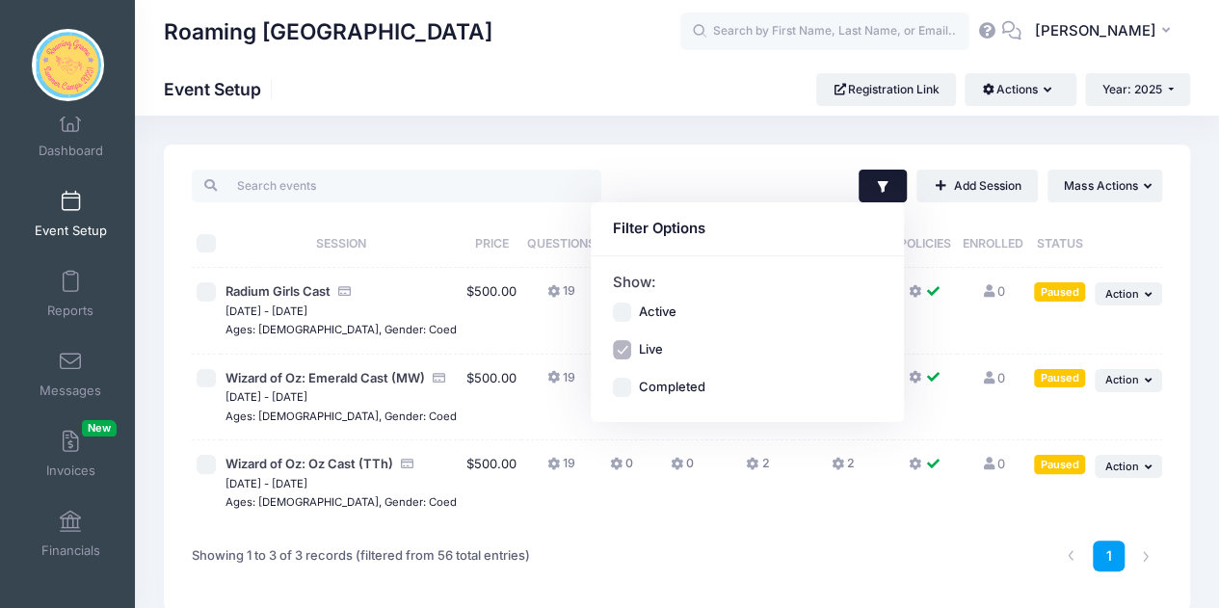
click at [521, 526] on td "19" at bounding box center [561, 483] width 80 height 86
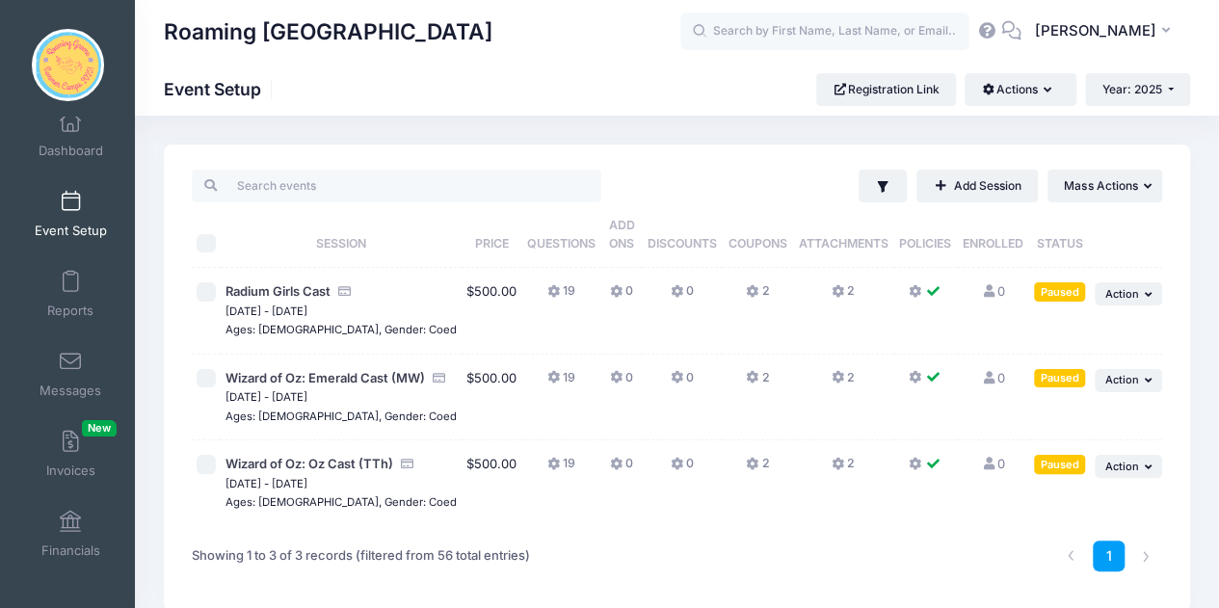
click at [326, 386] on span "Wizard of Oz: Emerald Cast (MW)" at bounding box center [324, 378] width 199 height 19
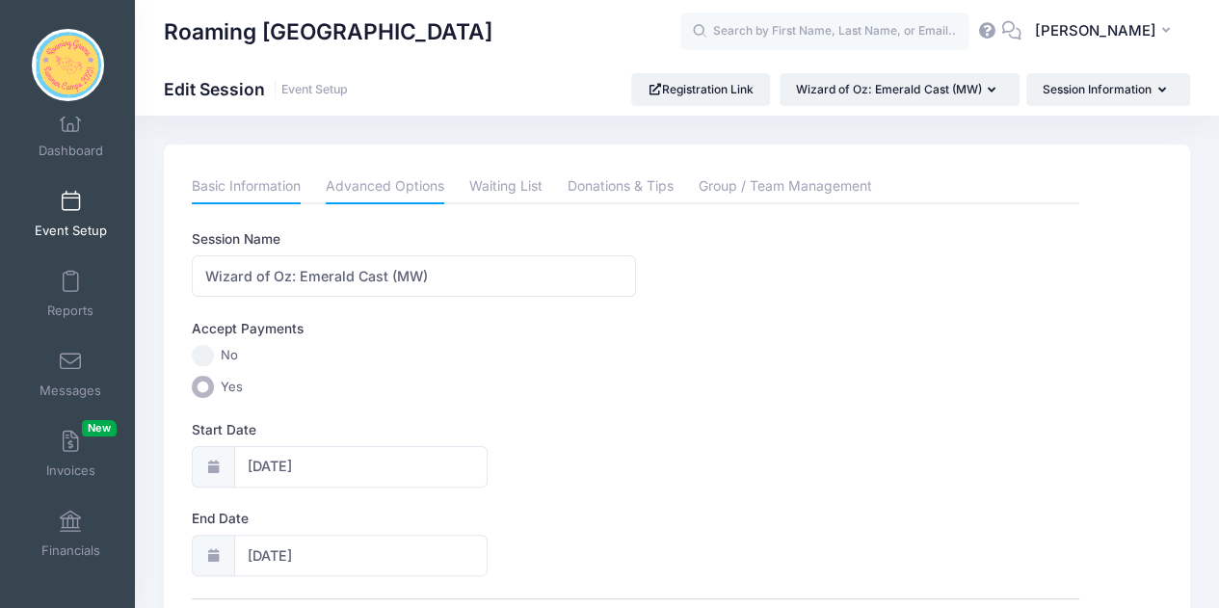
click at [407, 181] on link "Advanced Options" at bounding box center [385, 187] width 119 height 35
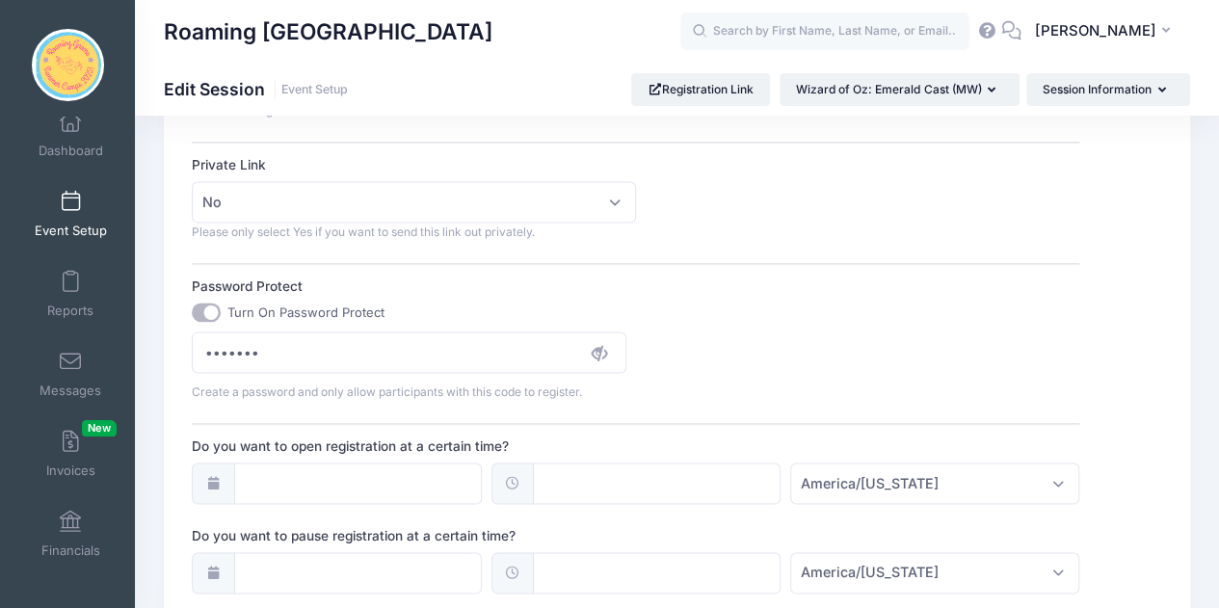
scroll to position [1217, 0]
click at [596, 343] on icon at bounding box center [599, 350] width 15 height 15
click at [198, 302] on input "Turn On Password Protect" at bounding box center [206, 310] width 29 height 19
checkbox input "false"
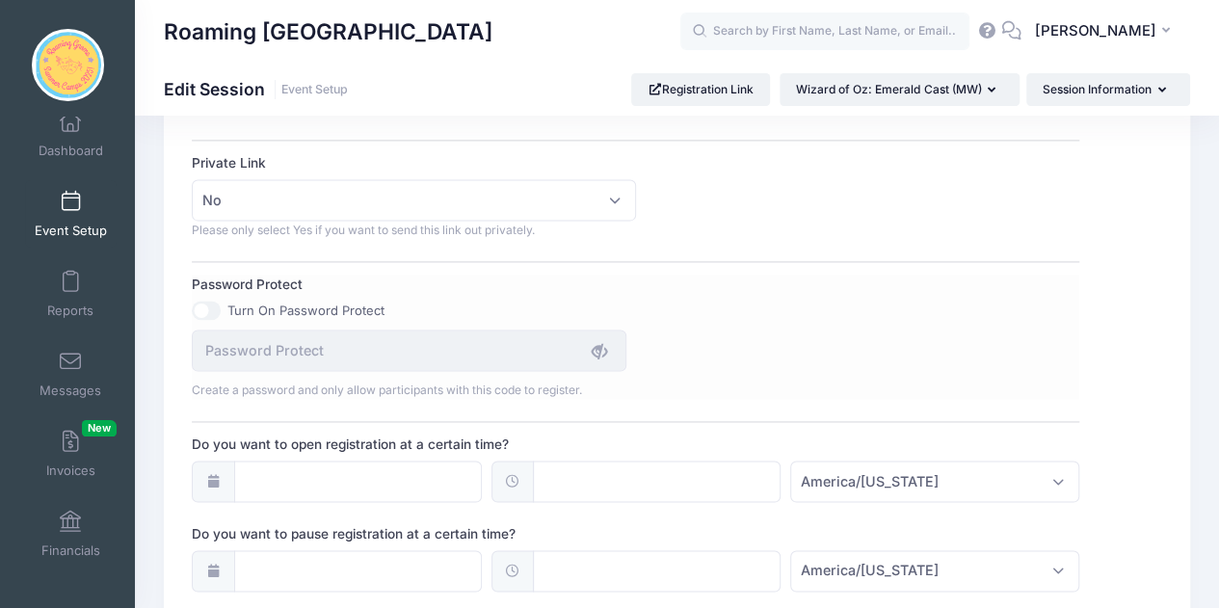
scroll to position [1551, 0]
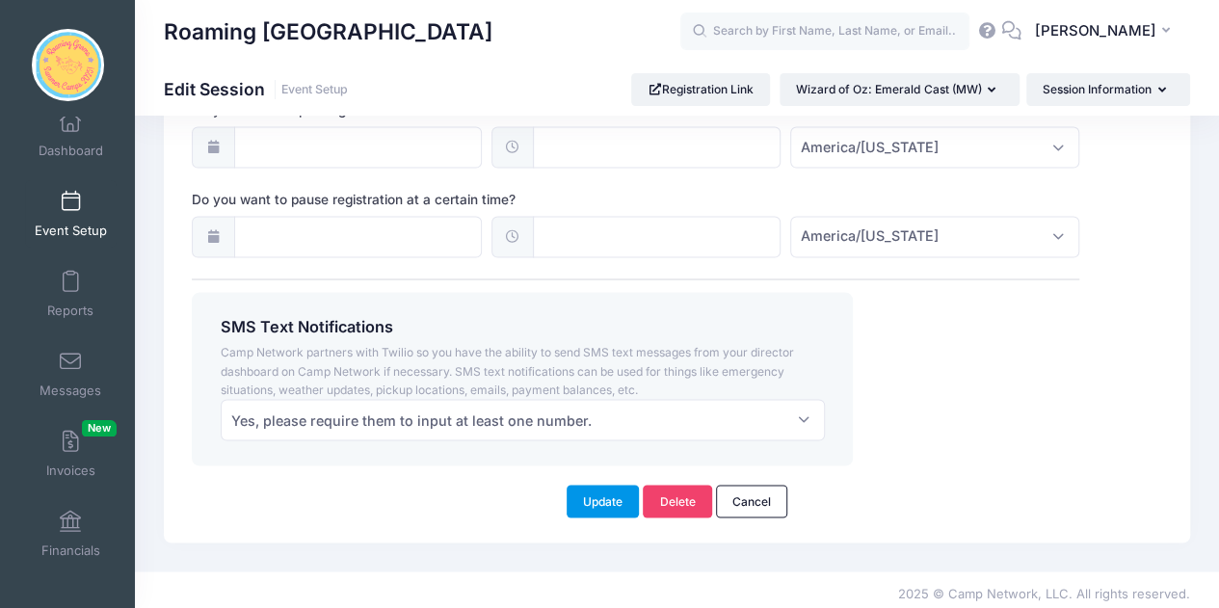
click at [619, 492] on button "Update" at bounding box center [603, 501] width 73 height 33
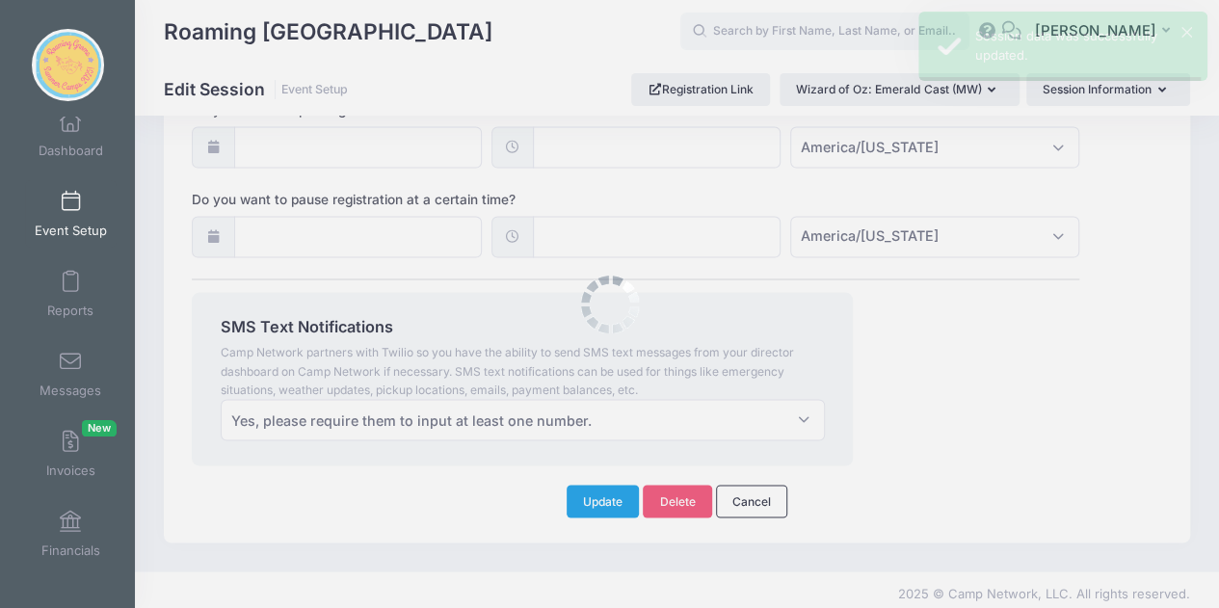
scroll to position [0, 0]
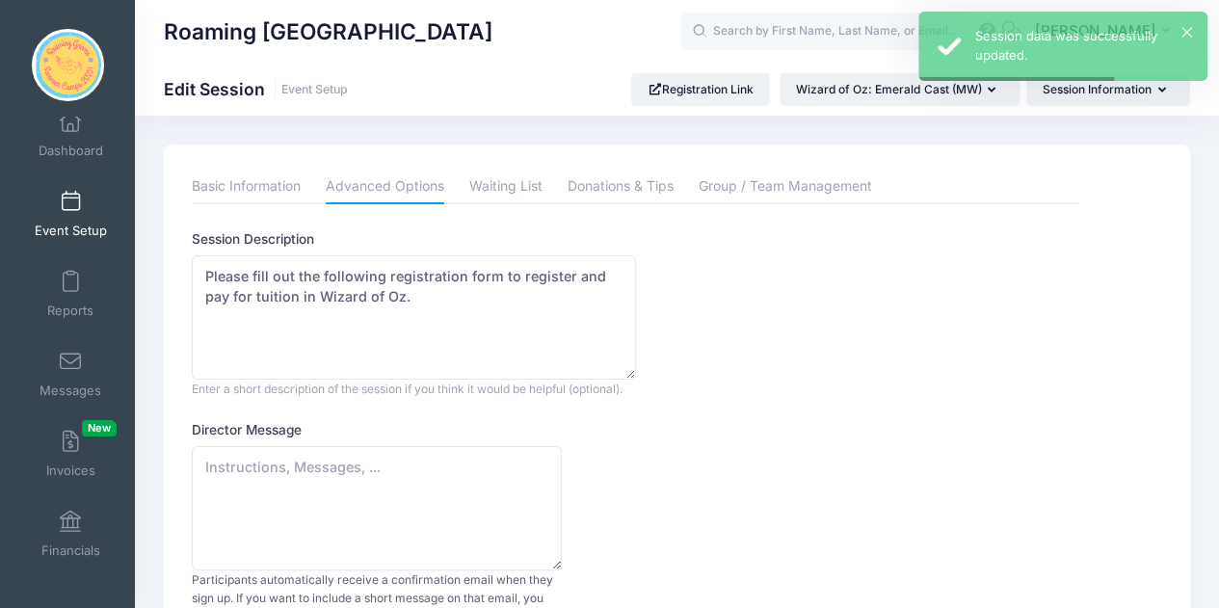
click at [70, 207] on span at bounding box center [70, 202] width 0 height 21
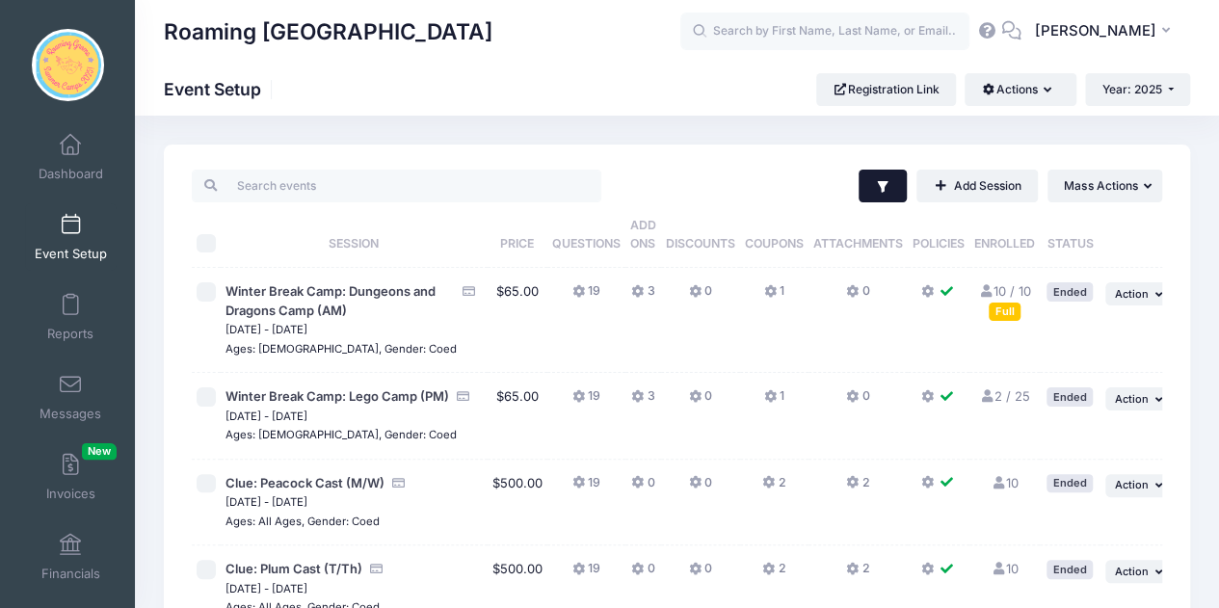
click at [875, 188] on icon "button" at bounding box center [882, 186] width 15 height 15
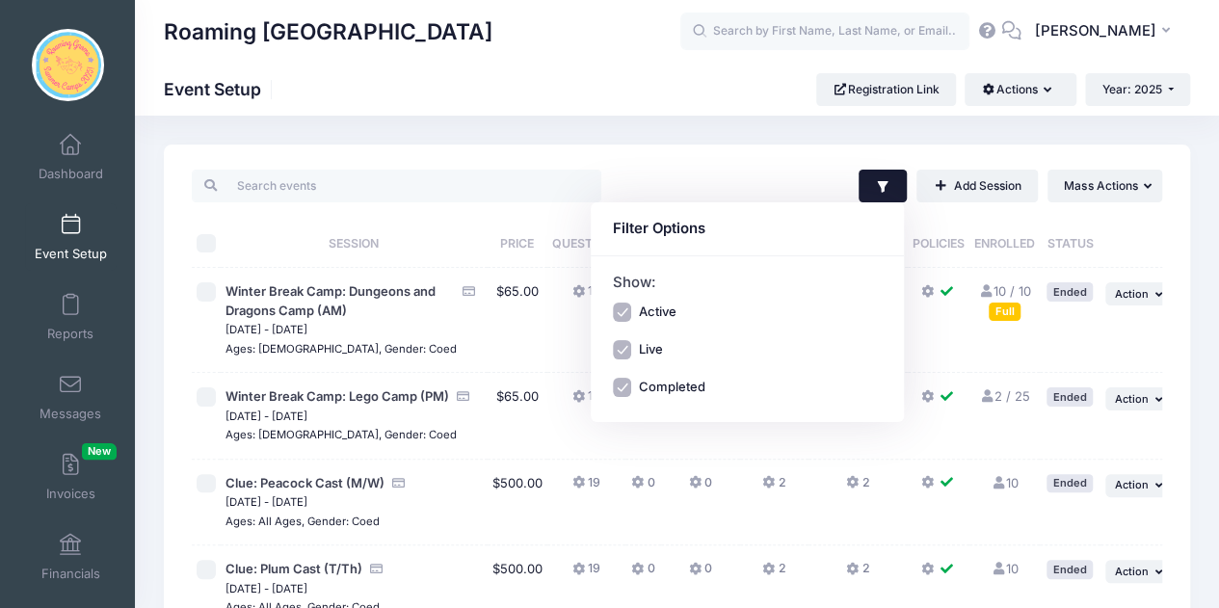
click at [655, 303] on label "Active" at bounding box center [657, 312] width 38 height 19
click at [632, 303] on input "Active" at bounding box center [622, 312] width 19 height 19
checkbox input "false"
click at [671, 390] on label "Completed" at bounding box center [671, 387] width 66 height 19
click at [632, 390] on input "Completed" at bounding box center [622, 387] width 19 height 19
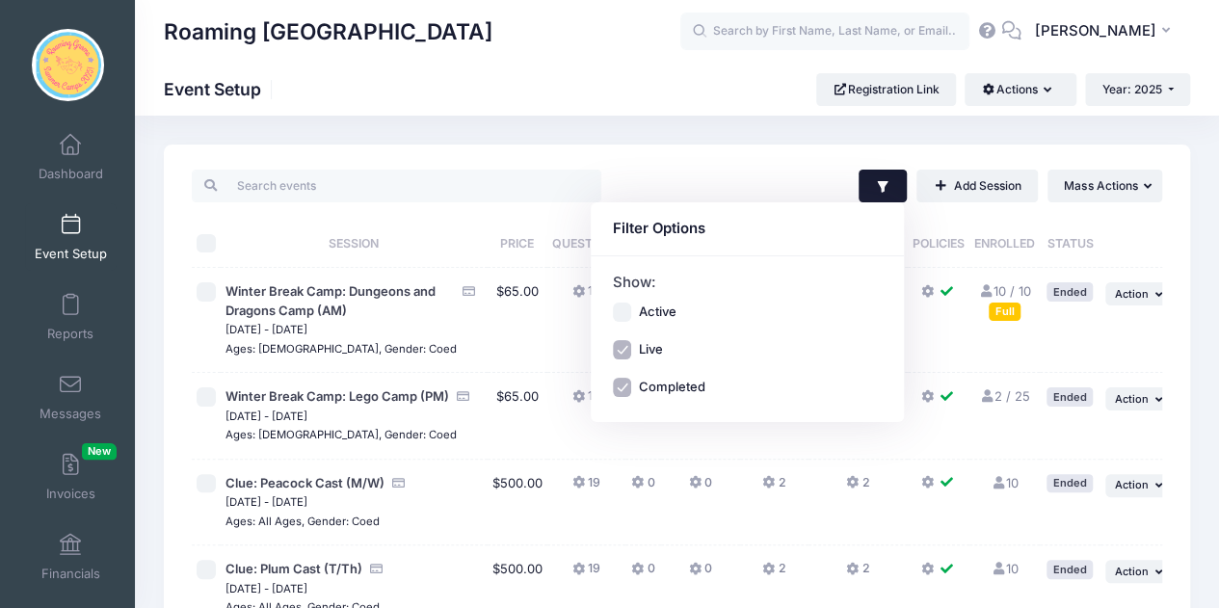
checkbox input "false"
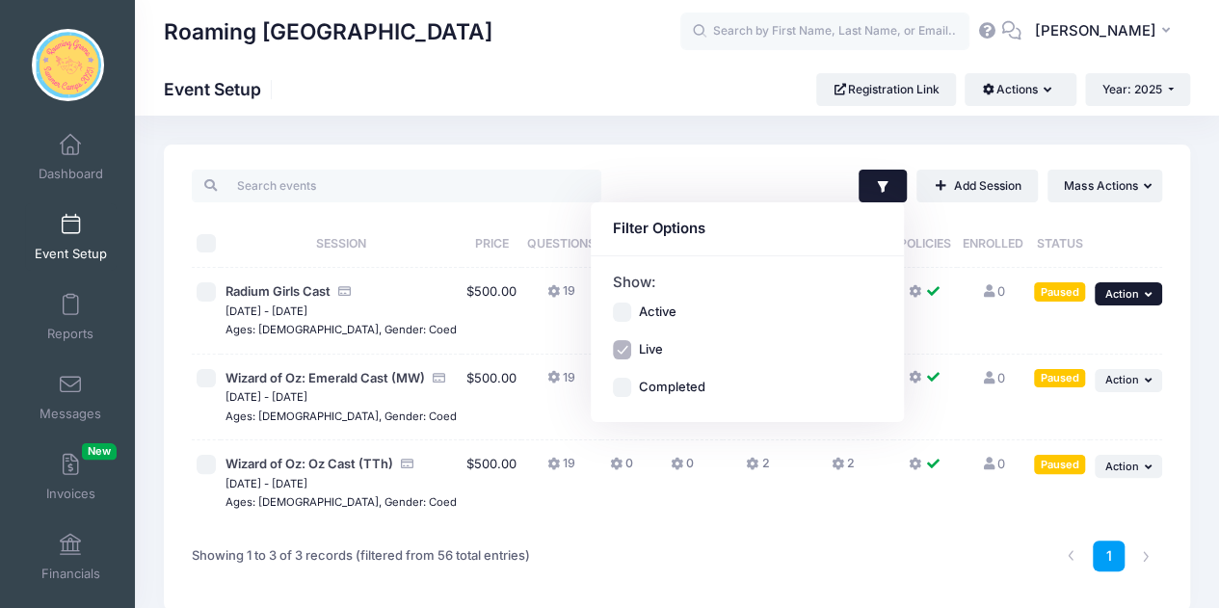
click at [1117, 303] on button "... Action" at bounding box center [1127, 293] width 67 height 23
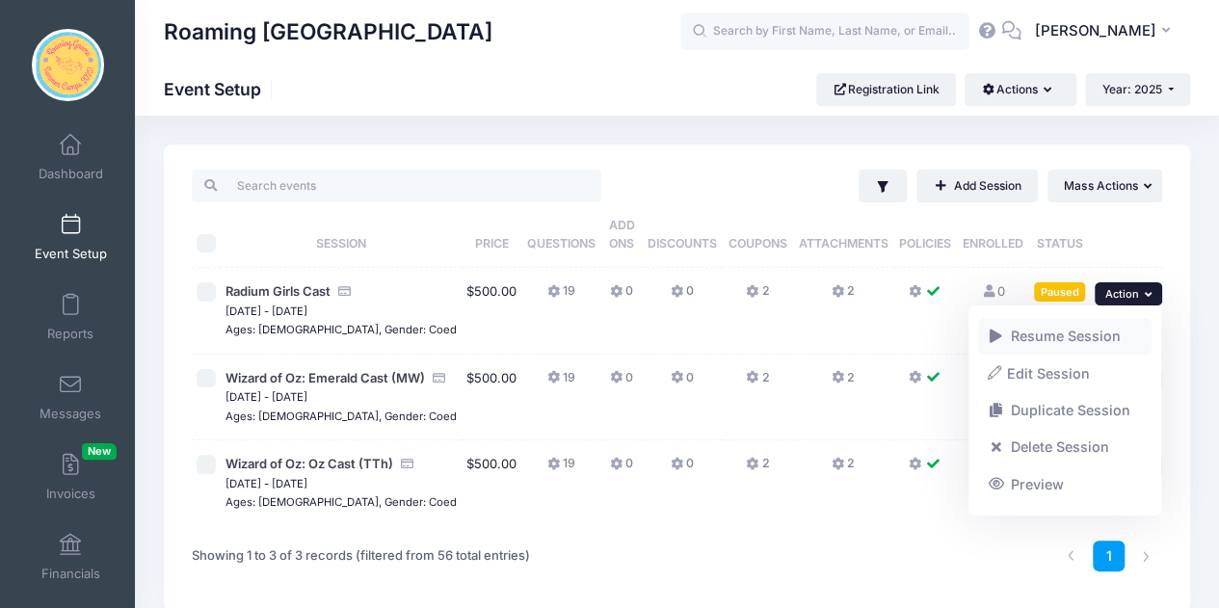
click at [1088, 342] on link "Resume Session" at bounding box center [1065, 336] width 174 height 37
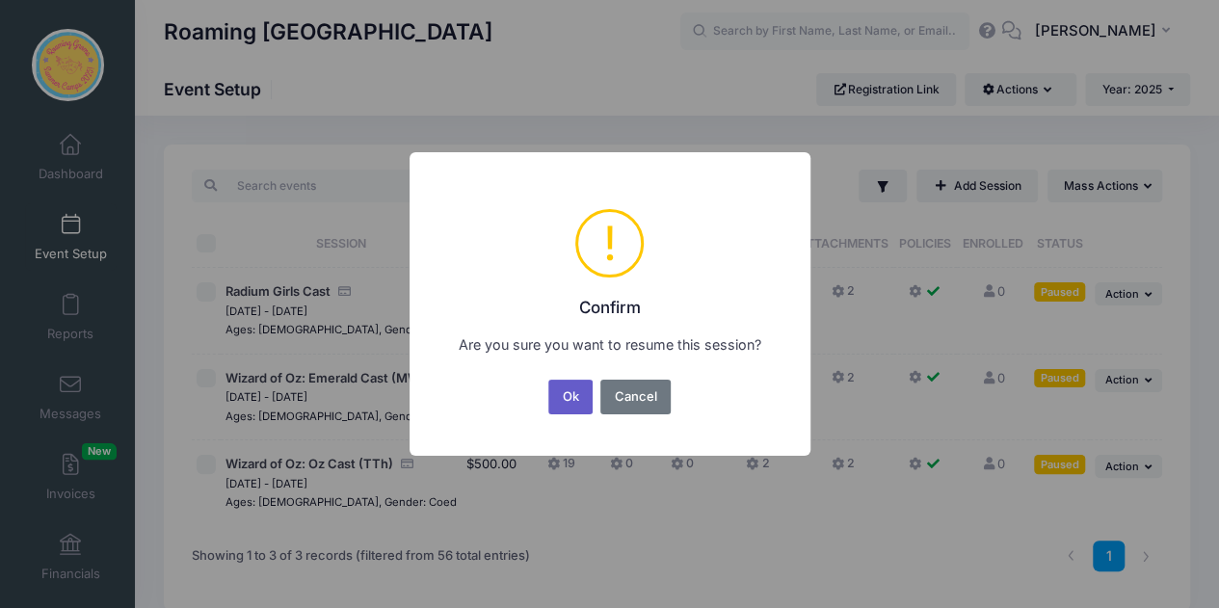
click at [561, 404] on button "Ok" at bounding box center [570, 397] width 44 height 35
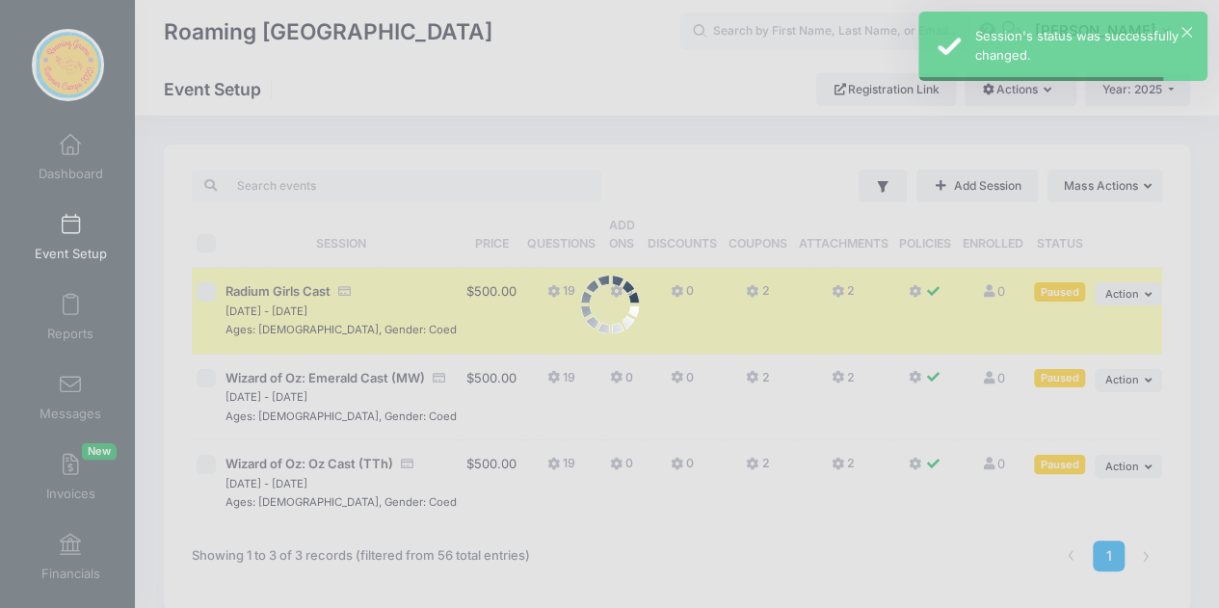
click at [1125, 377] on div at bounding box center [609, 304] width 1219 height 608
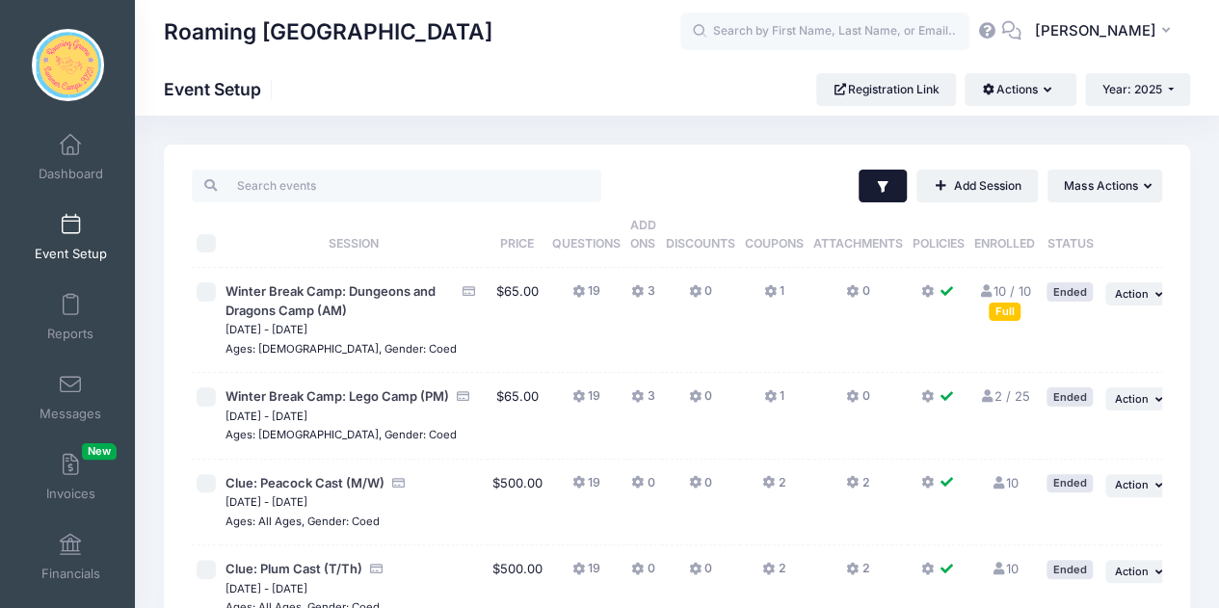
click at [875, 180] on icon "button" at bounding box center [882, 186] width 15 height 15
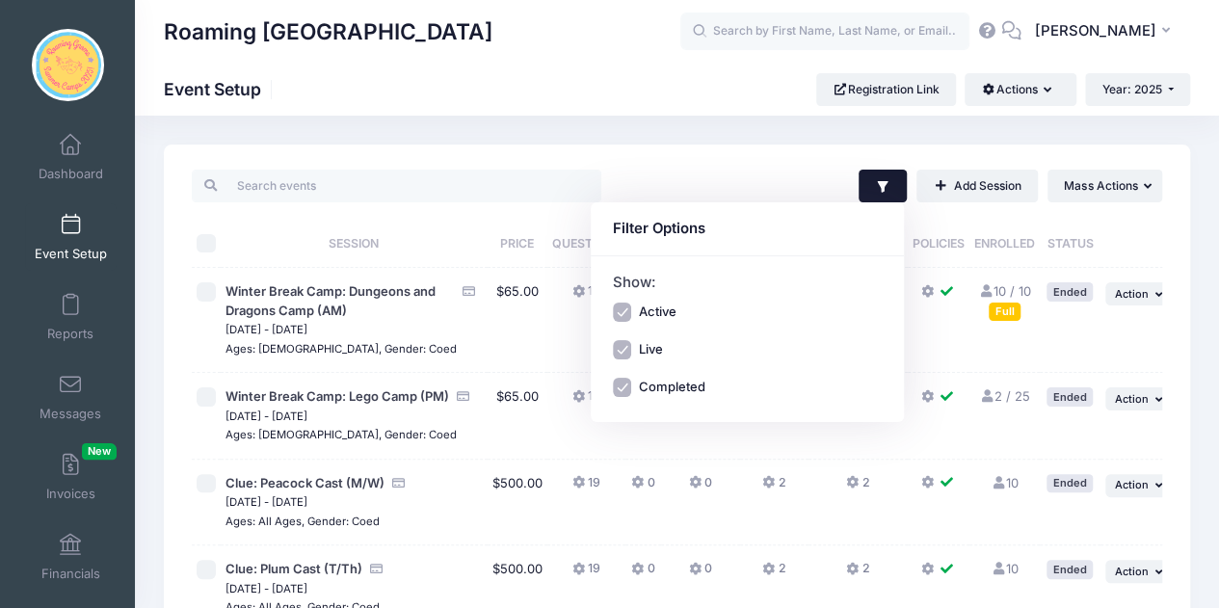
click at [653, 313] on label "Active" at bounding box center [657, 312] width 38 height 19
click at [632, 313] on input "Active" at bounding box center [622, 312] width 19 height 19
checkbox input "false"
click at [668, 386] on label "Completed" at bounding box center [671, 387] width 66 height 19
click at [632, 386] on input "Completed" at bounding box center [622, 387] width 19 height 19
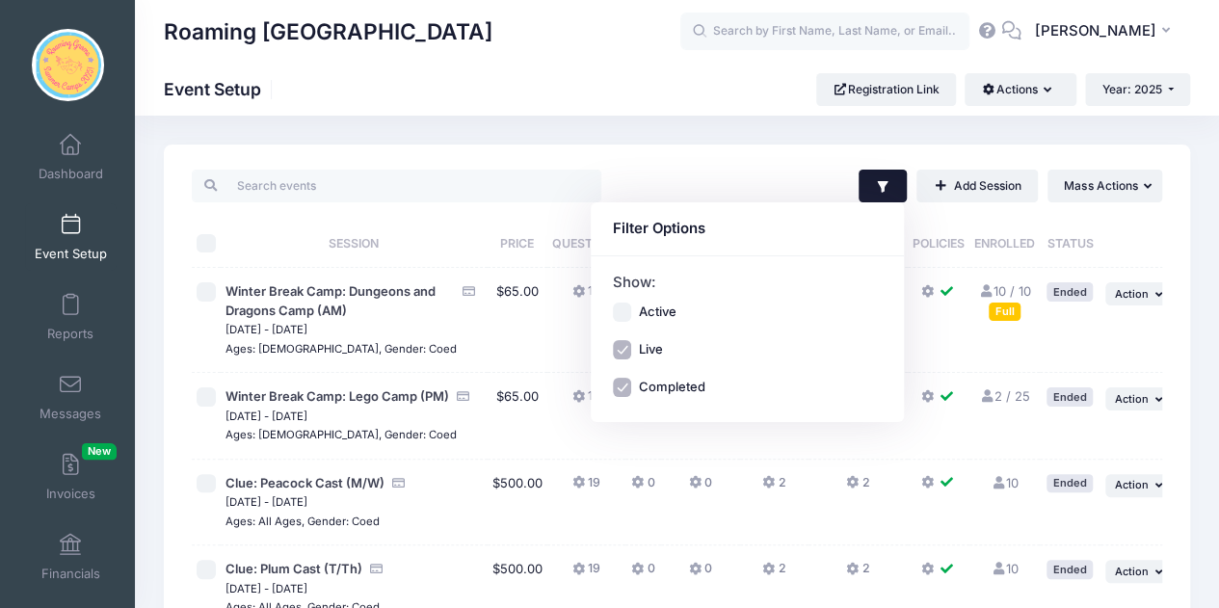
checkbox input "false"
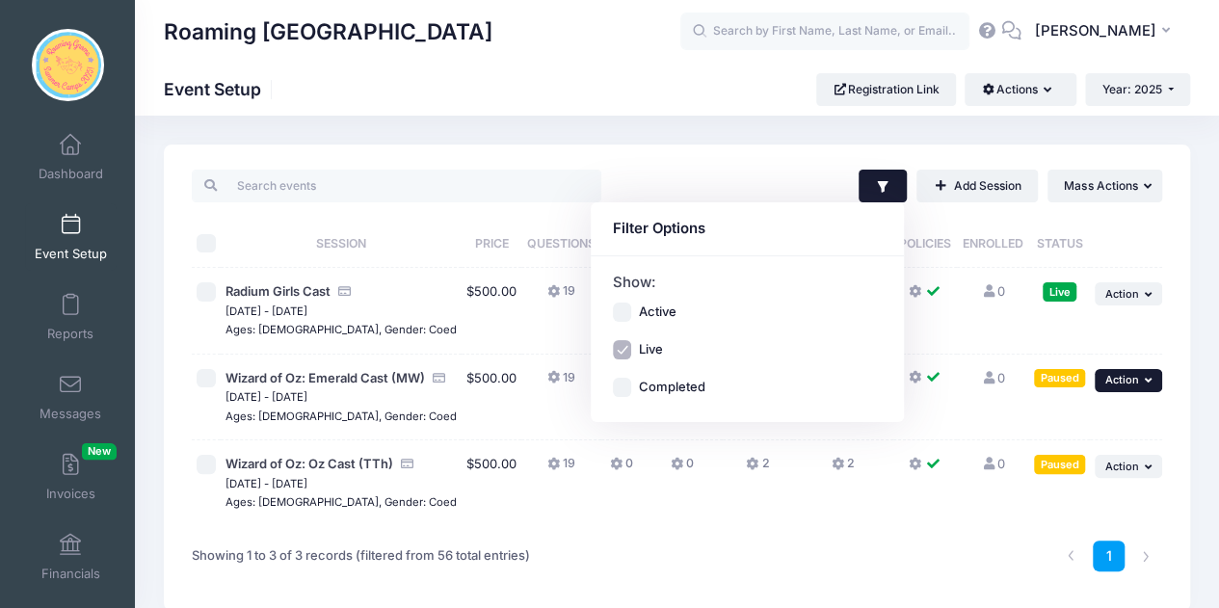
click at [1130, 382] on span "Action" at bounding box center [1121, 379] width 34 height 13
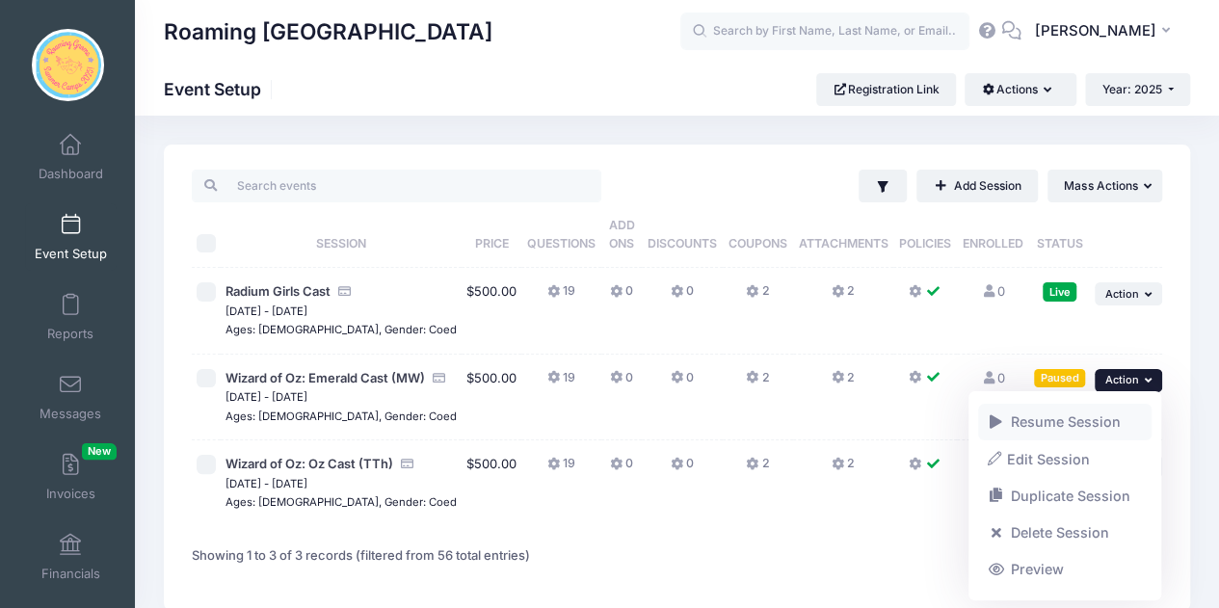
click at [1068, 414] on link "Resume Session" at bounding box center [1065, 422] width 174 height 37
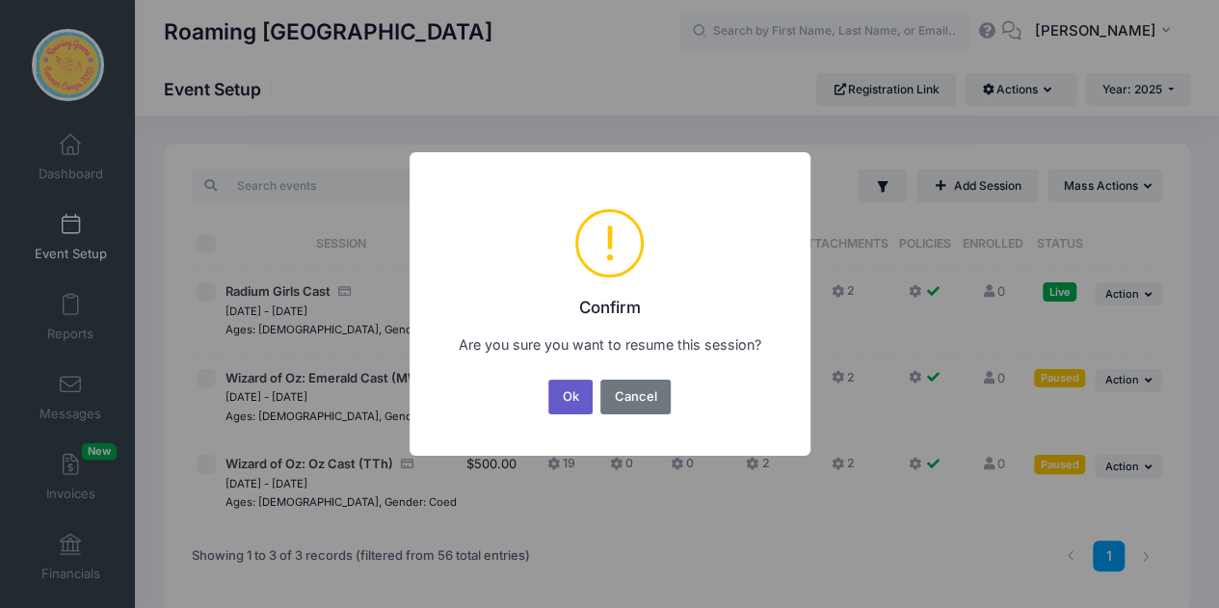
click at [561, 394] on button "Ok" at bounding box center [570, 397] width 44 height 35
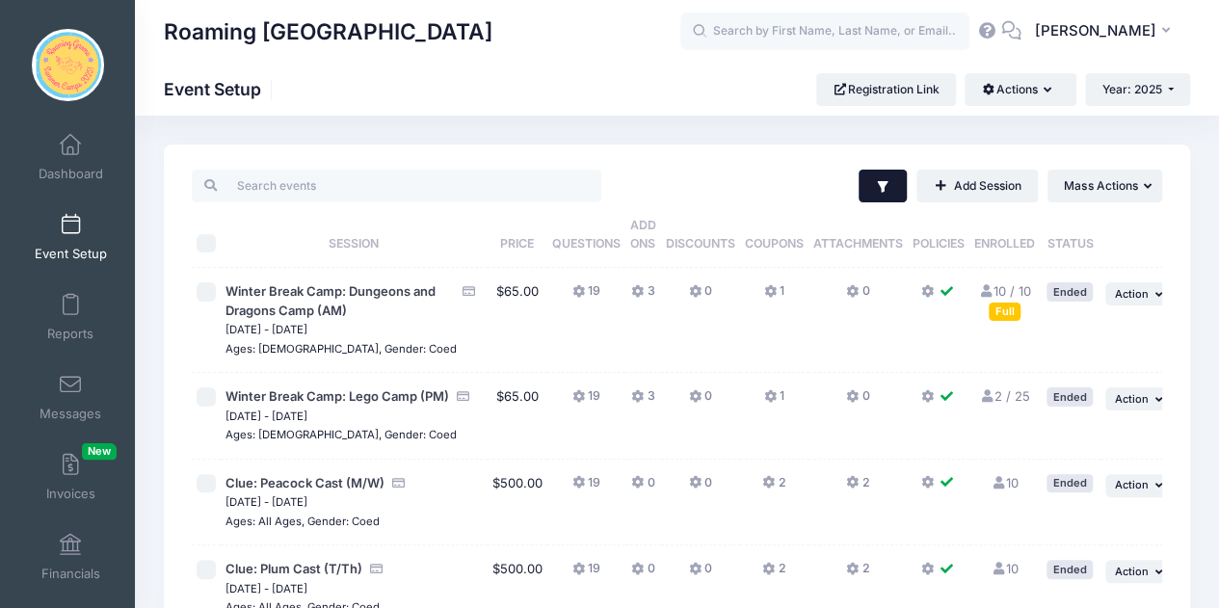
click at [875, 192] on icon "button" at bounding box center [882, 186] width 15 height 15
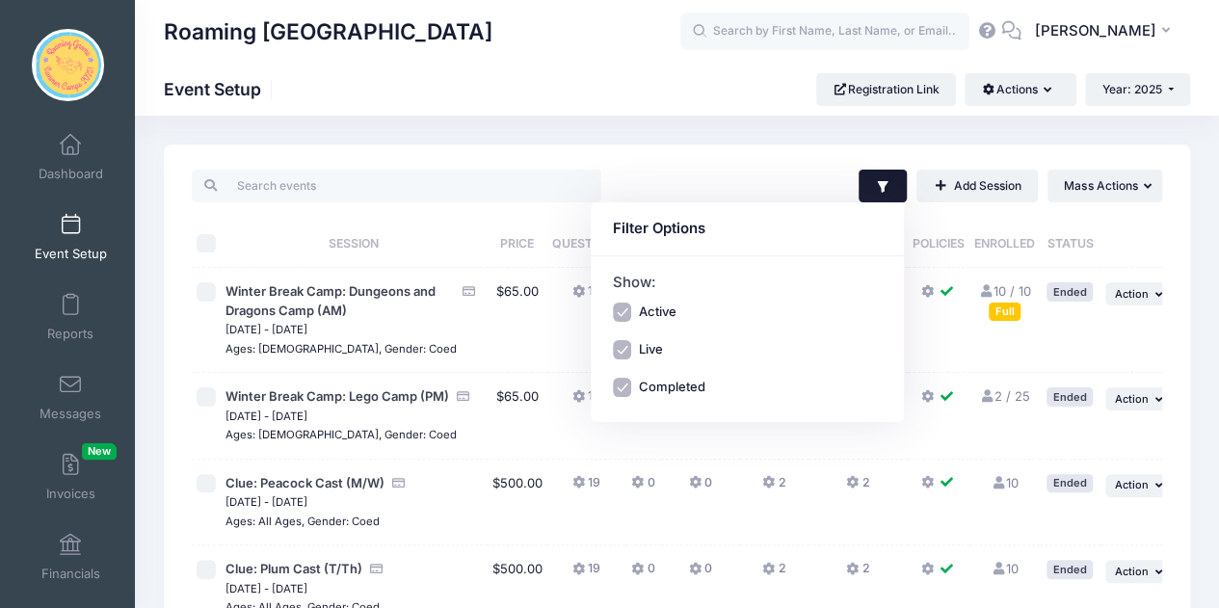
click at [690, 317] on div "Active" at bounding box center [748, 312] width 270 height 19
click at [636, 311] on div "Active" at bounding box center [748, 312] width 270 height 19
click at [655, 307] on label "Active" at bounding box center [657, 312] width 38 height 19
click at [632, 307] on input "Active" at bounding box center [622, 312] width 19 height 19
checkbox input "false"
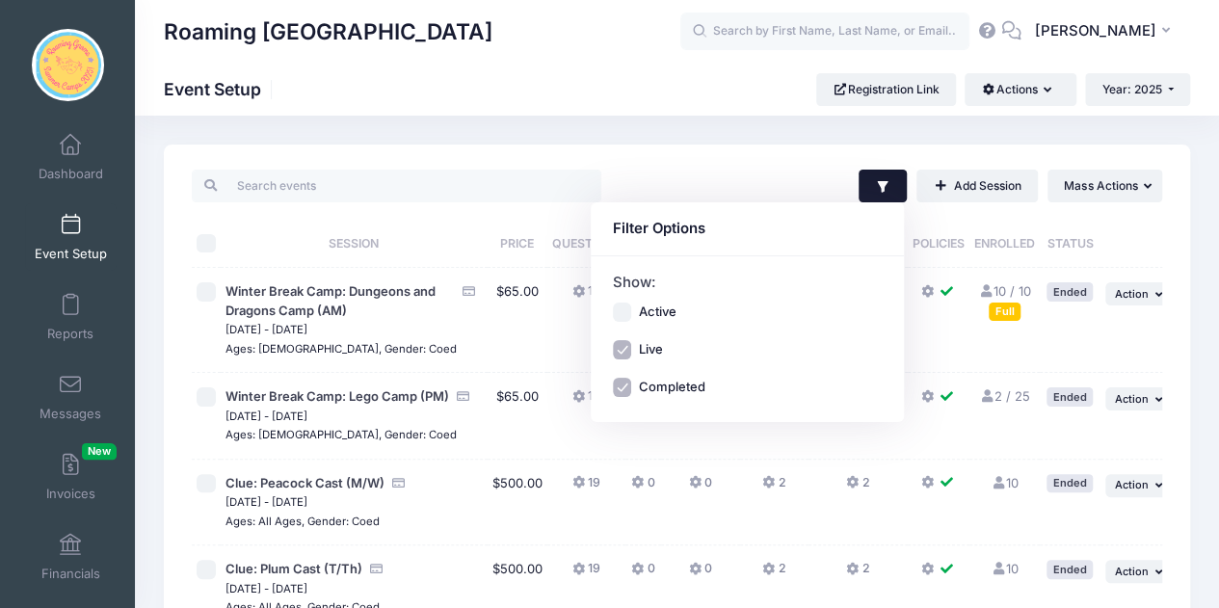
click at [682, 389] on label "Completed" at bounding box center [671, 387] width 66 height 19
click at [632, 389] on input "Completed" at bounding box center [622, 387] width 19 height 19
checkbox input "false"
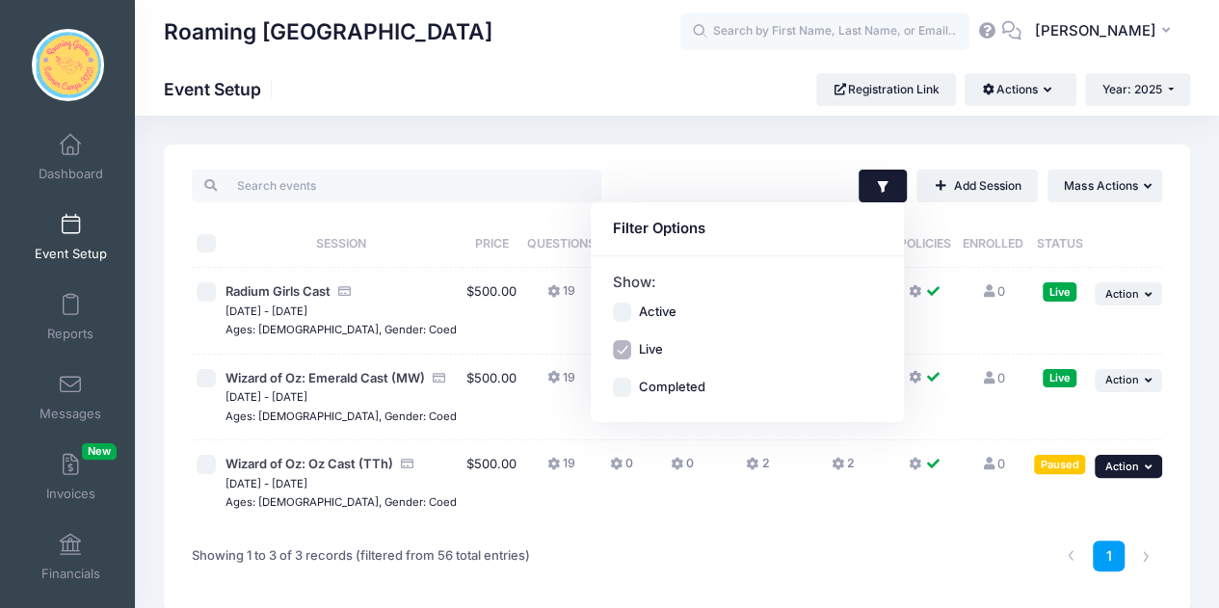
click at [1129, 478] on button "... Action" at bounding box center [1127, 466] width 67 height 23
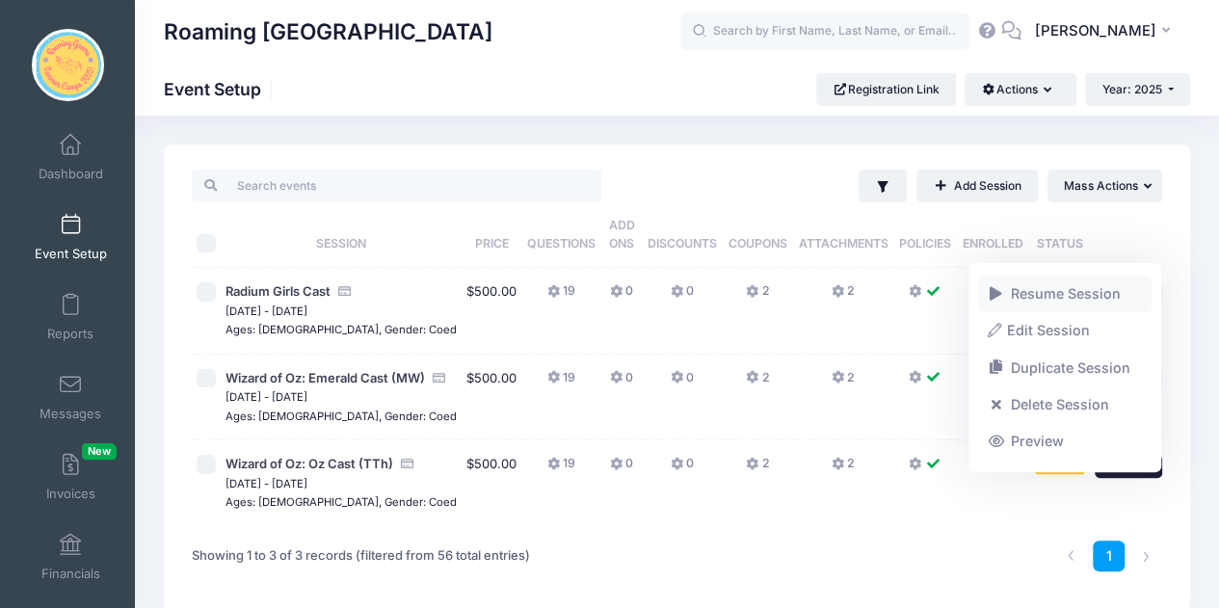
click at [1057, 289] on link "Resume Session" at bounding box center [1065, 294] width 174 height 37
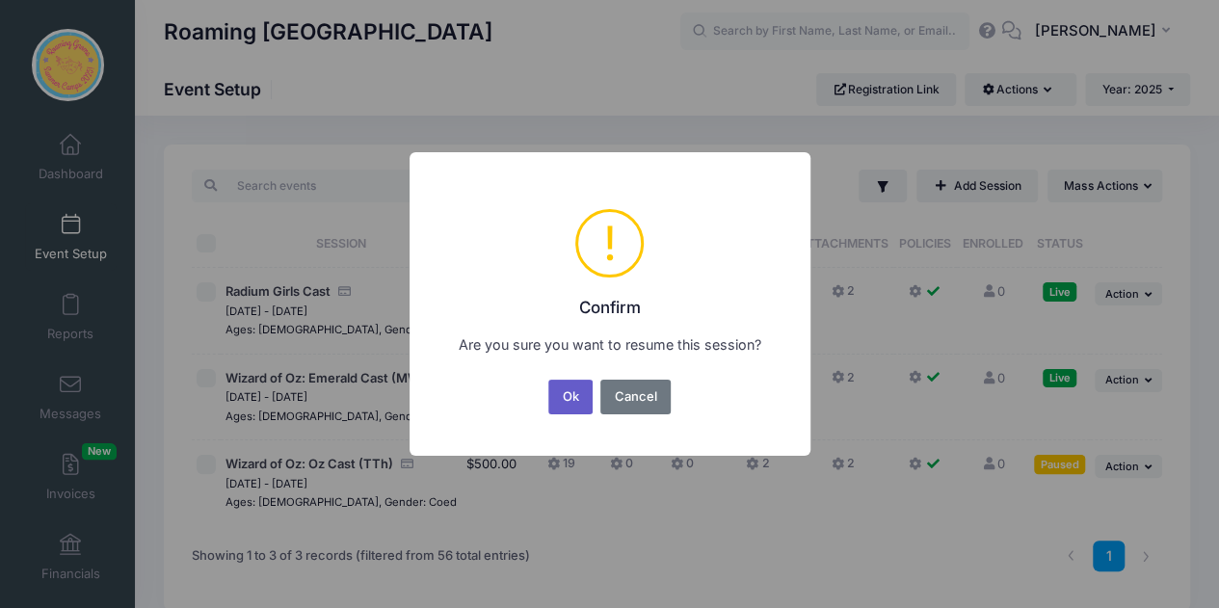
click at [563, 392] on button "Ok" at bounding box center [570, 397] width 44 height 35
